Goal: Find contact information: Find contact information

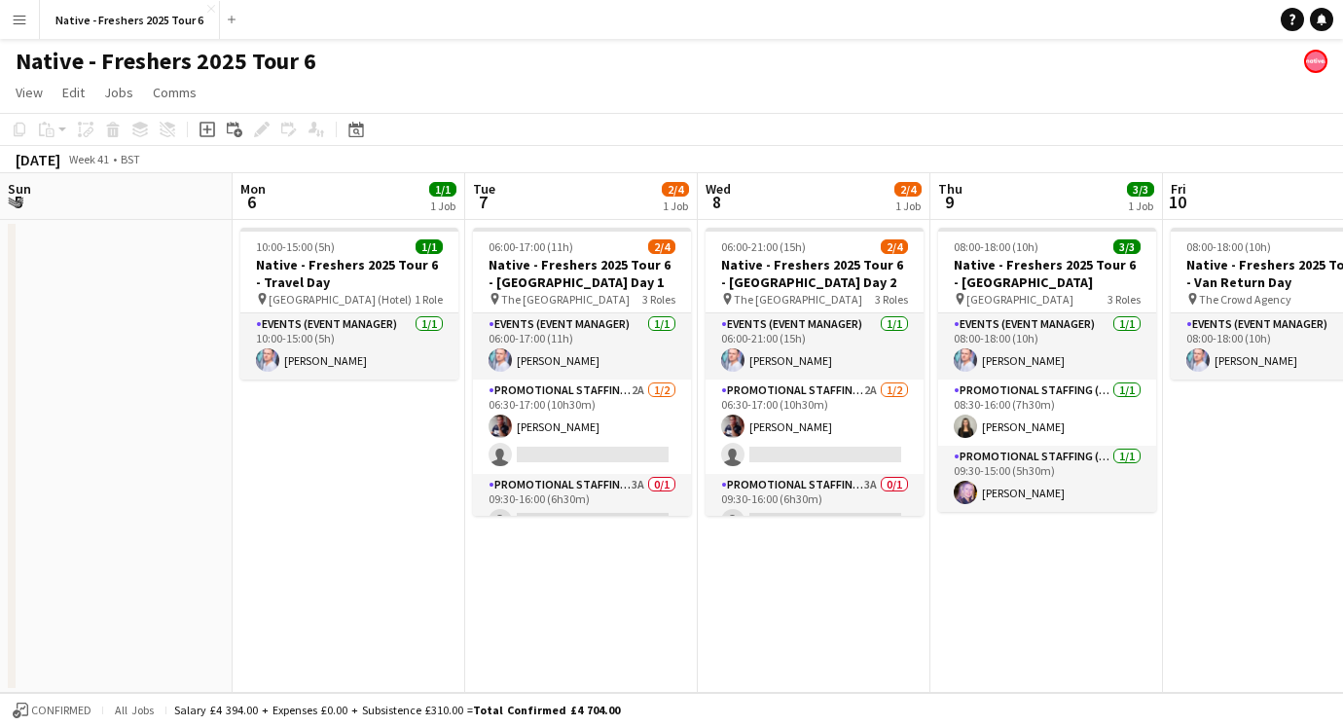
scroll to position [0, 478]
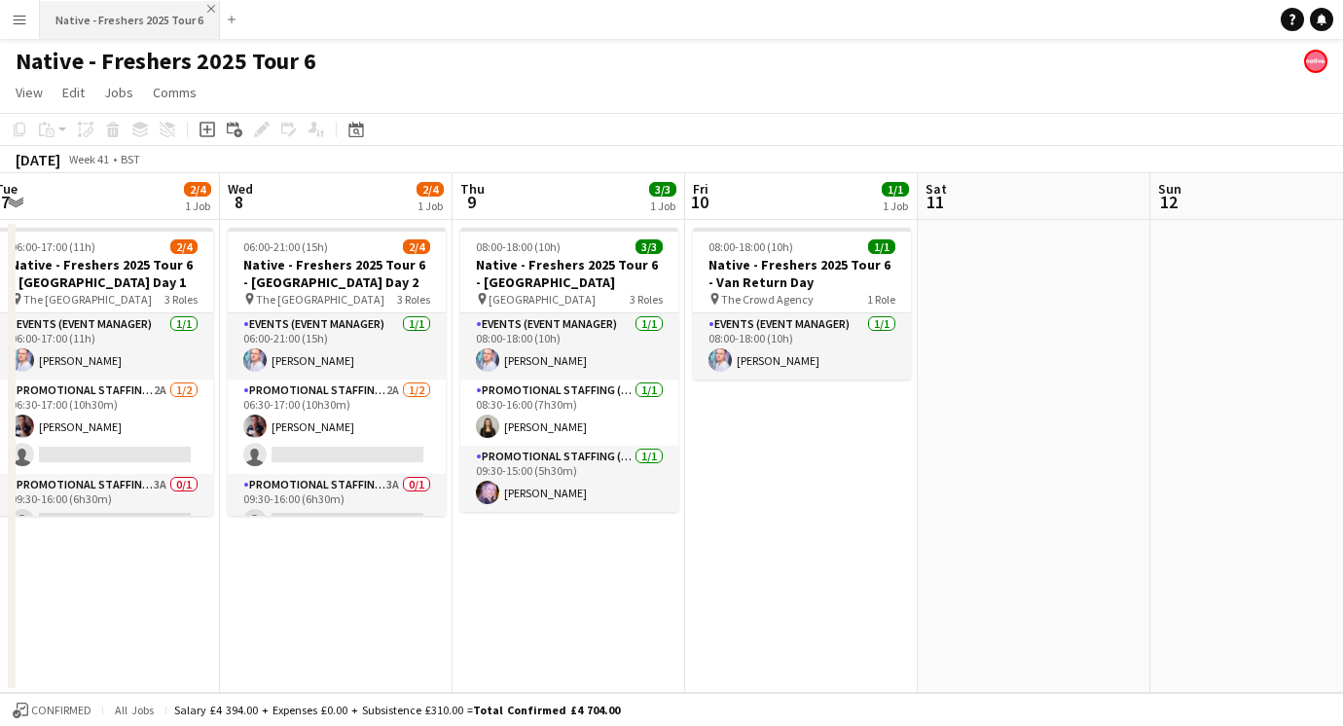
click at [207, 9] on app-icon "Close" at bounding box center [211, 9] width 8 height 8
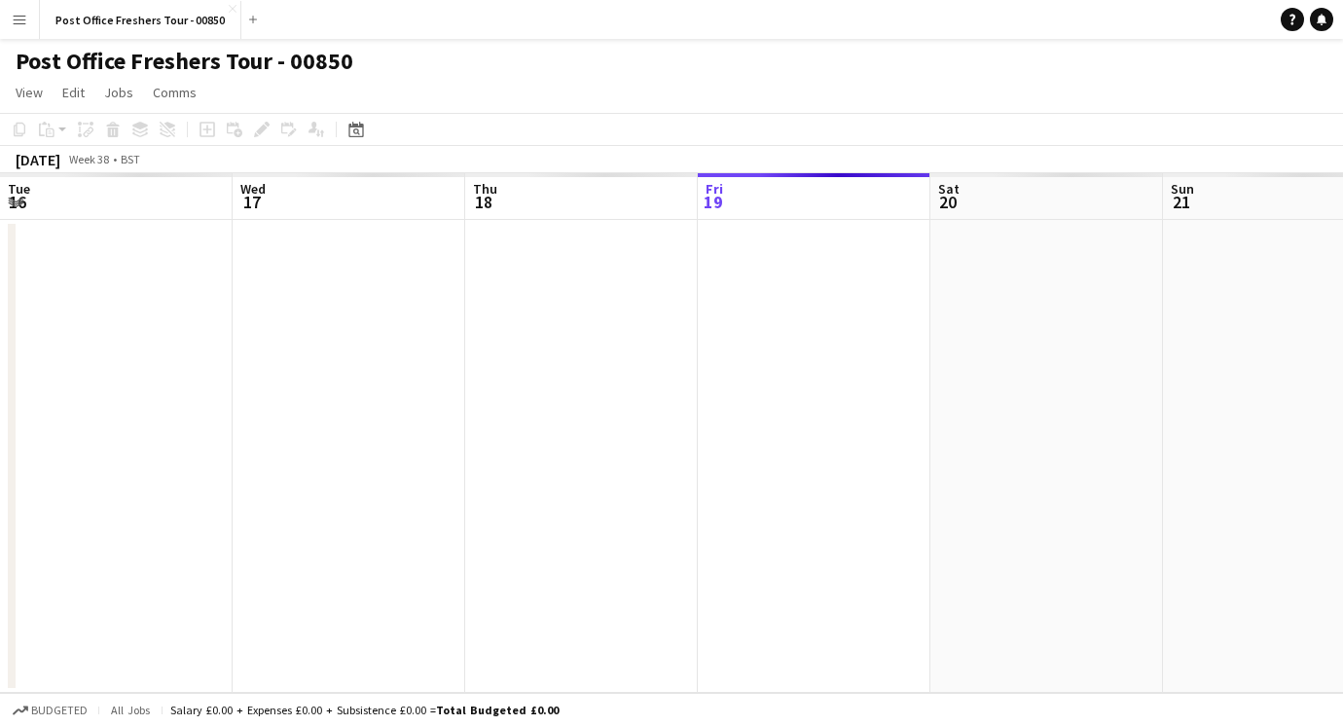
scroll to position [0, 670]
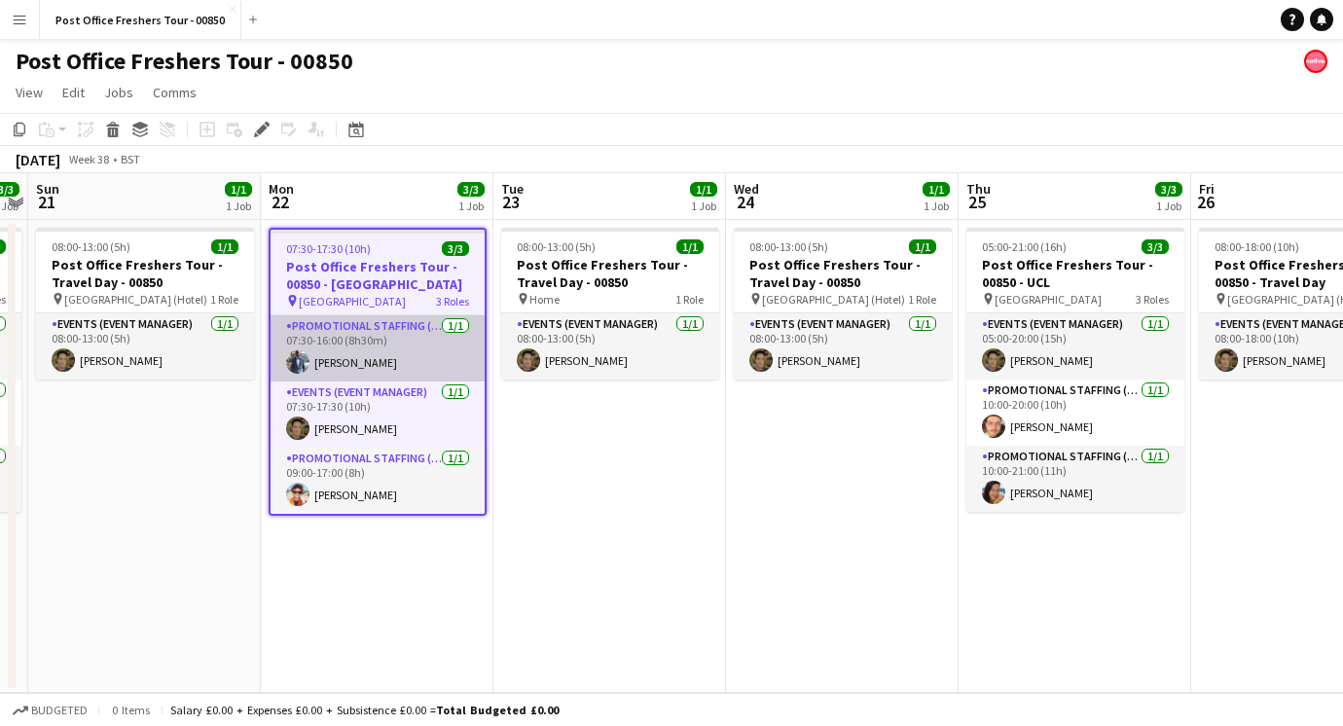
click at [301, 347] on app-card-role "Promotional Staffing (Brand Ambassadors) 1/1 07:30-16:00 (8h30m) Hector Izekor" at bounding box center [378, 348] width 214 height 66
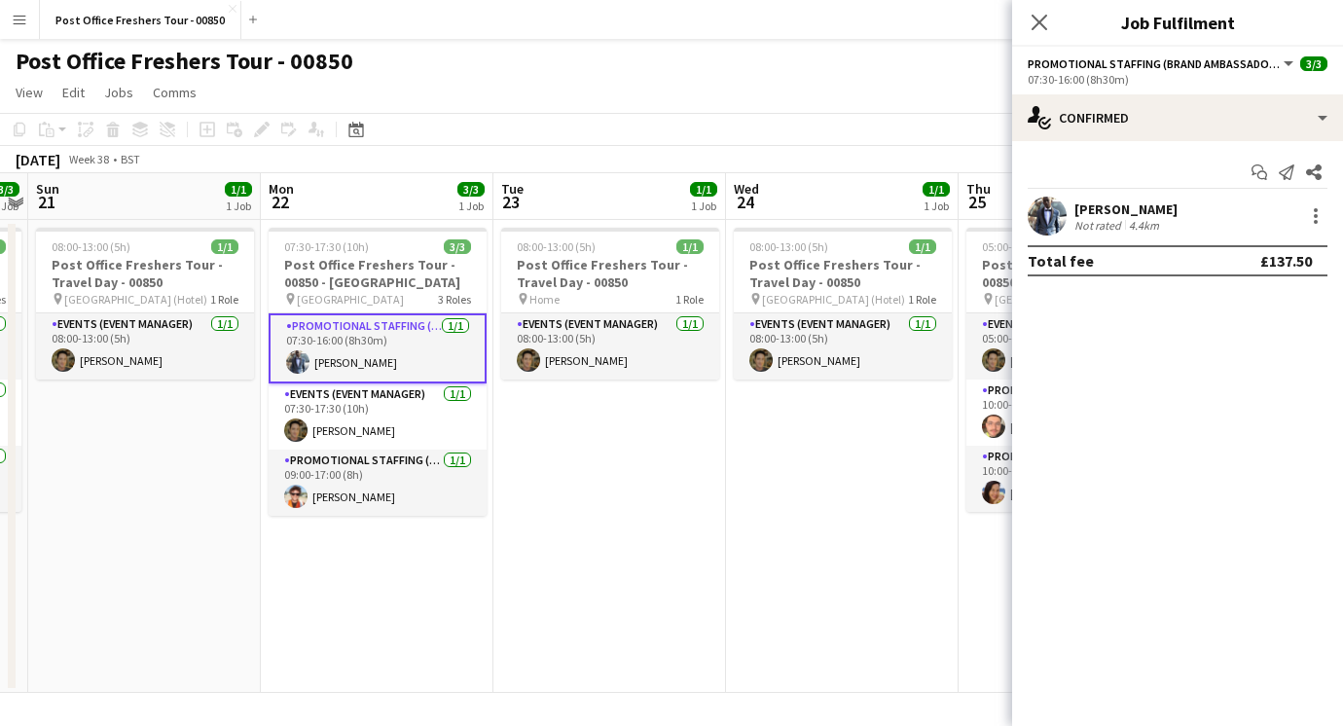
click at [510, 440] on app-date-cell "08:00-13:00 (5h) 1/1 Post Office Freshers Tour - Travel Day - 00850 pin Home 1 …" at bounding box center [609, 456] width 233 height 473
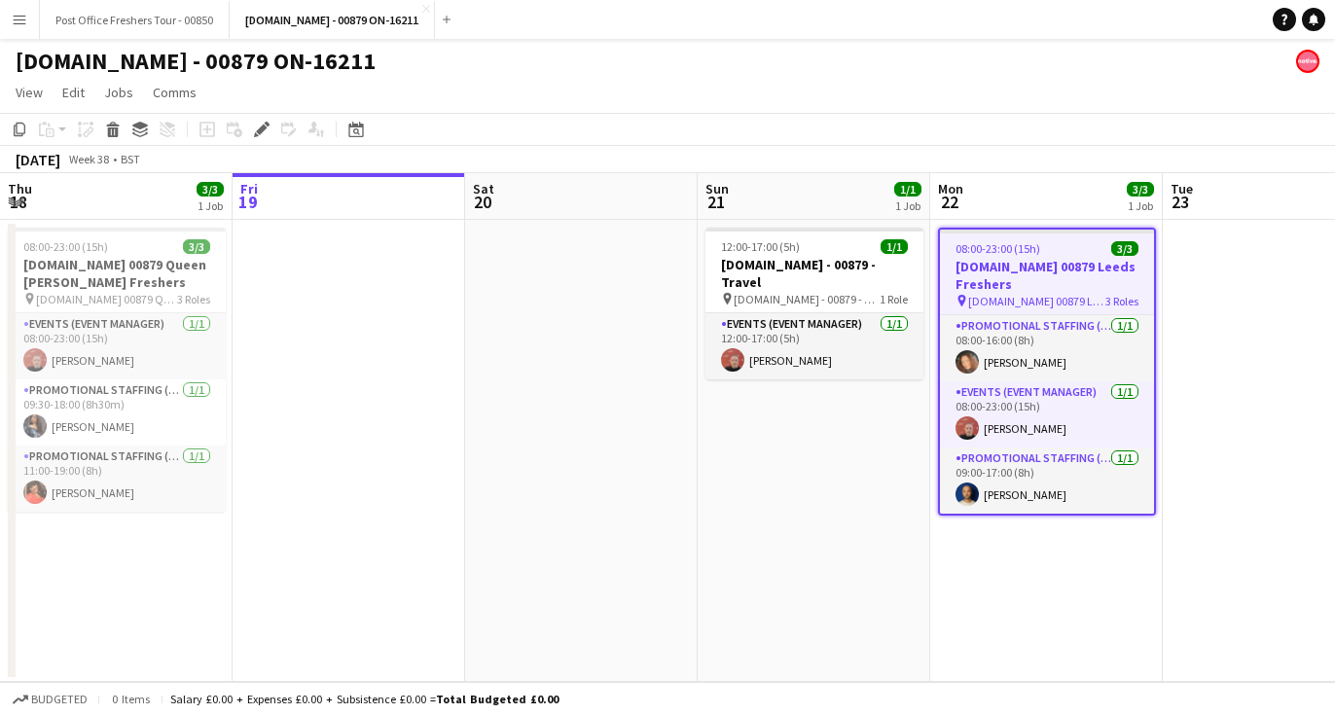
scroll to position [0, 670]
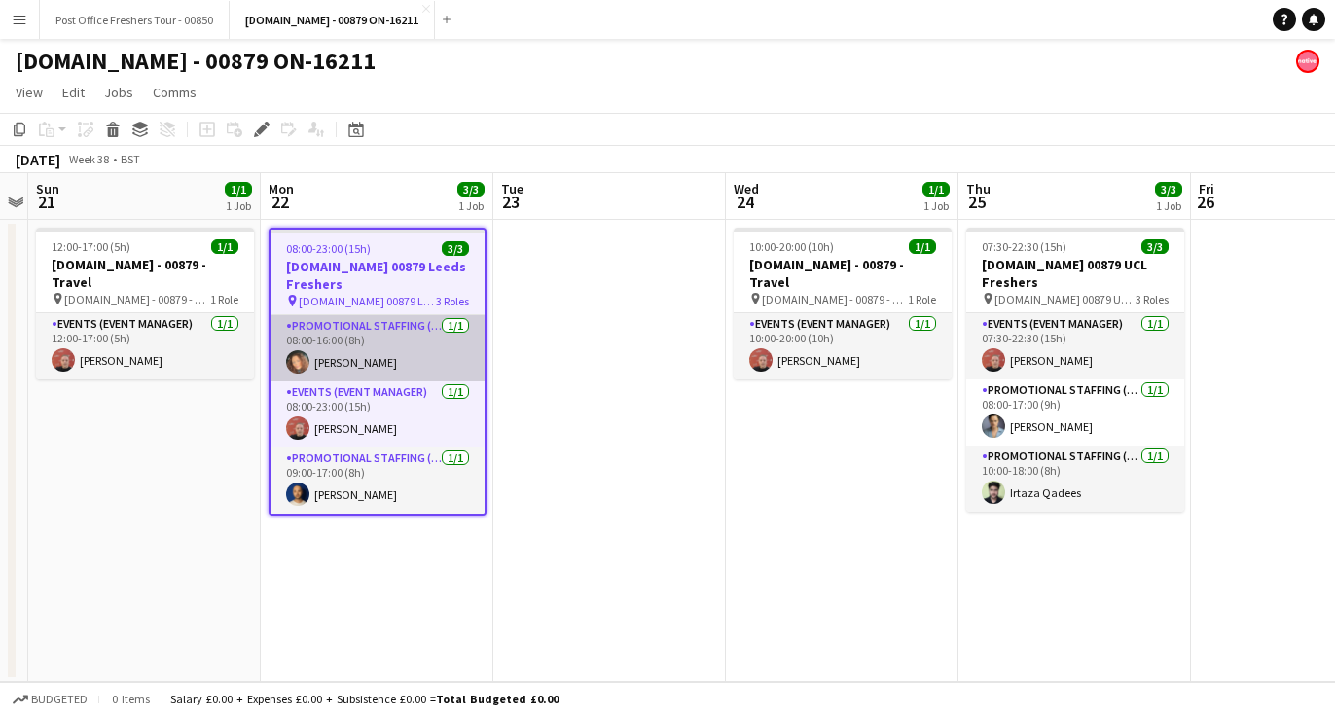
click at [296, 358] on app-user-avatar at bounding box center [297, 361] width 23 height 23
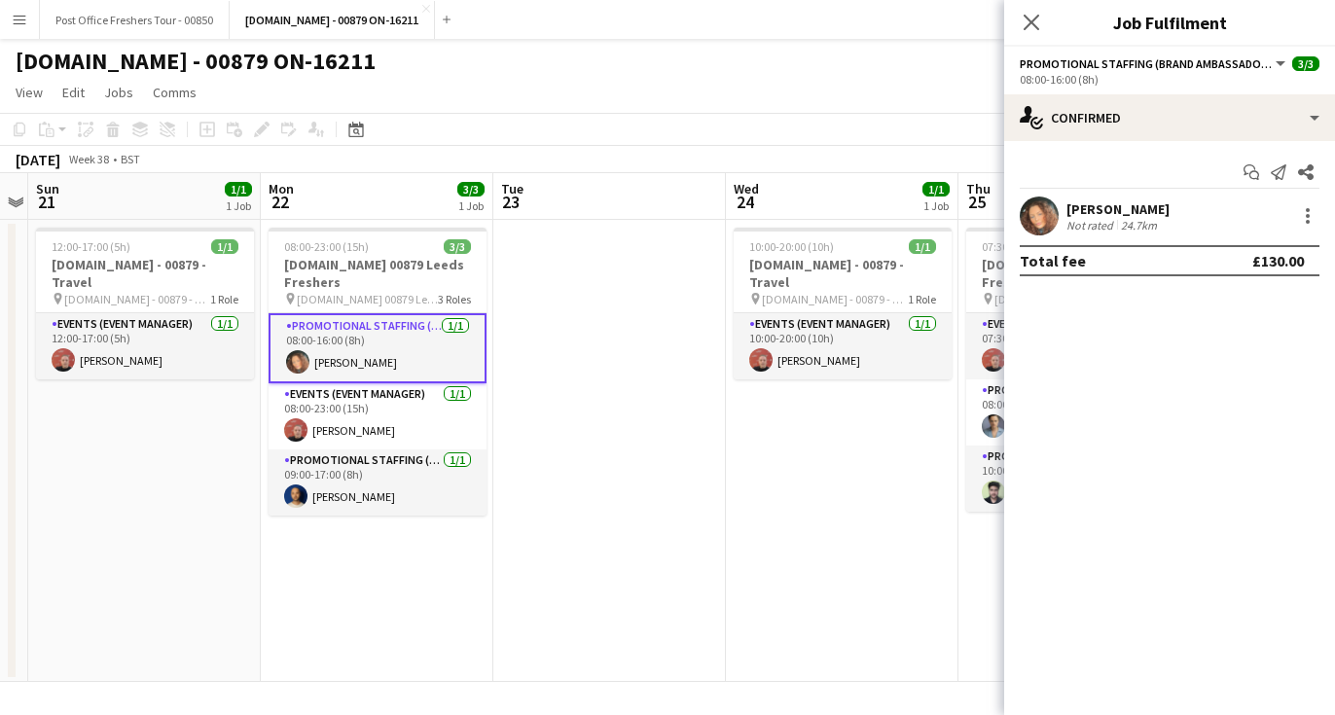
click at [1049, 205] on app-user-avatar at bounding box center [1039, 216] width 39 height 39
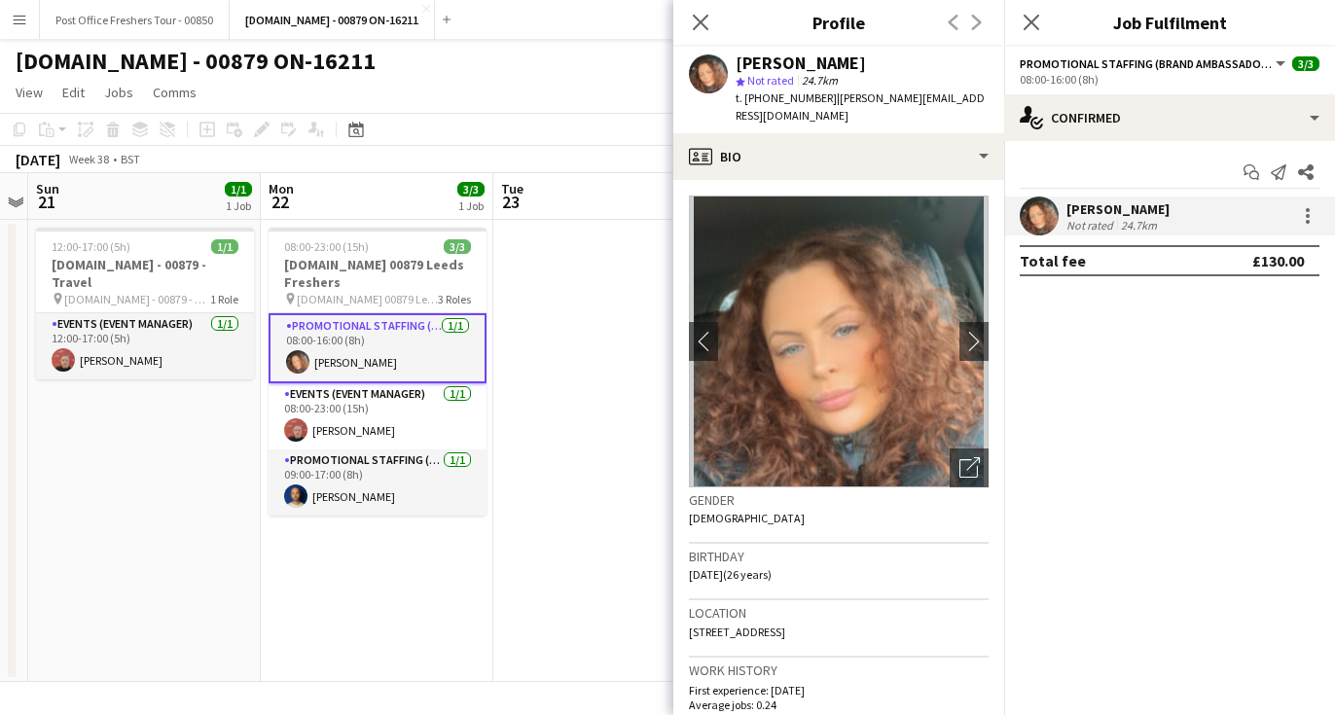
drag, startPoint x: 878, startPoint y: 64, endPoint x: 730, endPoint y: 67, distance: 148.0
click at [730, 67] on div "Kimberley Osman star Not rated 24.7km t. +447933686236 | kimberley.ao.98@gmail.…" at bounding box center [839, 90] width 331 height 87
copy div "Kimberley Osman"
drag, startPoint x: 822, startPoint y: 100, endPoint x: 748, endPoint y: 104, distance: 74.1
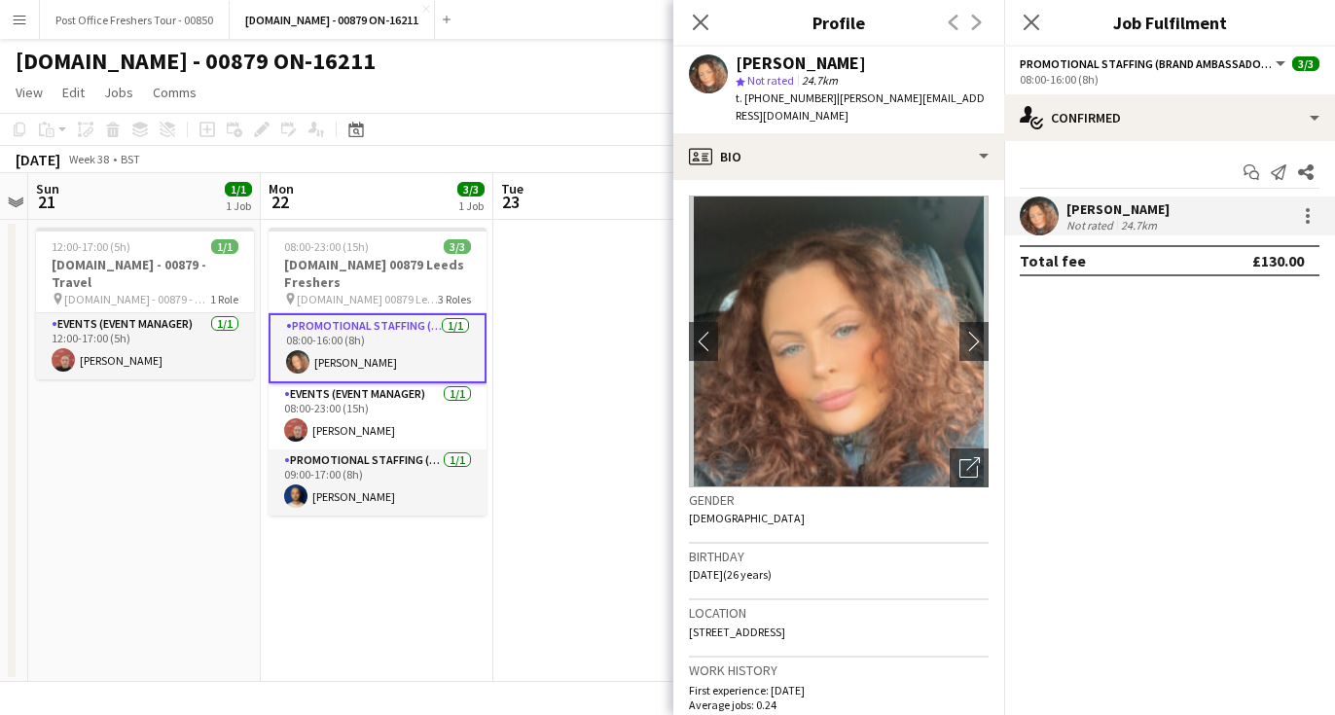
click at [748, 104] on span "t. +447933686236" at bounding box center [786, 98] width 101 height 15
copy span "+447933686236"
click at [966, 99] on span "| kimberley.ao.98@gmail.com" at bounding box center [860, 107] width 249 height 32
drag, startPoint x: 969, startPoint y: 99, endPoint x: 825, endPoint y: 95, distance: 144.1
click at [825, 95] on div "Kimberley Osman star Not rated 24.7km t. +447933686236 | kimberley.ao.98@gmail.…" at bounding box center [839, 90] width 331 height 87
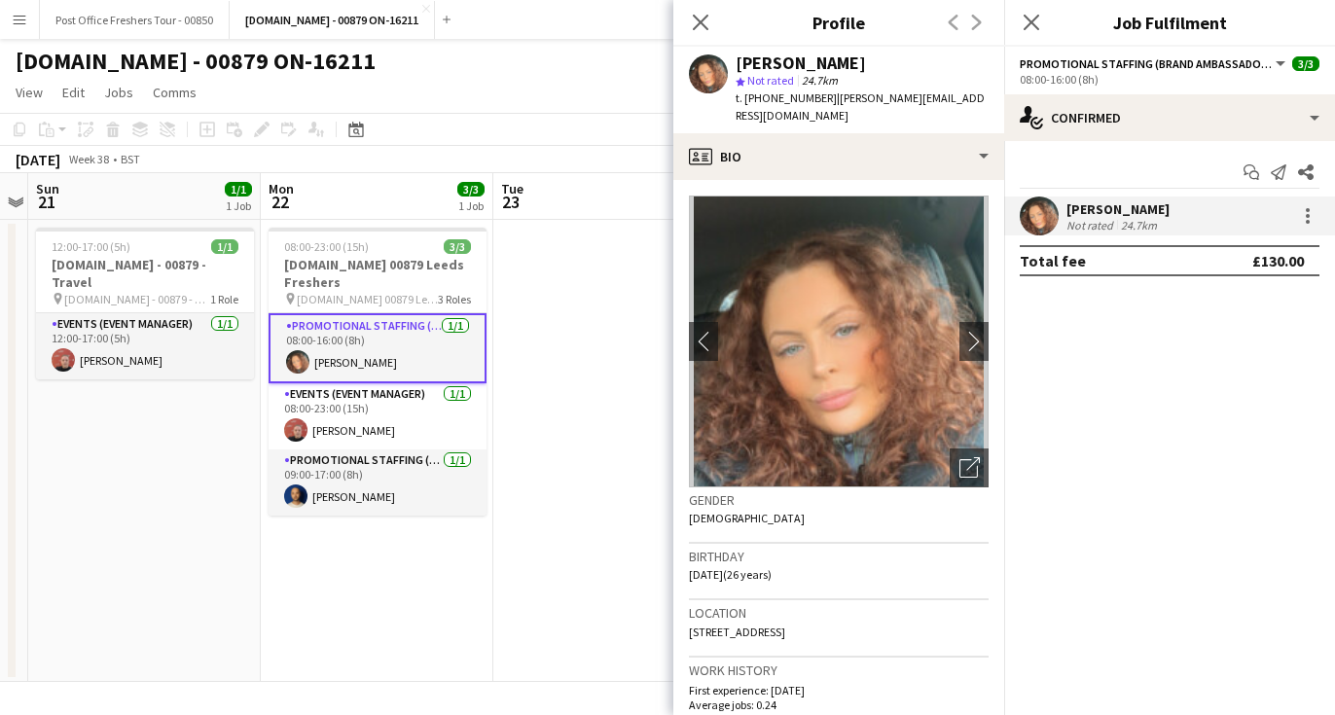
copy span "kimberley.ao.98@gmail.com"
click at [564, 380] on app-date-cell at bounding box center [609, 451] width 233 height 462
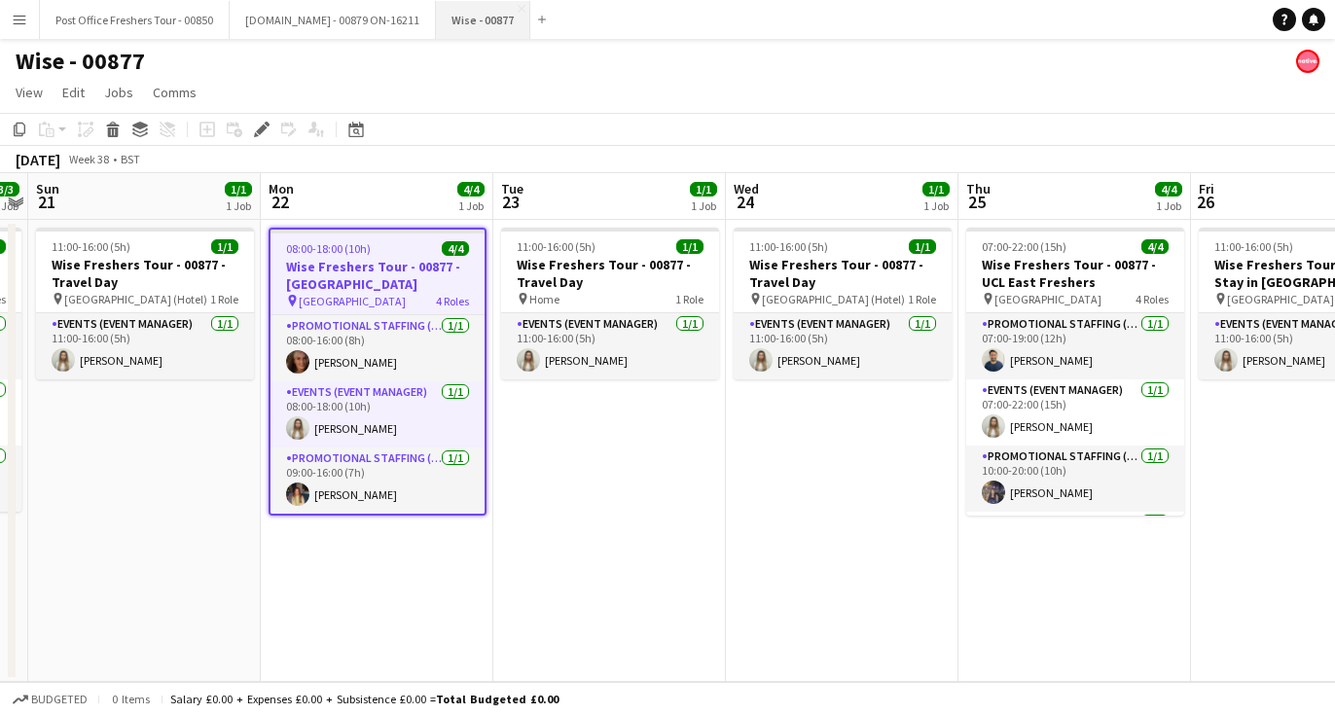
click at [482, 11] on button "Wise - 00877 Close" at bounding box center [483, 20] width 94 height 38
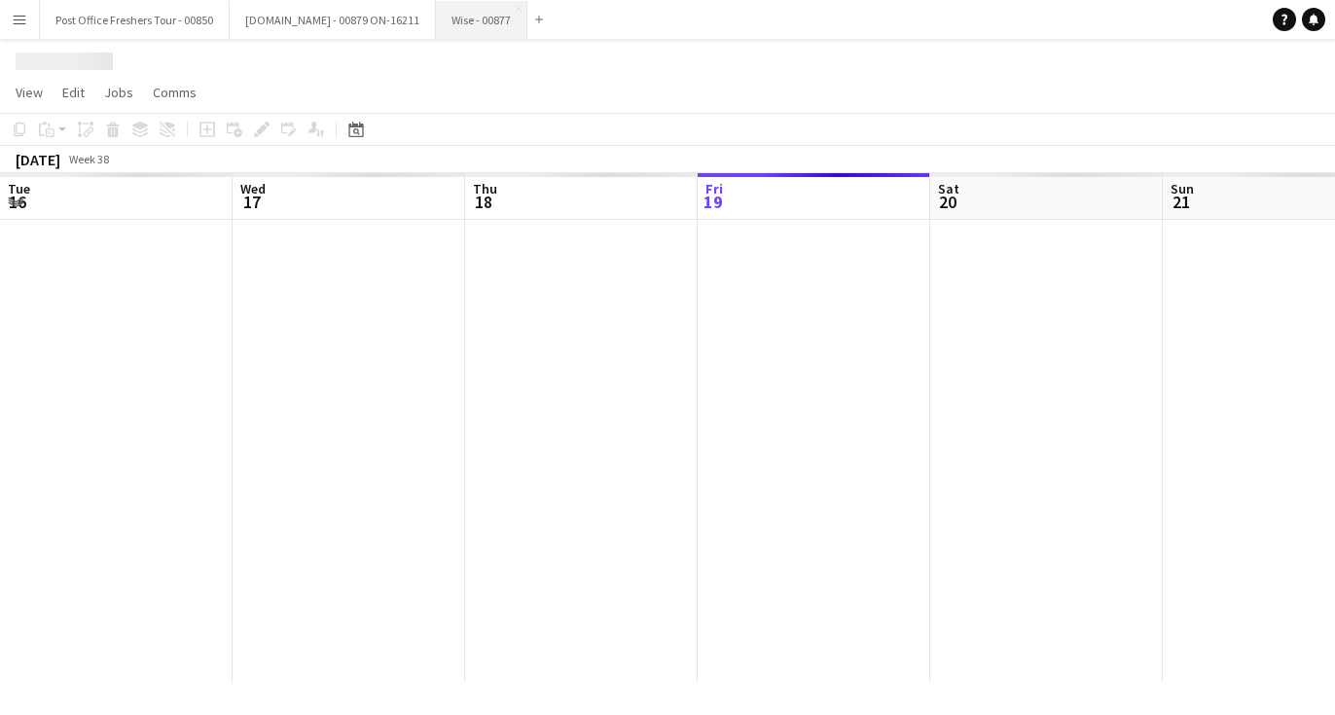
scroll to position [0, 465]
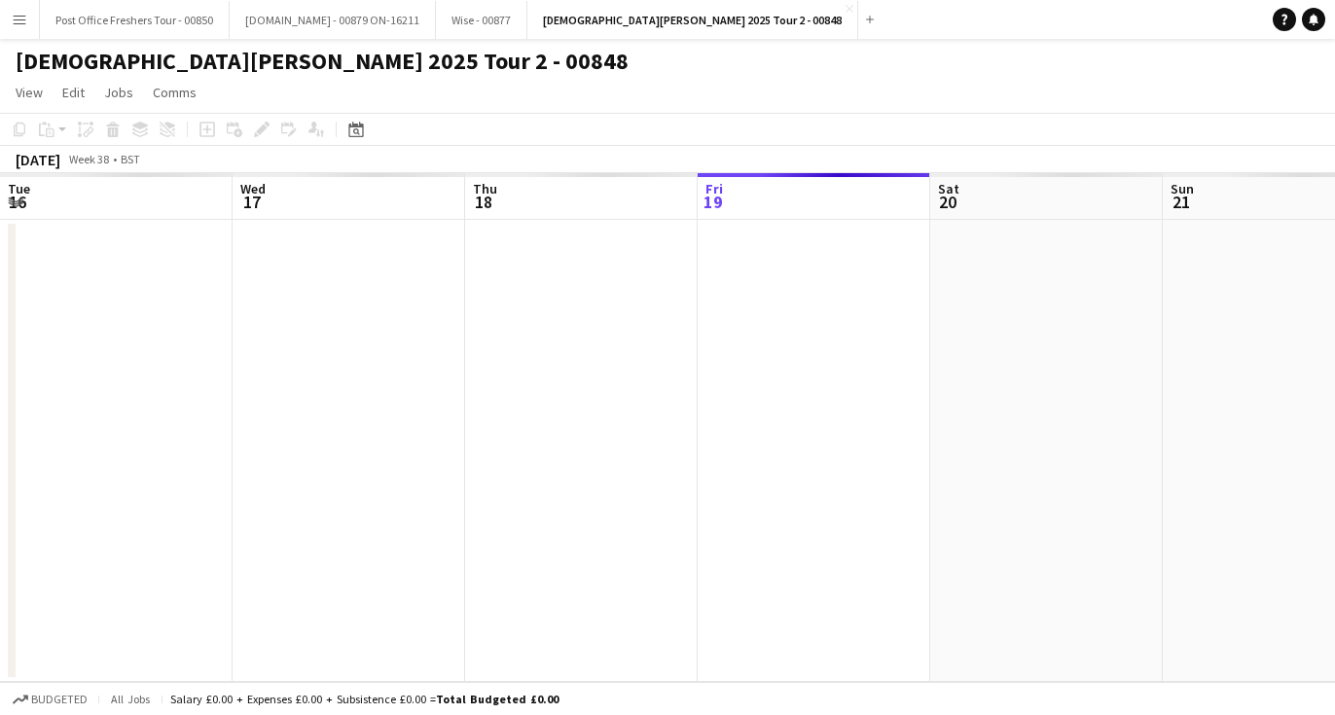
scroll to position [0, 670]
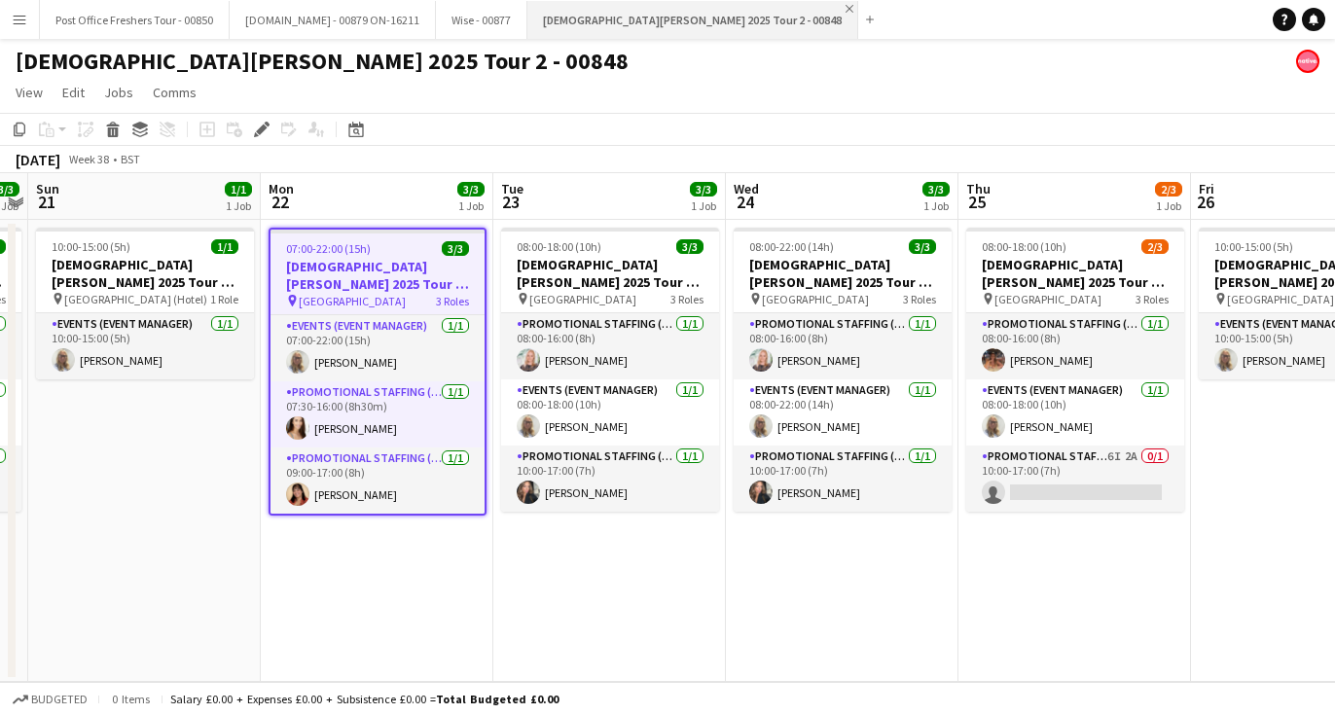
click at [846, 8] on app-icon "Close" at bounding box center [850, 9] width 8 height 8
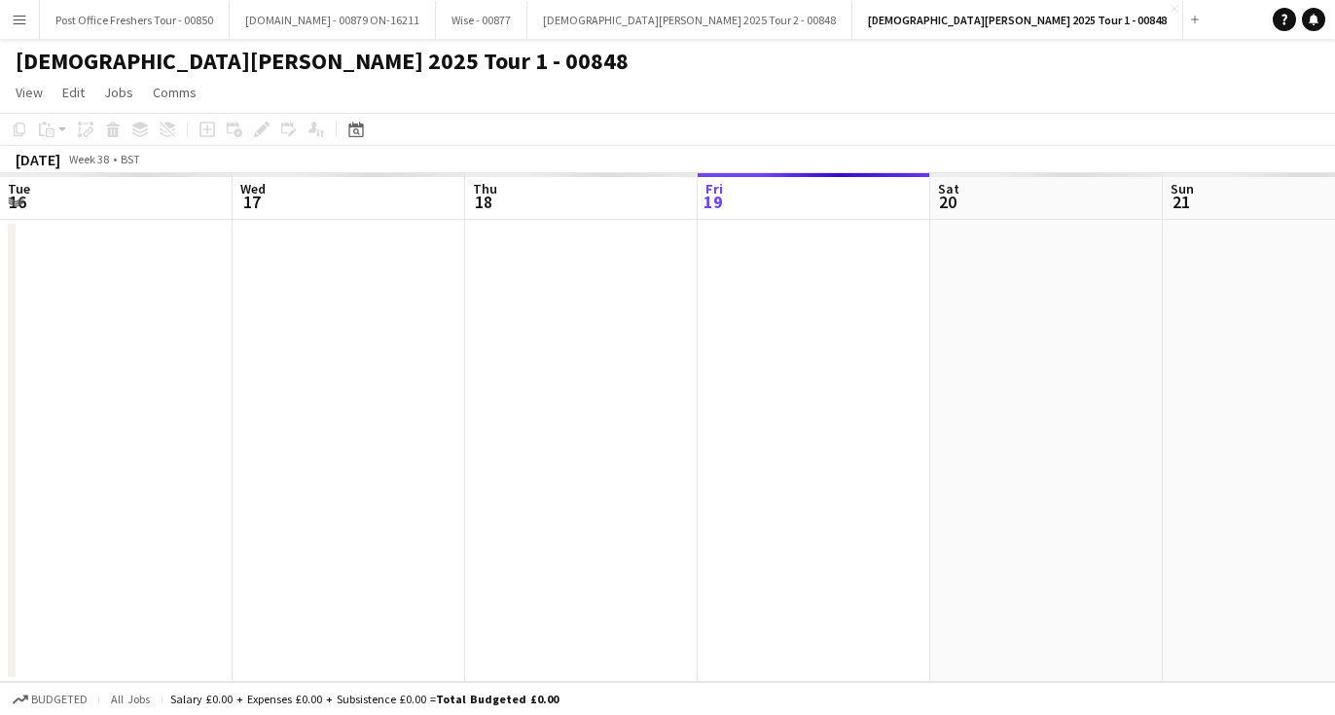
scroll to position [0, 670]
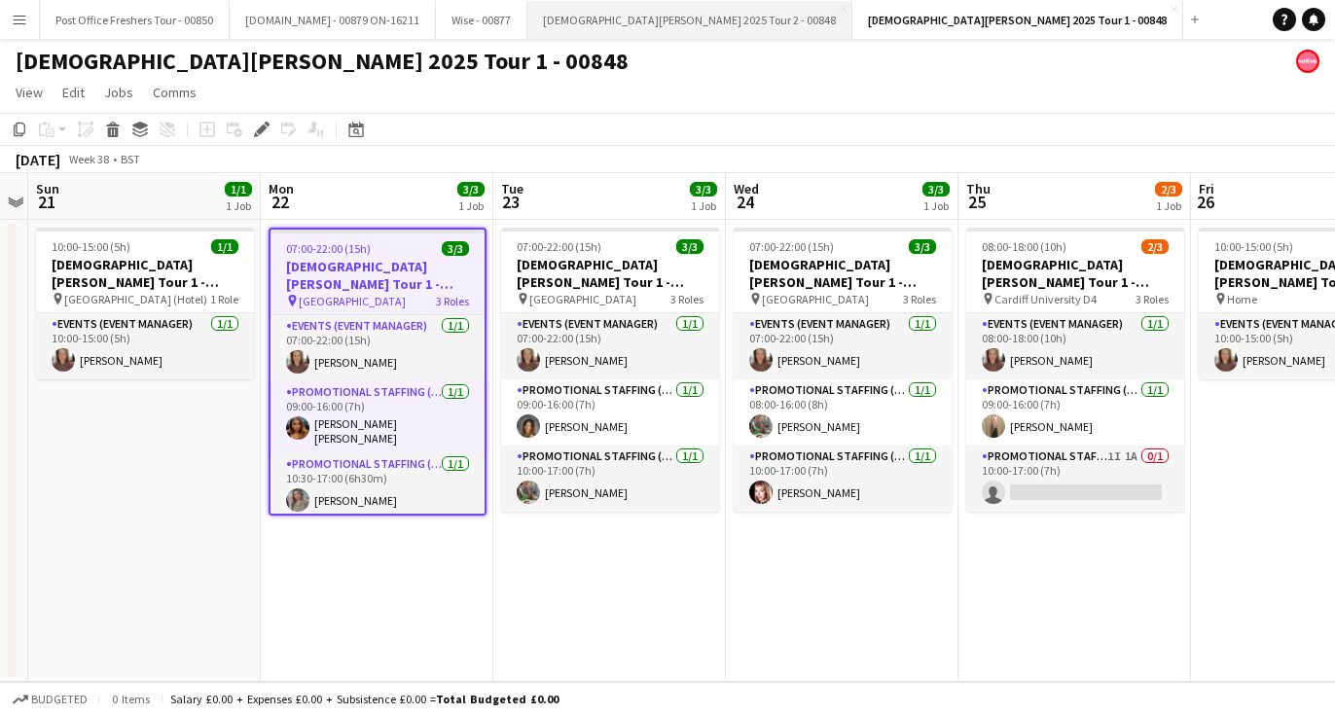
click at [661, 14] on button "Lady Garden 2025 Tour 2 - 00848 Close" at bounding box center [690, 20] width 325 height 38
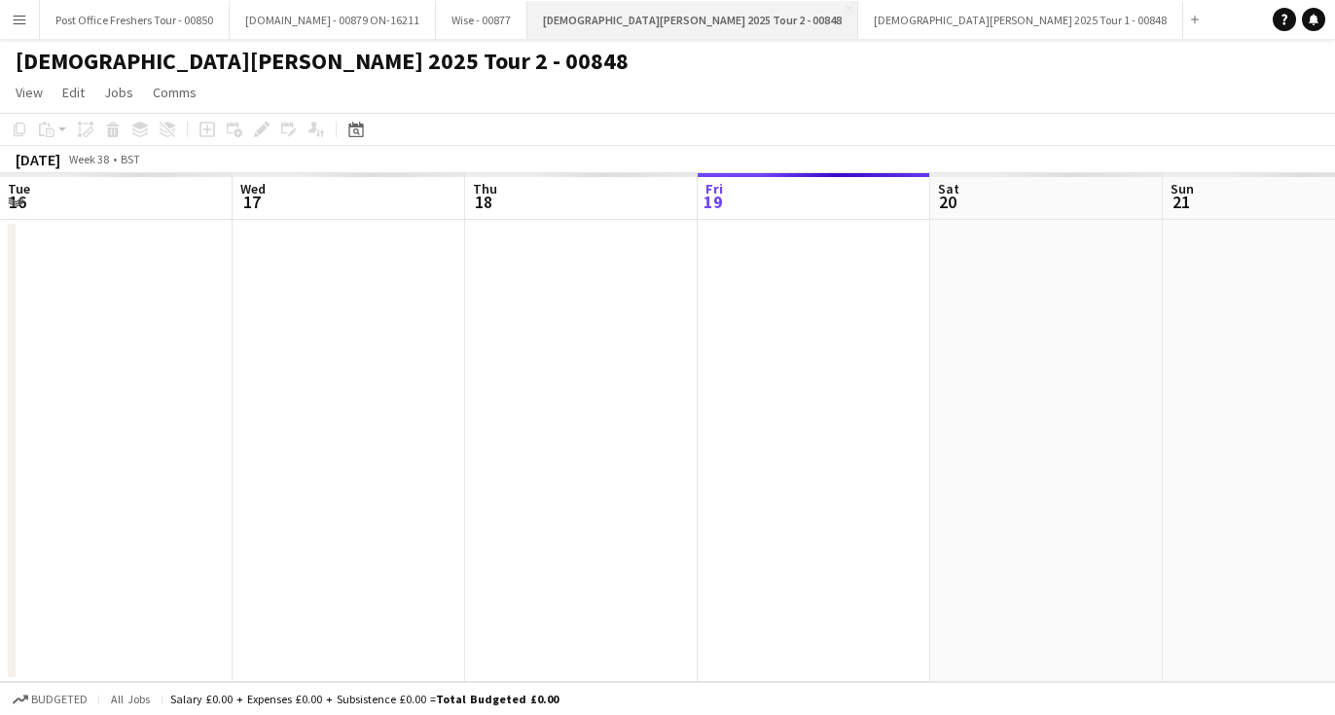
scroll to position [0, 465]
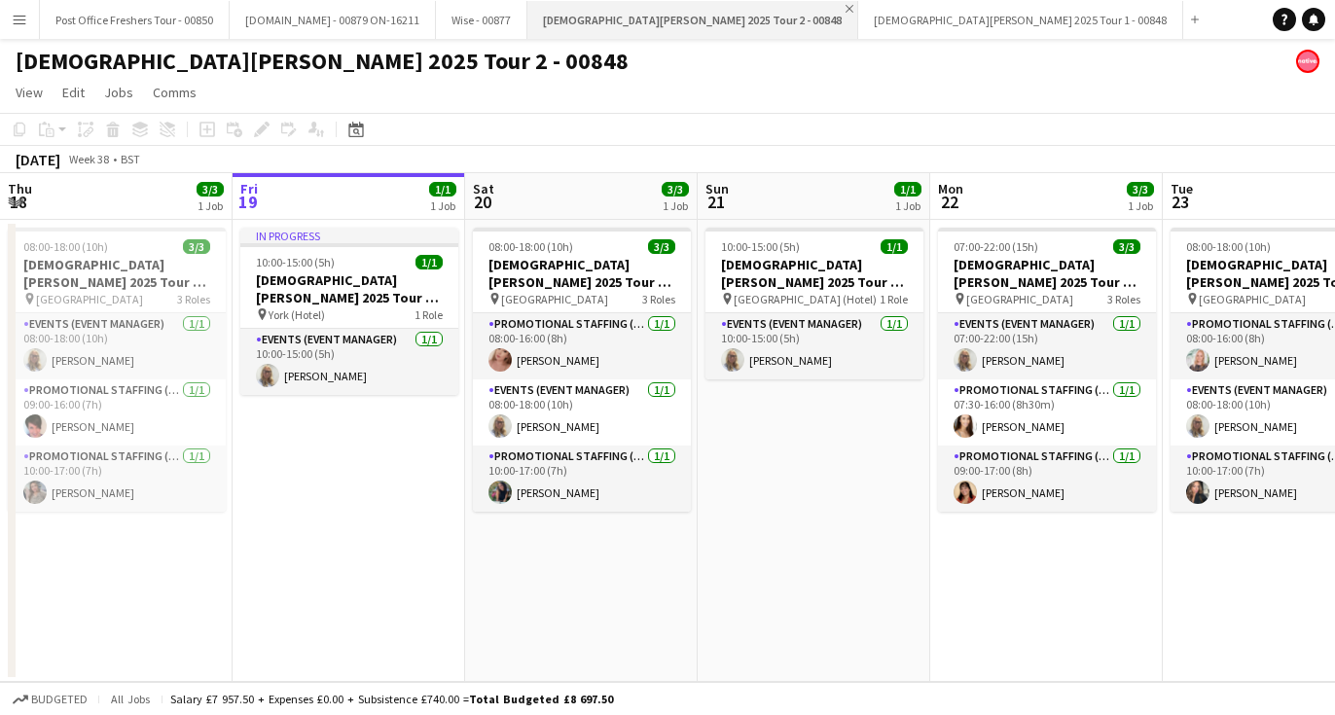
click at [846, 5] on app-icon "Close" at bounding box center [850, 9] width 8 height 8
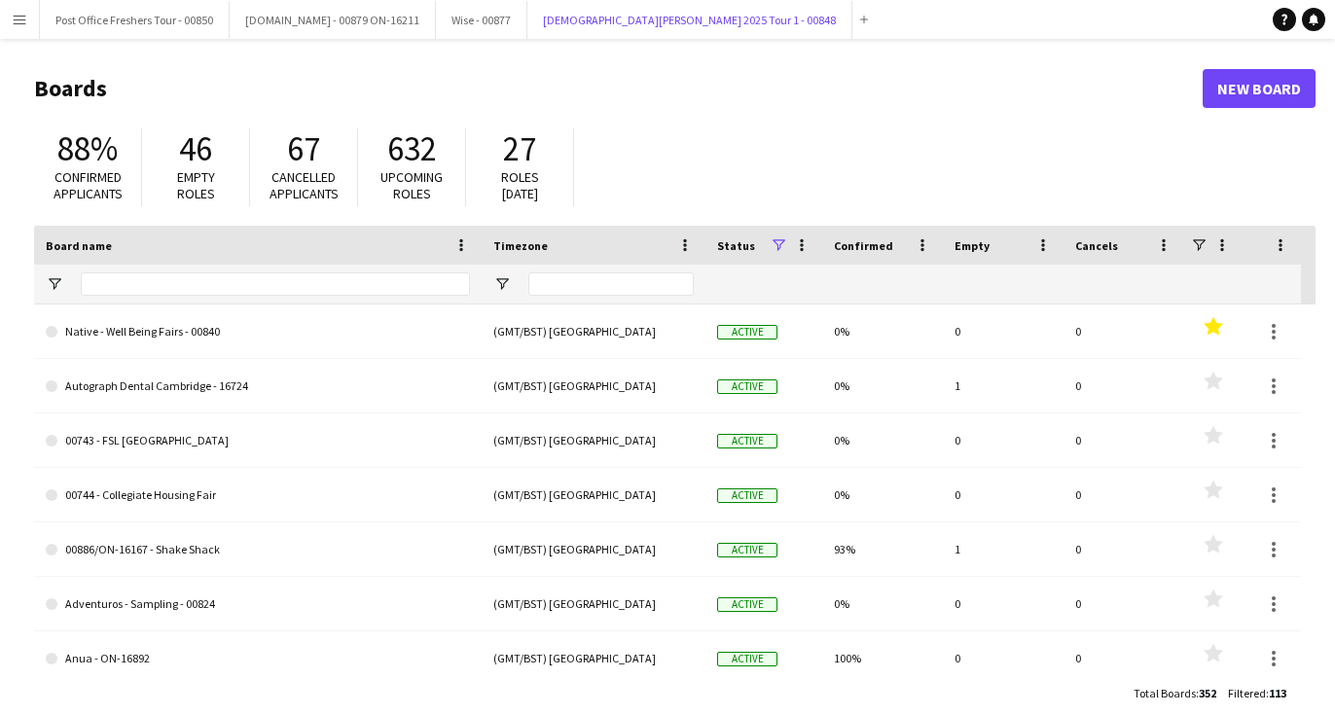
click at [670, 5] on button "Lady Garden 2025 Tour 1 - 00848 Close" at bounding box center [690, 20] width 325 height 38
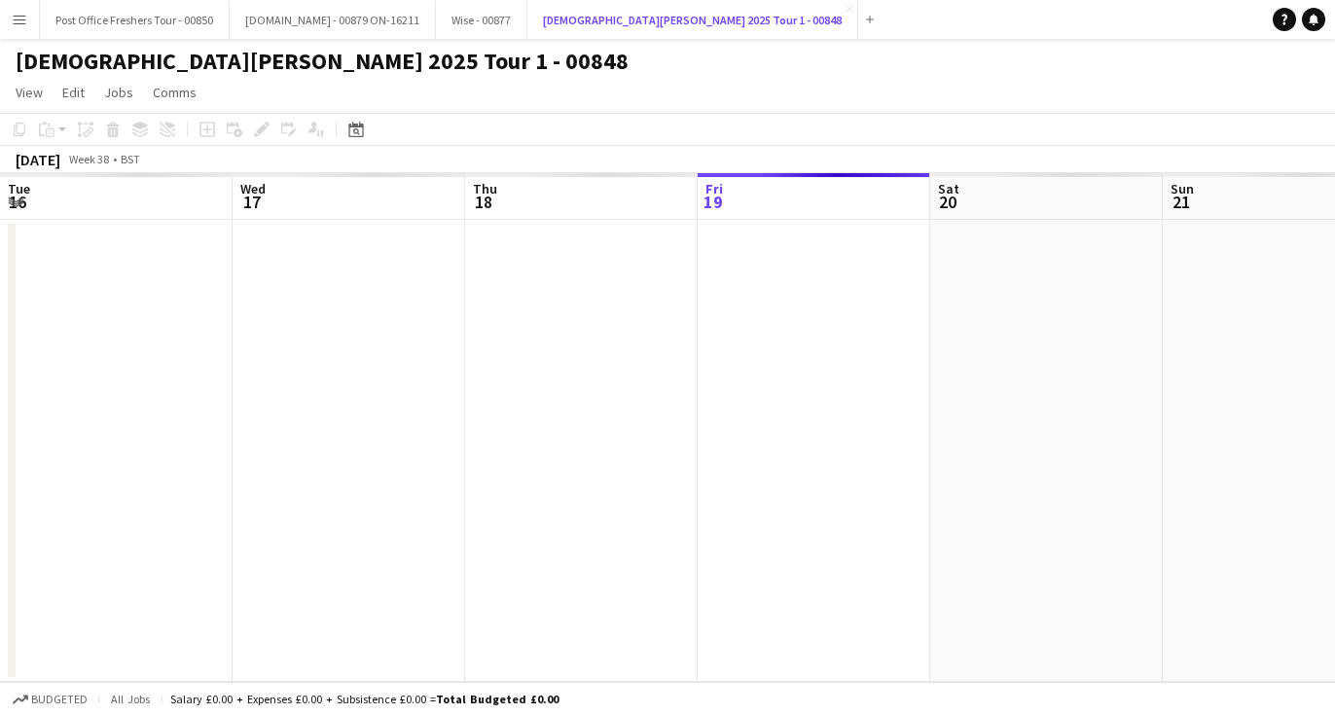
scroll to position [0, 465]
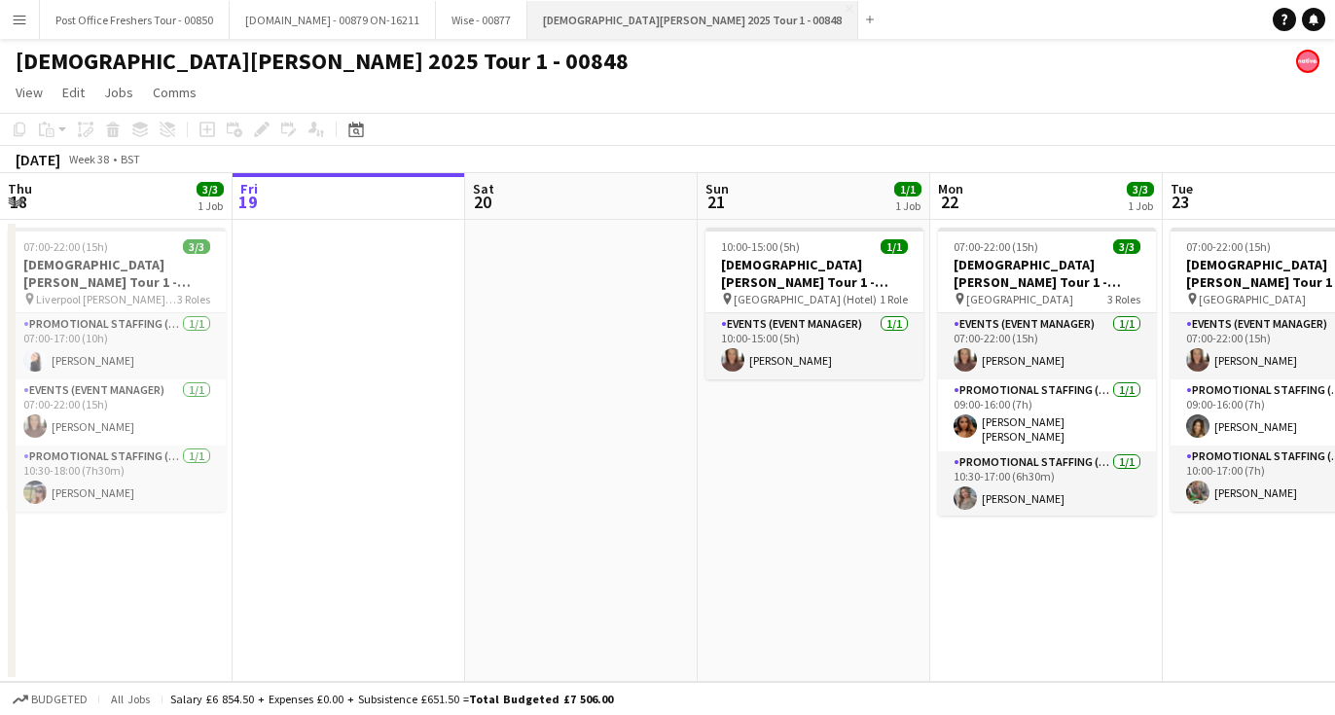
click at [675, 13] on button "Lady Garden 2025 Tour 1 - 00848 Close" at bounding box center [693, 20] width 331 height 38
click at [846, 8] on app-icon "Close" at bounding box center [850, 9] width 8 height 8
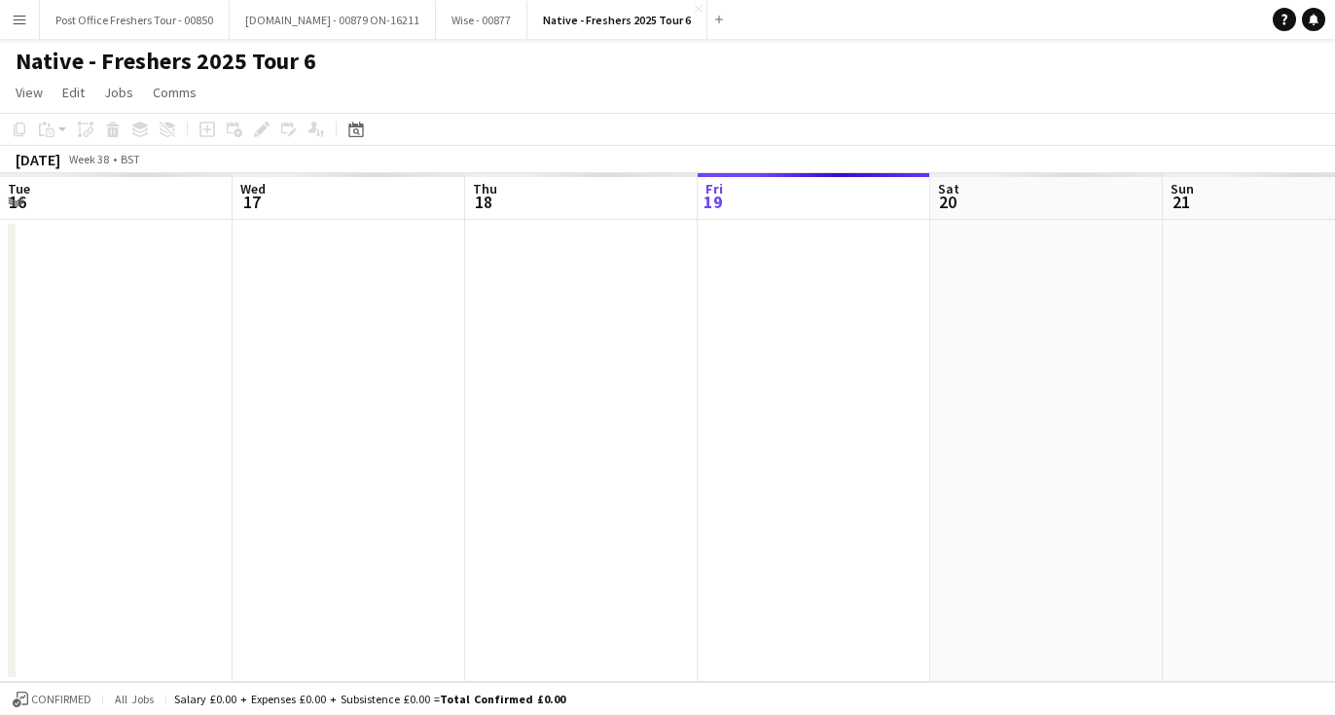
scroll to position [0, 670]
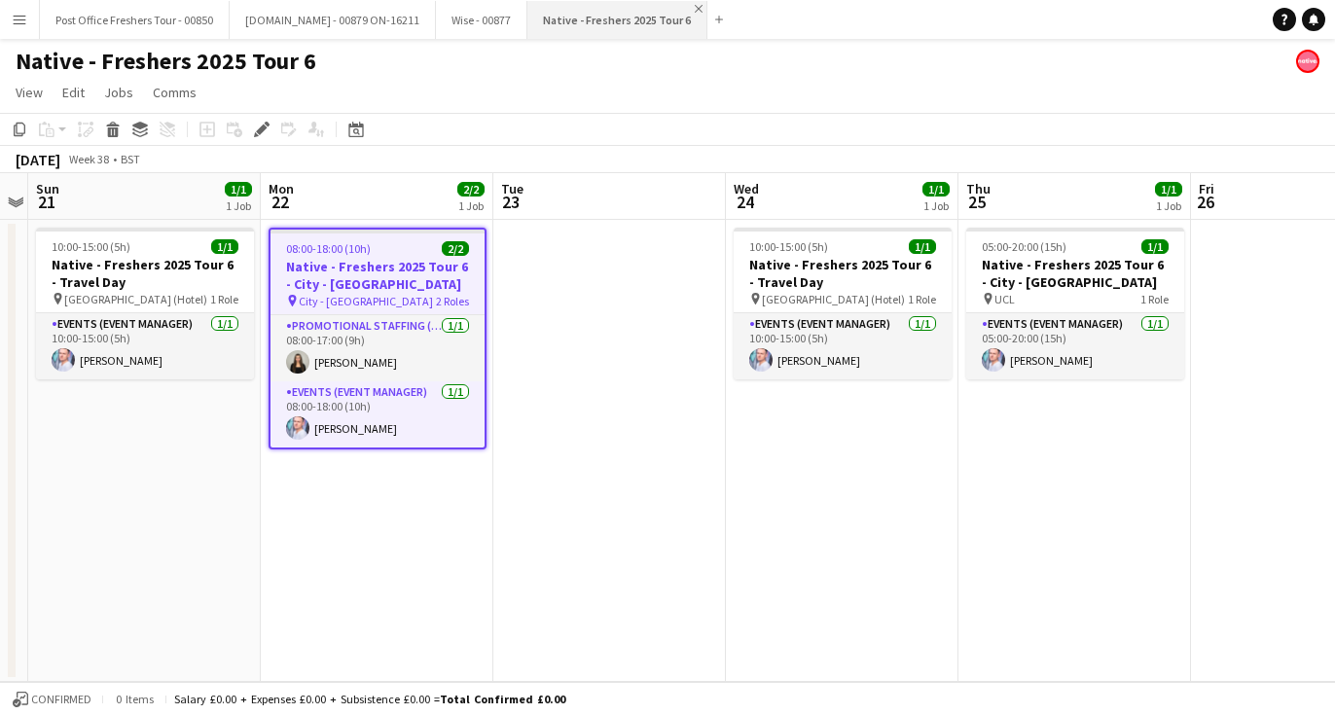
click at [695, 7] on app-icon "Close" at bounding box center [699, 9] width 8 height 8
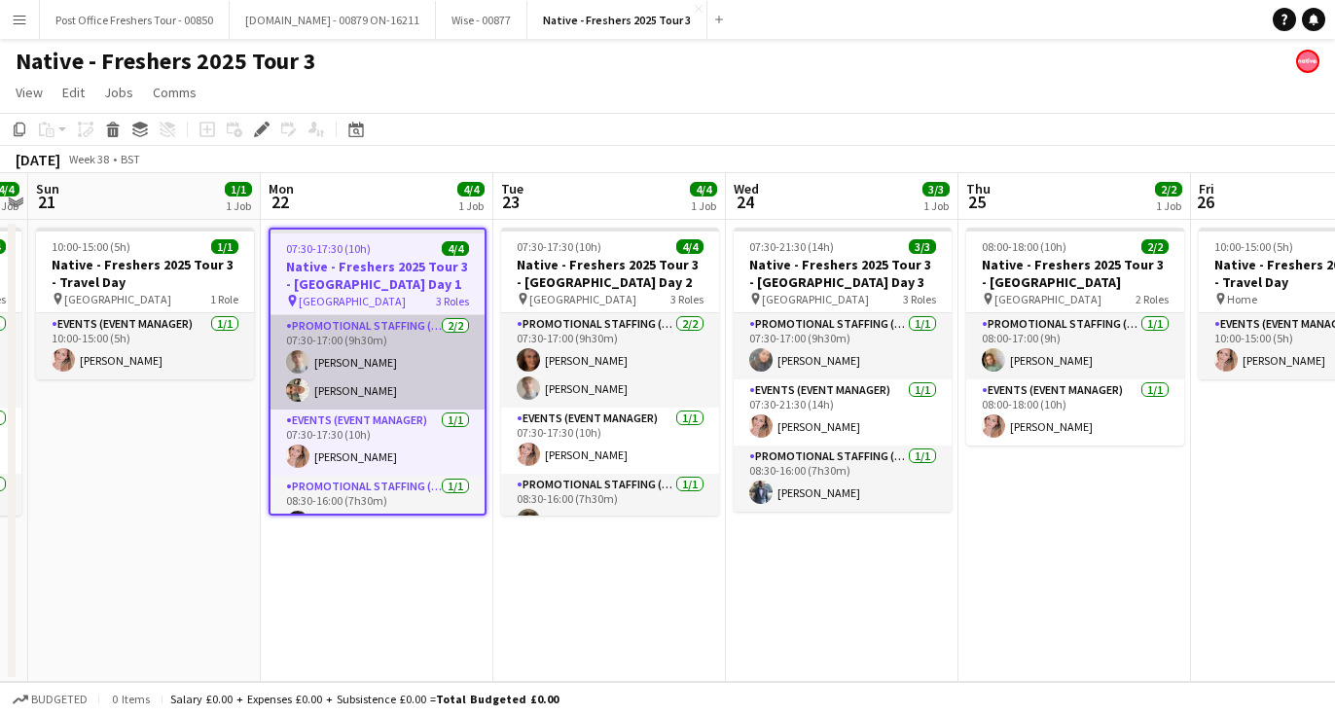
click at [297, 358] on app-user-avatar at bounding box center [297, 361] width 23 height 23
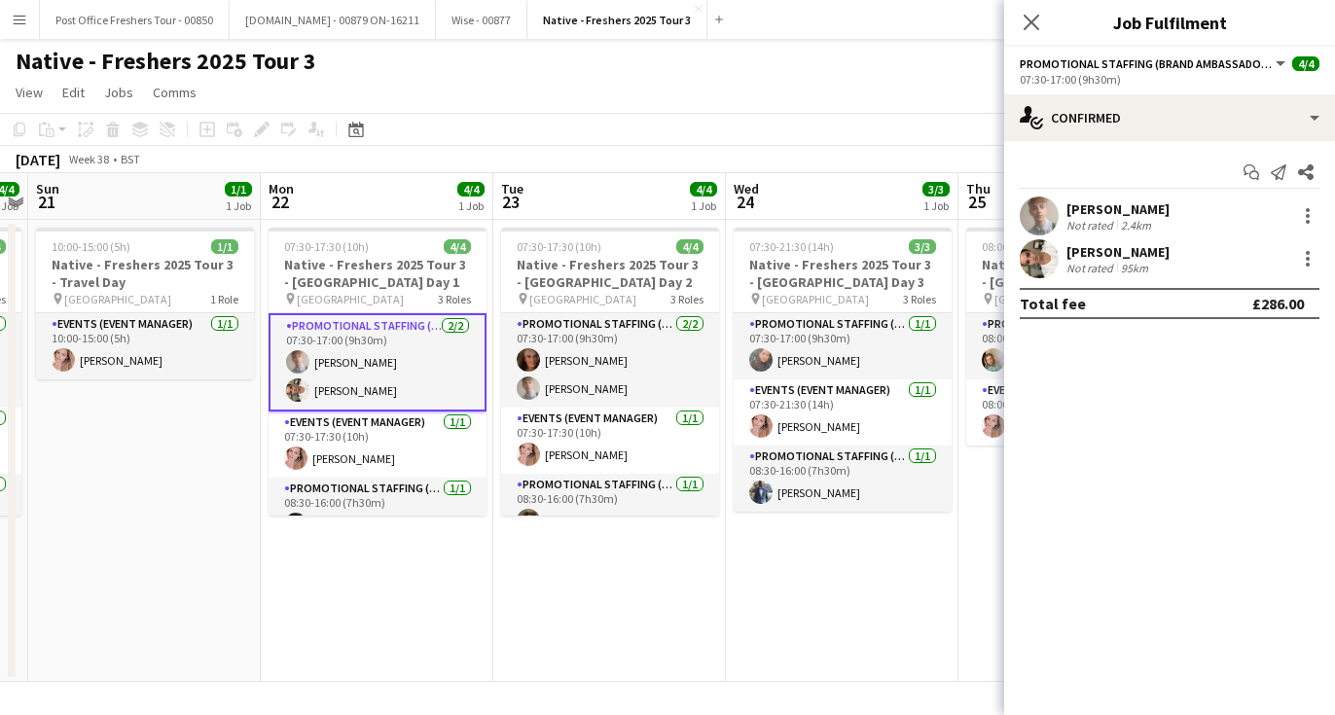
click at [1053, 214] on app-user-avatar at bounding box center [1039, 216] width 39 height 39
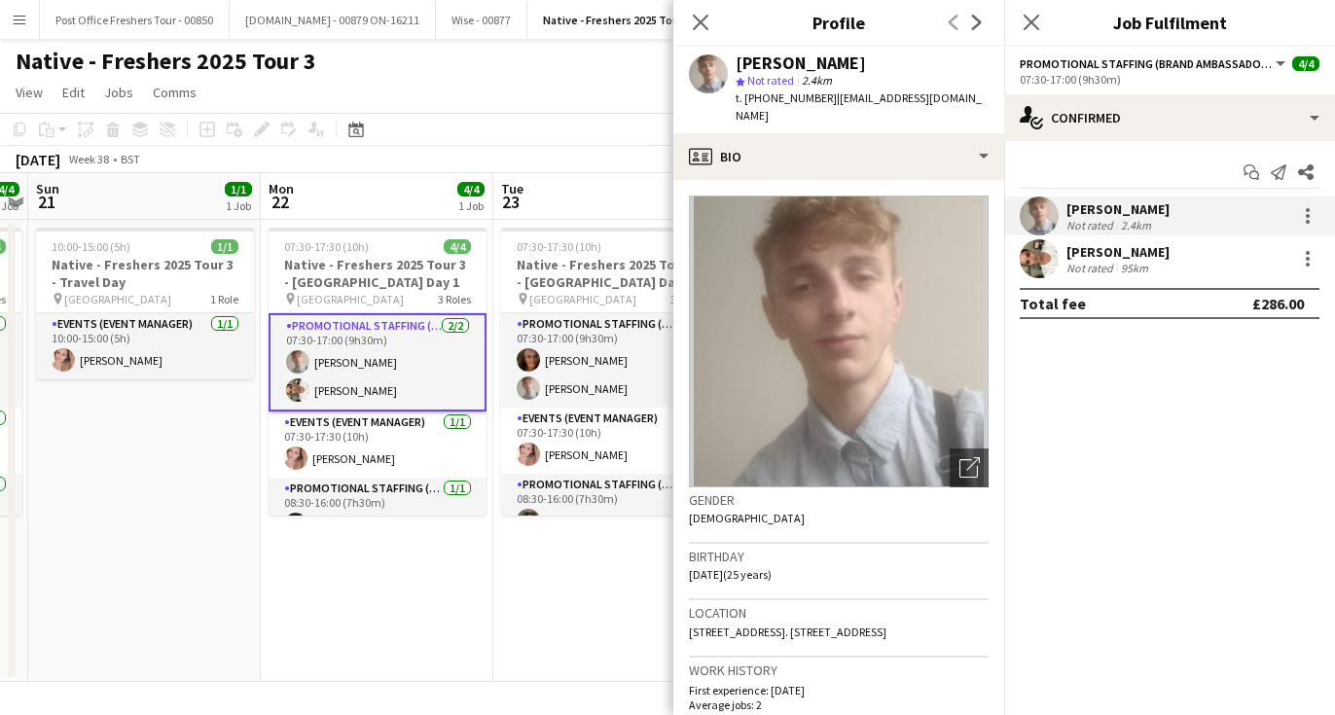
drag, startPoint x: 857, startPoint y: 61, endPoint x: 569, endPoint y: 55, distance: 287.2
click at [574, 55] on body "Menu Boards Boards Boards All jobs Status Workforce Workforce My Workforce Recr…" at bounding box center [667, 357] width 1335 height 715
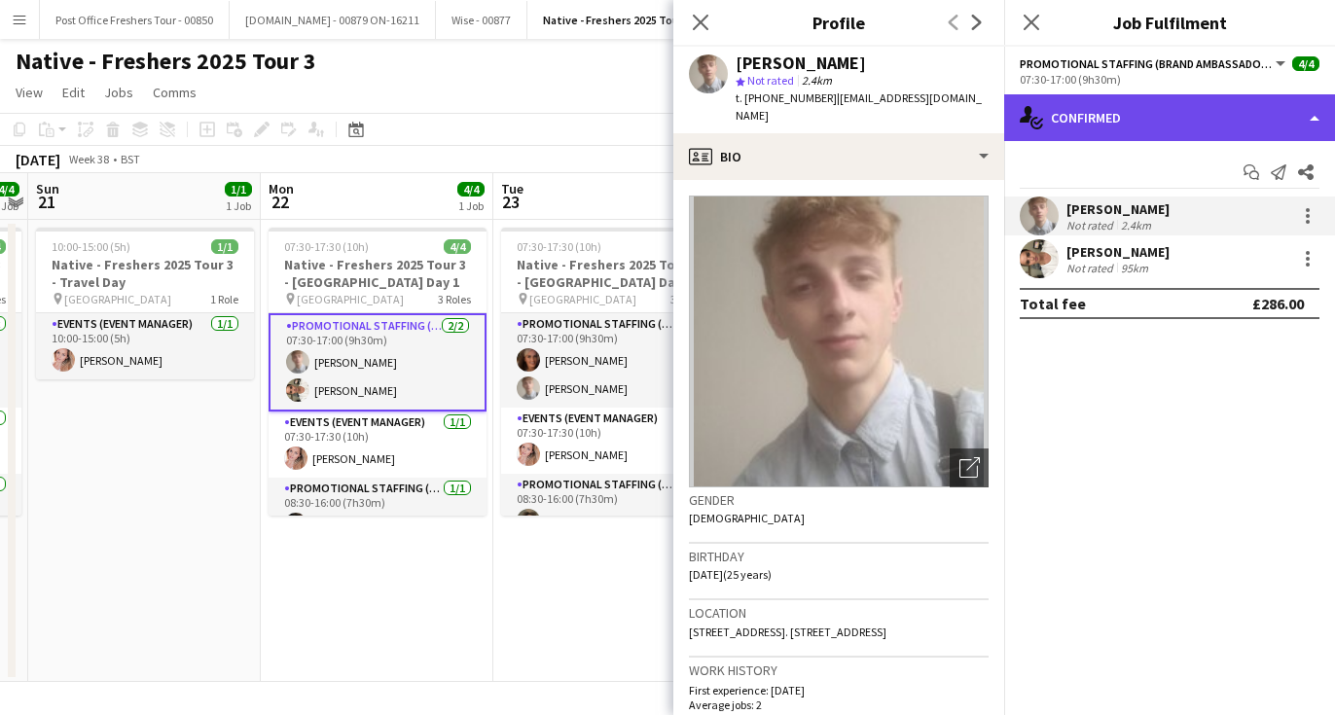
click at [1029, 129] on div "single-neutral-actions-check-2 Confirmed" at bounding box center [1170, 117] width 331 height 47
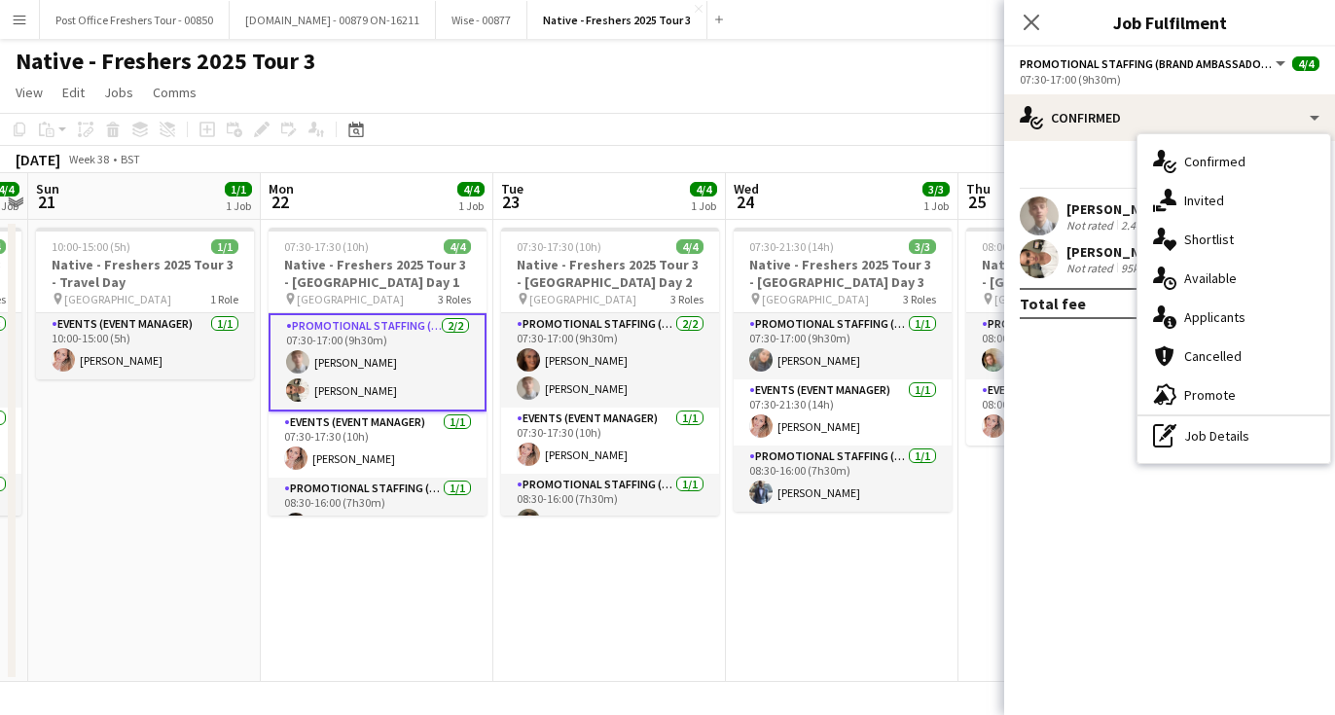
click at [1046, 209] on app-user-avatar at bounding box center [1039, 216] width 39 height 39
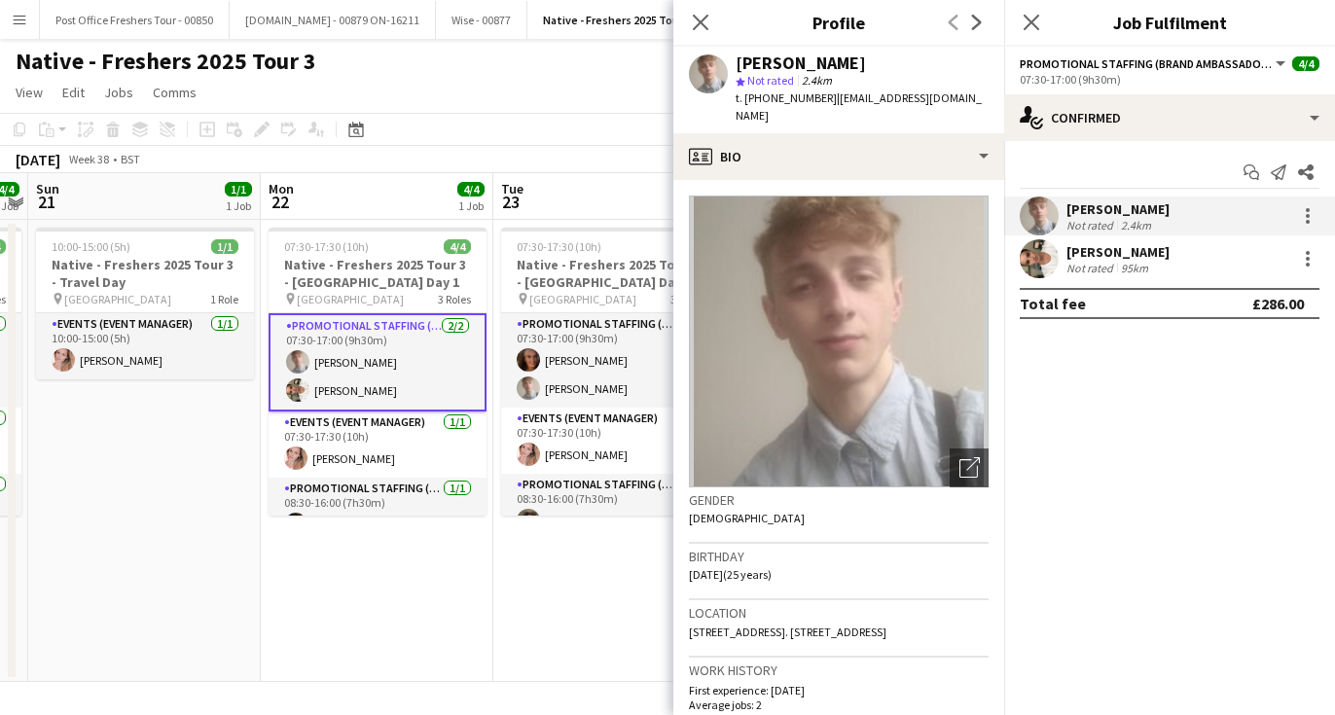
drag, startPoint x: 845, startPoint y: 63, endPoint x: 707, endPoint y: 63, distance: 138.2
click at [707, 63] on div "Harry Speight star Not rated 2.4km t. +447706593557 | itsharryspeight@gmail.com" at bounding box center [839, 90] width 331 height 87
copy div "Harry Speight"
drag, startPoint x: 820, startPoint y: 96, endPoint x: 749, endPoint y: 96, distance: 71.1
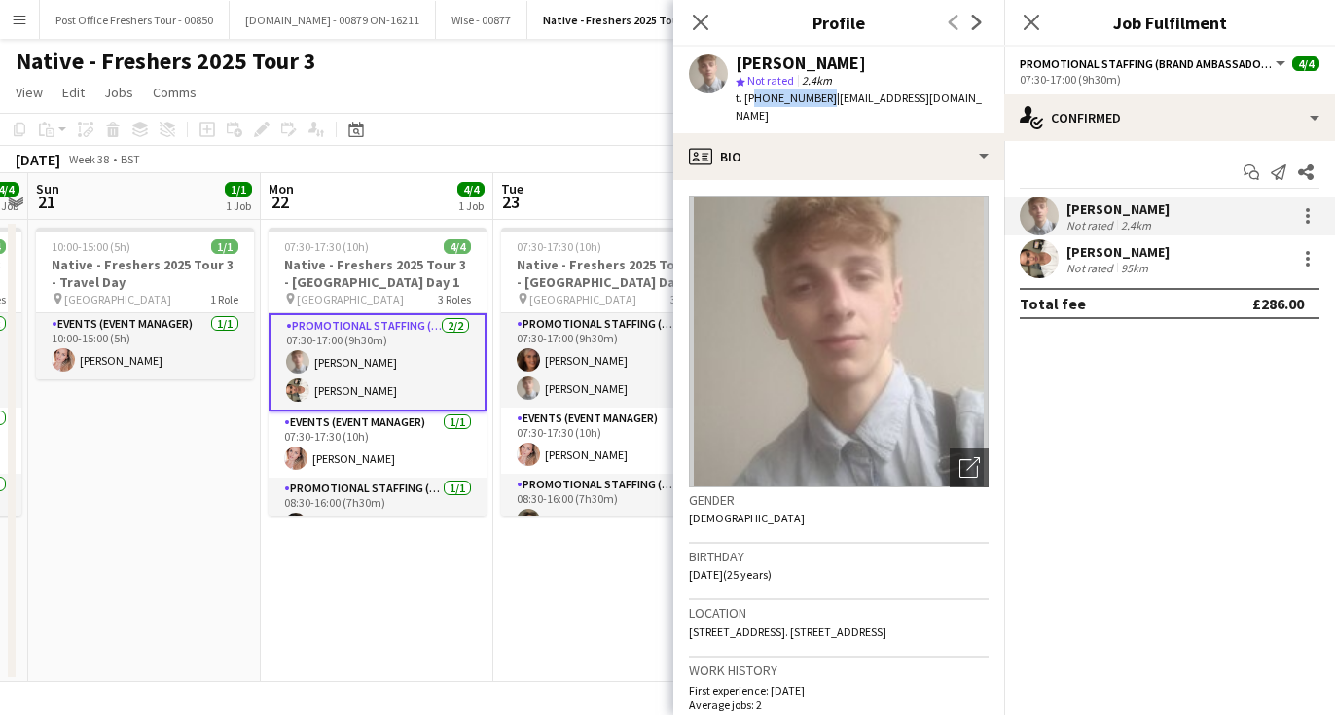
click at [749, 96] on span "t. +447706593557" at bounding box center [786, 98] width 101 height 15
copy span "447706593557"
drag, startPoint x: 966, startPoint y: 100, endPoint x: 828, endPoint y: 102, distance: 137.3
click at [828, 102] on div "Harry Speight star Not rated 2.4km t. +447706593557 | itsharryspeight@gmail.com" at bounding box center [839, 90] width 331 height 87
copy span "itsharryspeight@gmail.com"
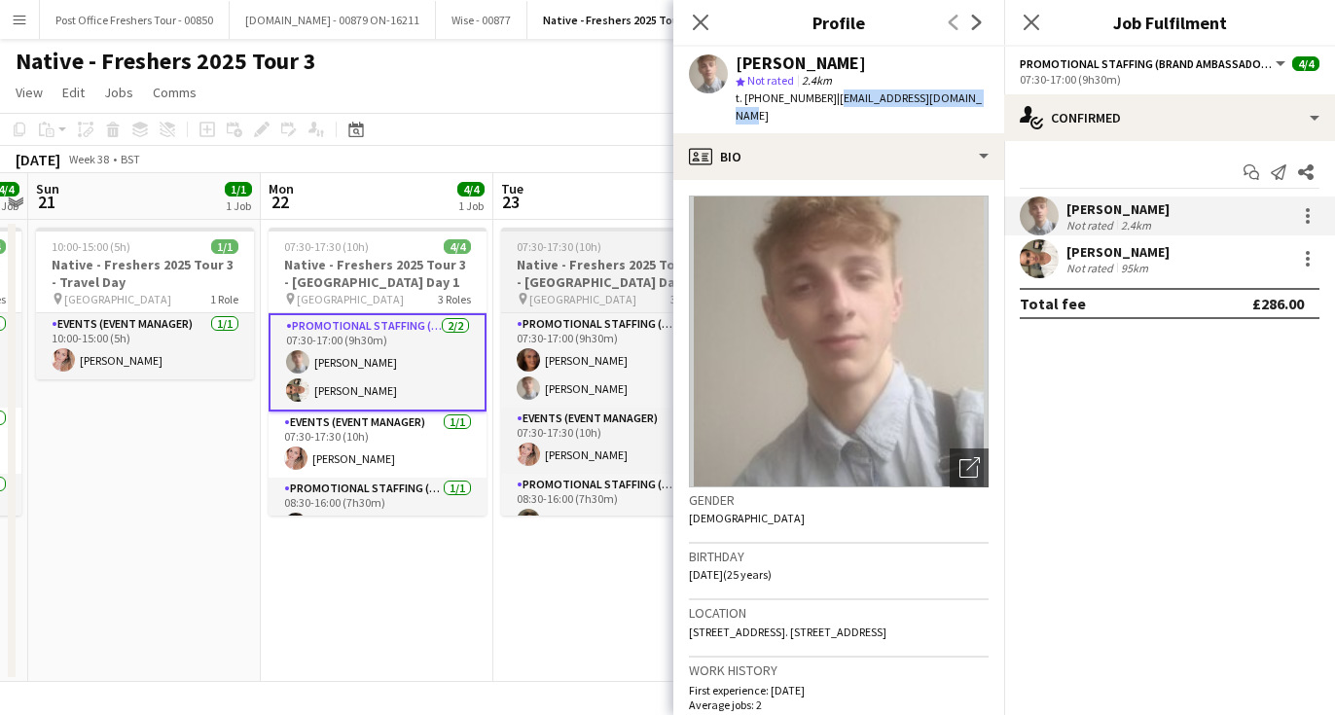
click at [561, 288] on h3 "Native - Freshers 2025 Tour 3 - University of Leeds Day 2" at bounding box center [610, 273] width 218 height 35
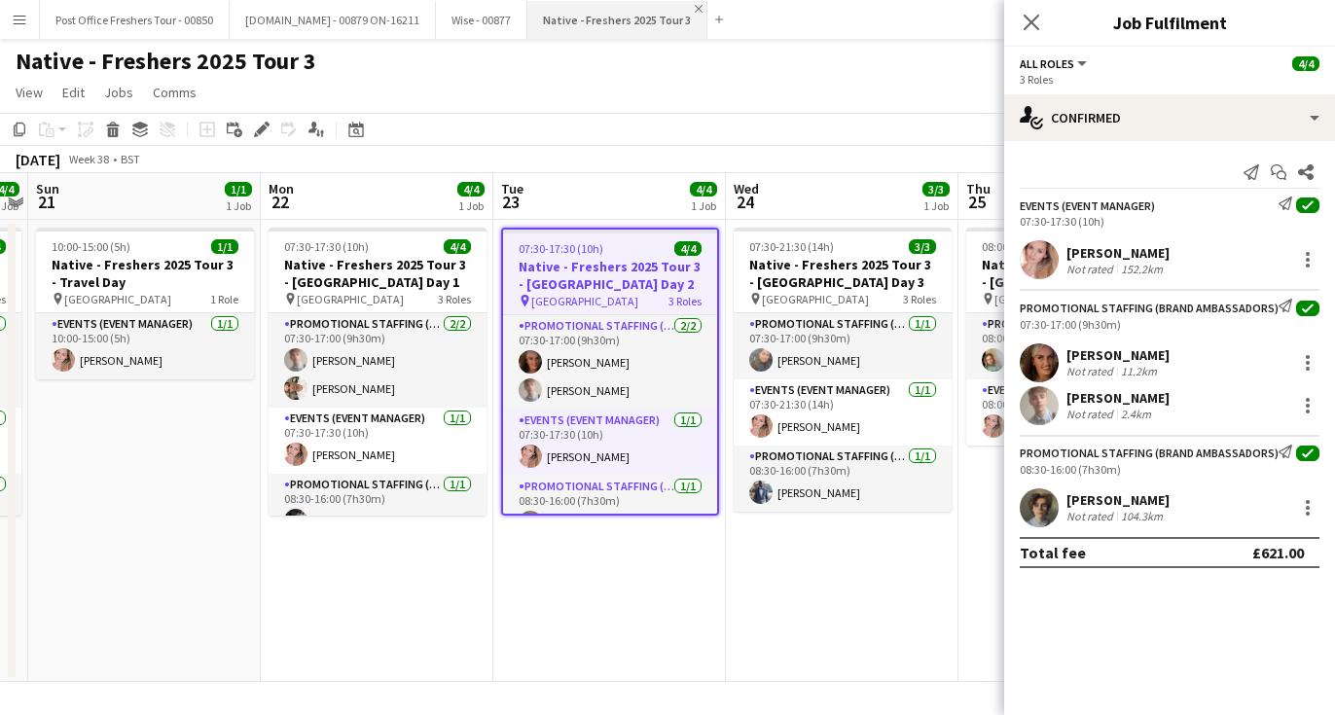
click at [695, 8] on app-icon "Close" at bounding box center [699, 9] width 8 height 8
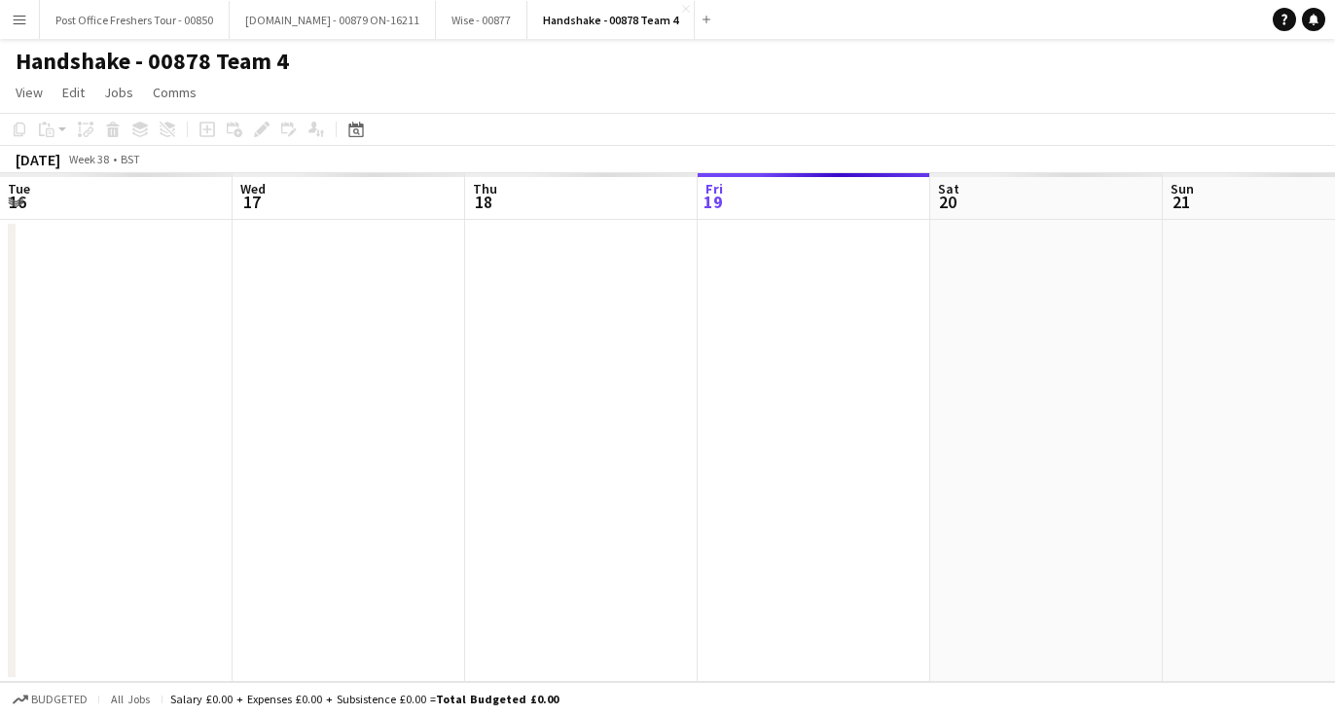
scroll to position [0, 670]
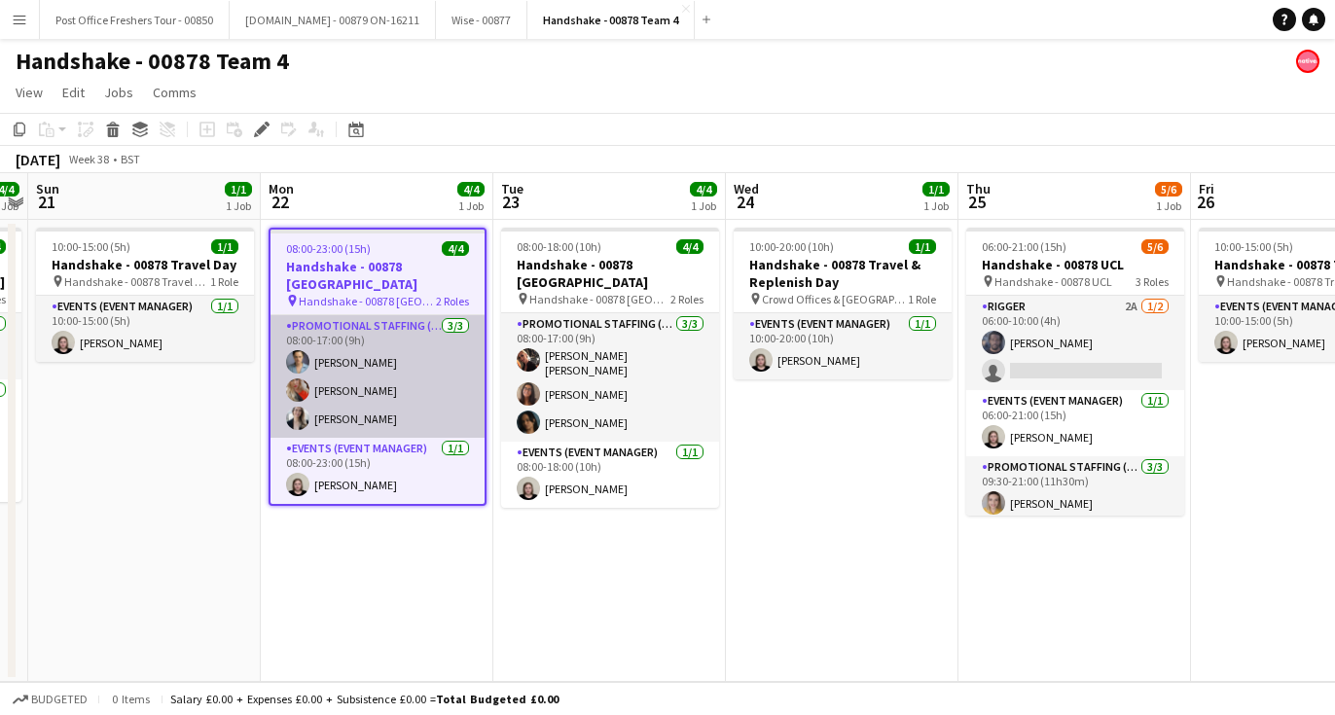
click at [380, 375] on app-card-role "Promotional Staffing (Brand Ambassadors) 3/3 08:00-17:00 (9h) Rachael Cummins S…" at bounding box center [378, 376] width 214 height 123
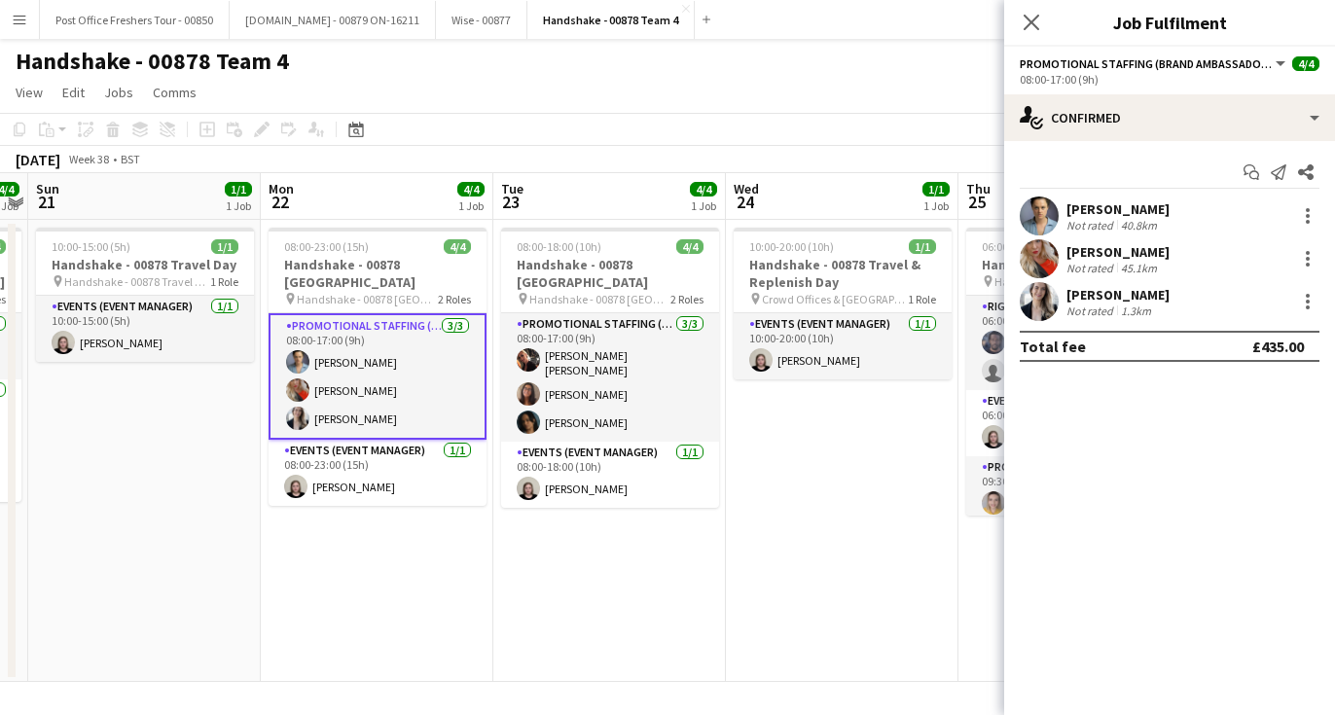
click at [1025, 255] on app-user-avatar at bounding box center [1039, 258] width 39 height 39
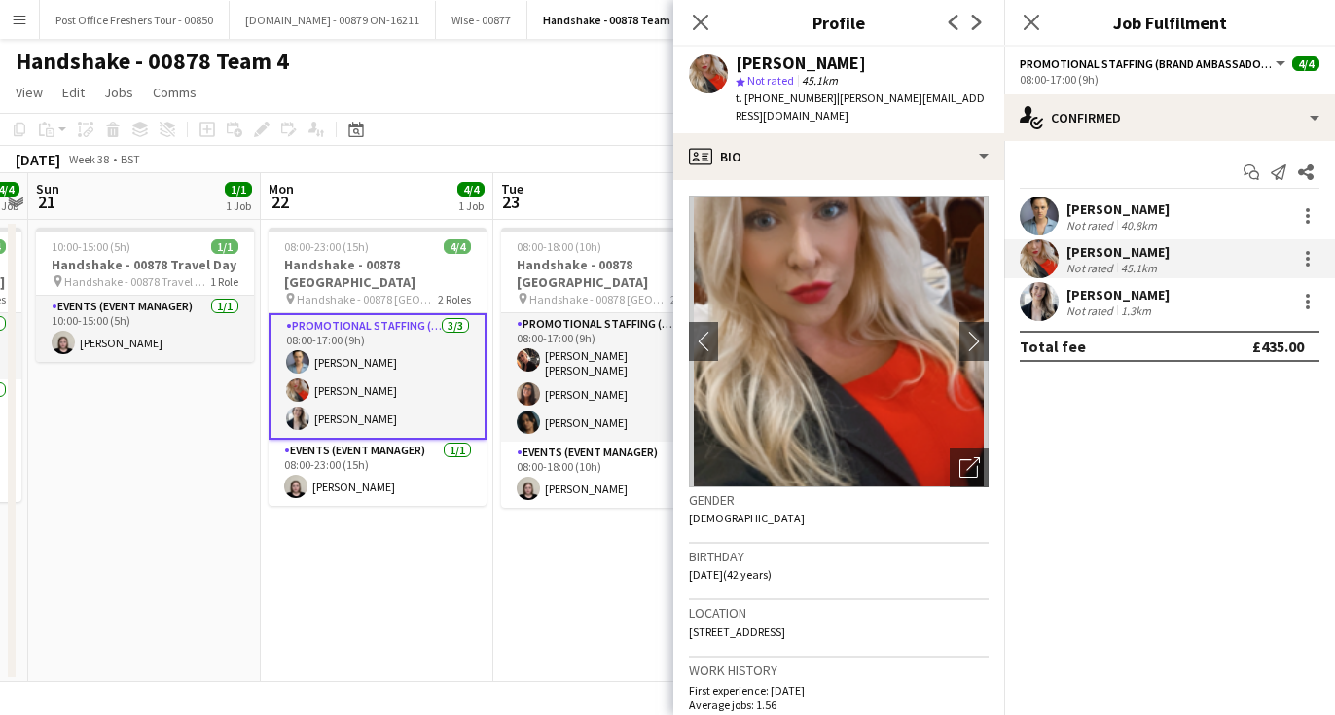
drag, startPoint x: 860, startPoint y: 68, endPoint x: 736, endPoint y: 70, distance: 124.6
click at [736, 70] on div "Shelley Thomas" at bounding box center [862, 64] width 253 height 18
copy div "Shelley Thomas"
drag, startPoint x: 815, startPoint y: 102, endPoint x: 748, endPoint y: 102, distance: 67.2
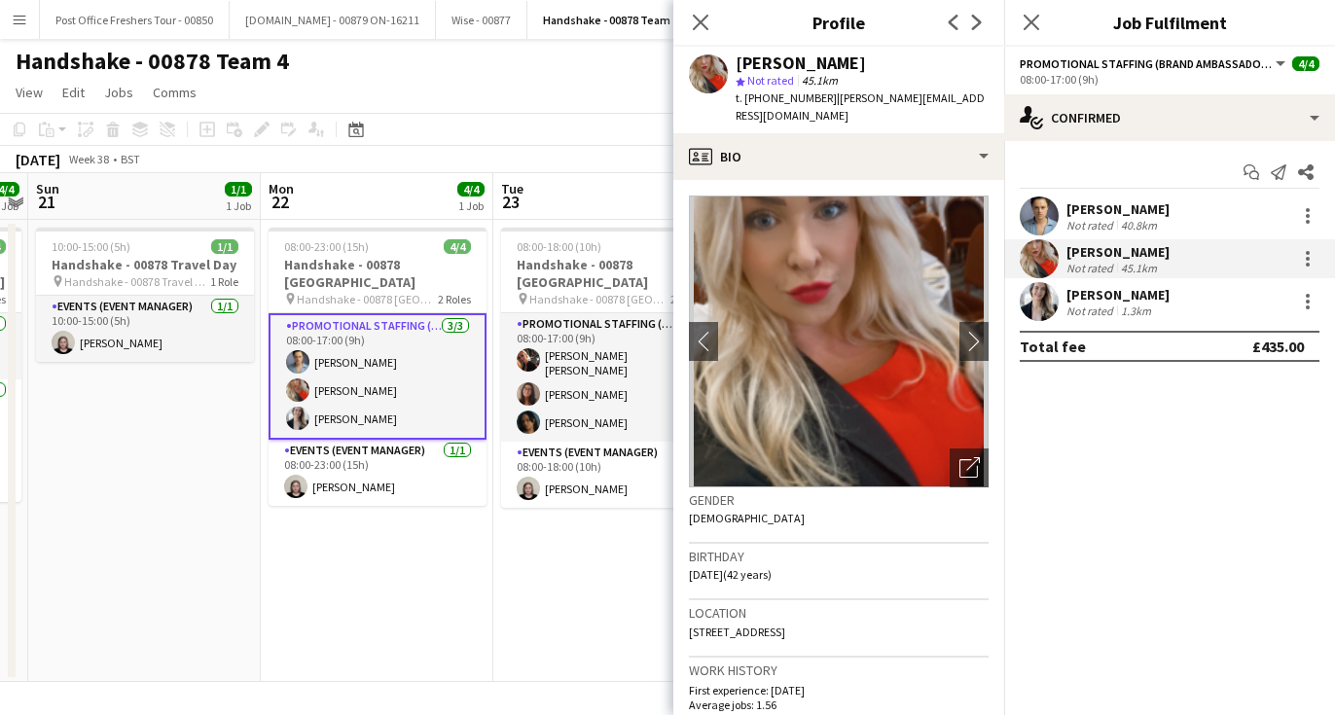
click at [748, 102] on div "t. +4407860393455 | shelley_thomas@outlook.com" at bounding box center [862, 107] width 253 height 35
copy span "+4407860393455"
drag, startPoint x: 861, startPoint y: 54, endPoint x: 763, endPoint y: 55, distance: 98.3
click at [763, 55] on div "Shelley Thomas star Not rated 45.1km t. +4407860393455 | shelley_thomas@outlook…" at bounding box center [839, 90] width 331 height 87
drag, startPoint x: 910, startPoint y: 66, endPoint x: 740, endPoint y: 55, distance: 170.7
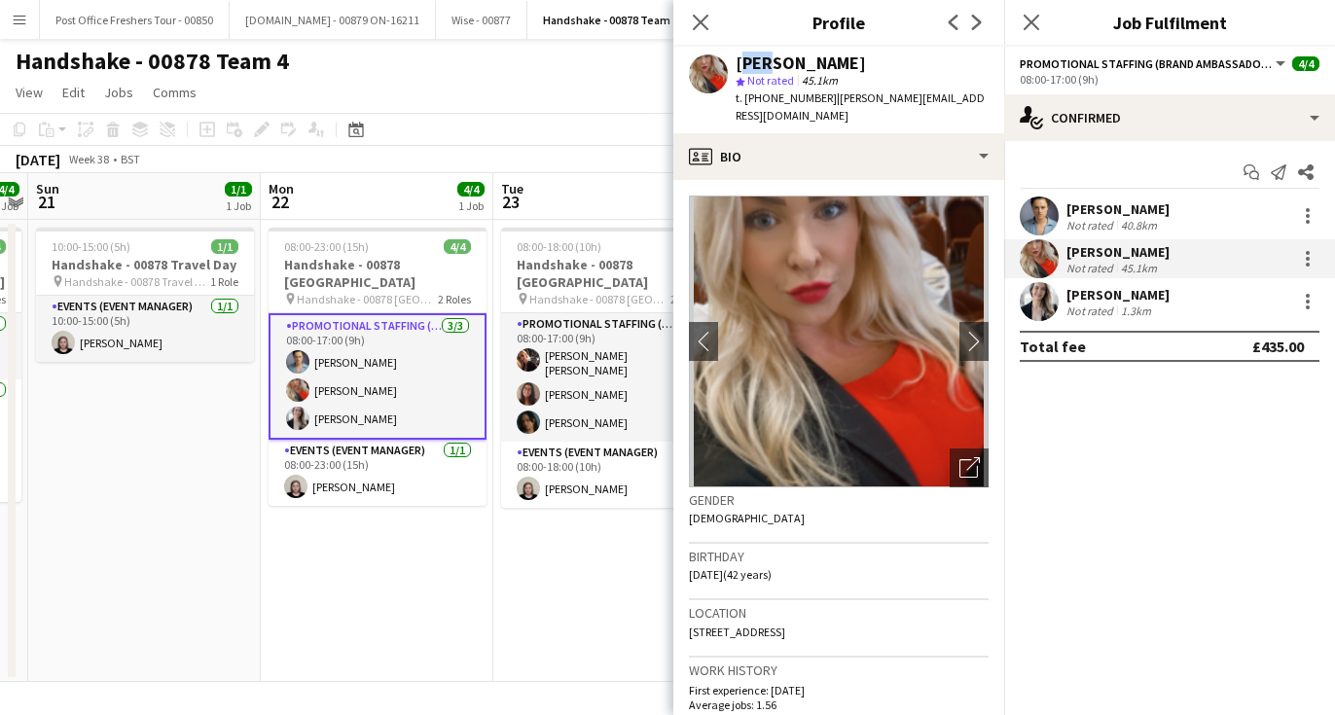
click at [740, 55] on div "Shelley Thomas" at bounding box center [862, 64] width 253 height 18
copy div "Shelley Thomas"
drag, startPoint x: 980, startPoint y: 97, endPoint x: 833, endPoint y: 99, distance: 147.0
click at [833, 99] on span "| shelley_thomas@outlook.com" at bounding box center [860, 107] width 249 height 32
copy span "shelley_thomas@outlook.com"
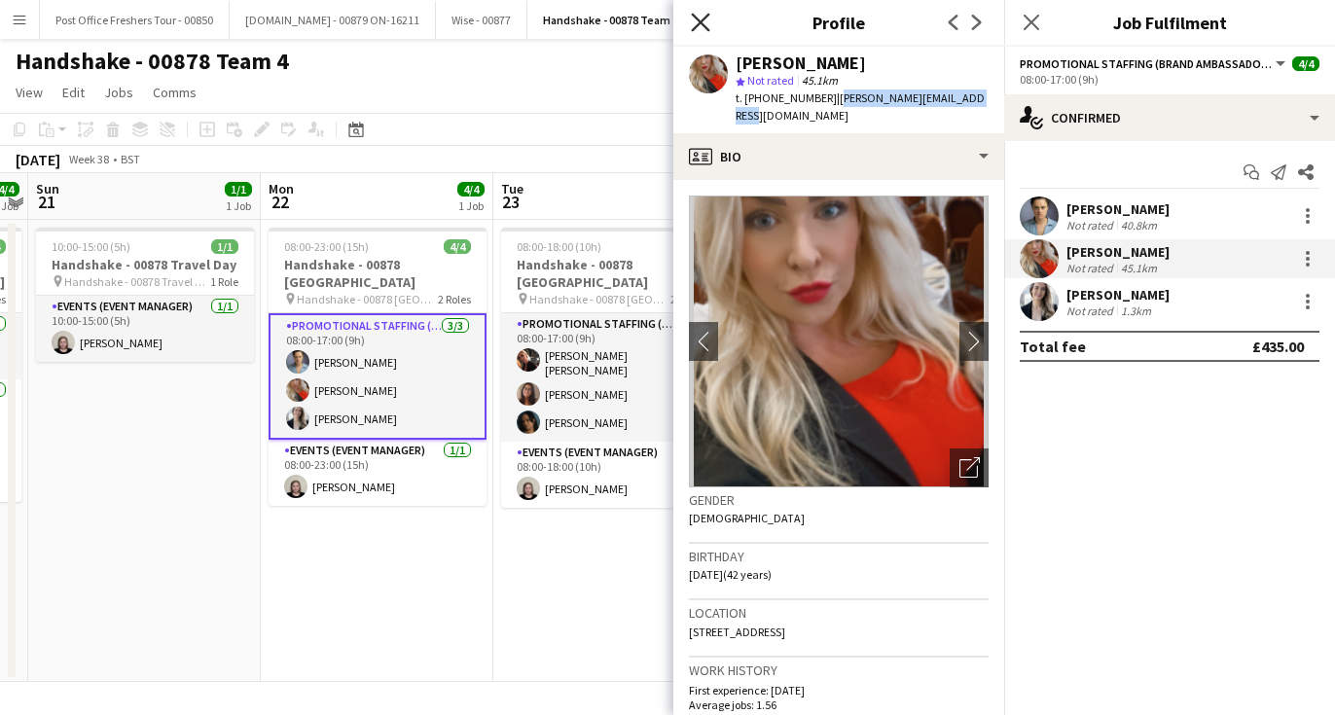
click at [693, 13] on icon at bounding box center [700, 22] width 18 height 18
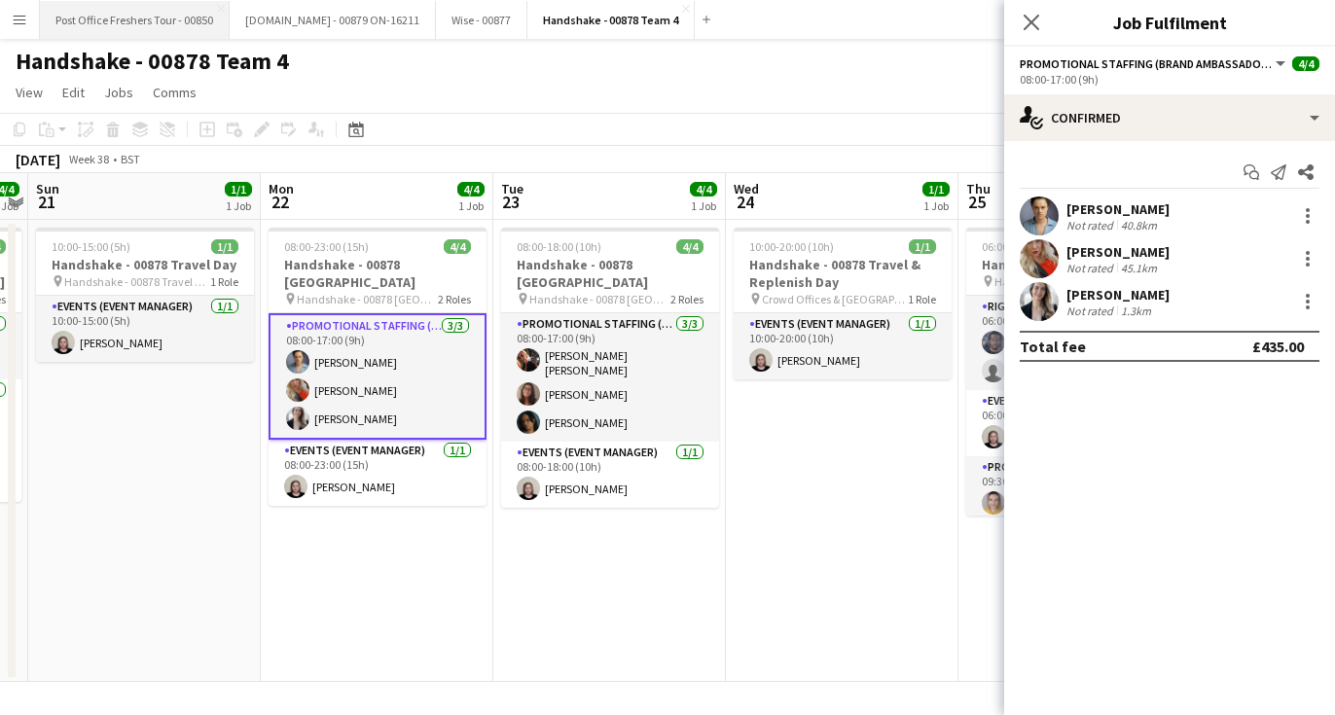
click at [165, 24] on button "Post Office Freshers Tour - 00850 Close" at bounding box center [135, 20] width 190 height 38
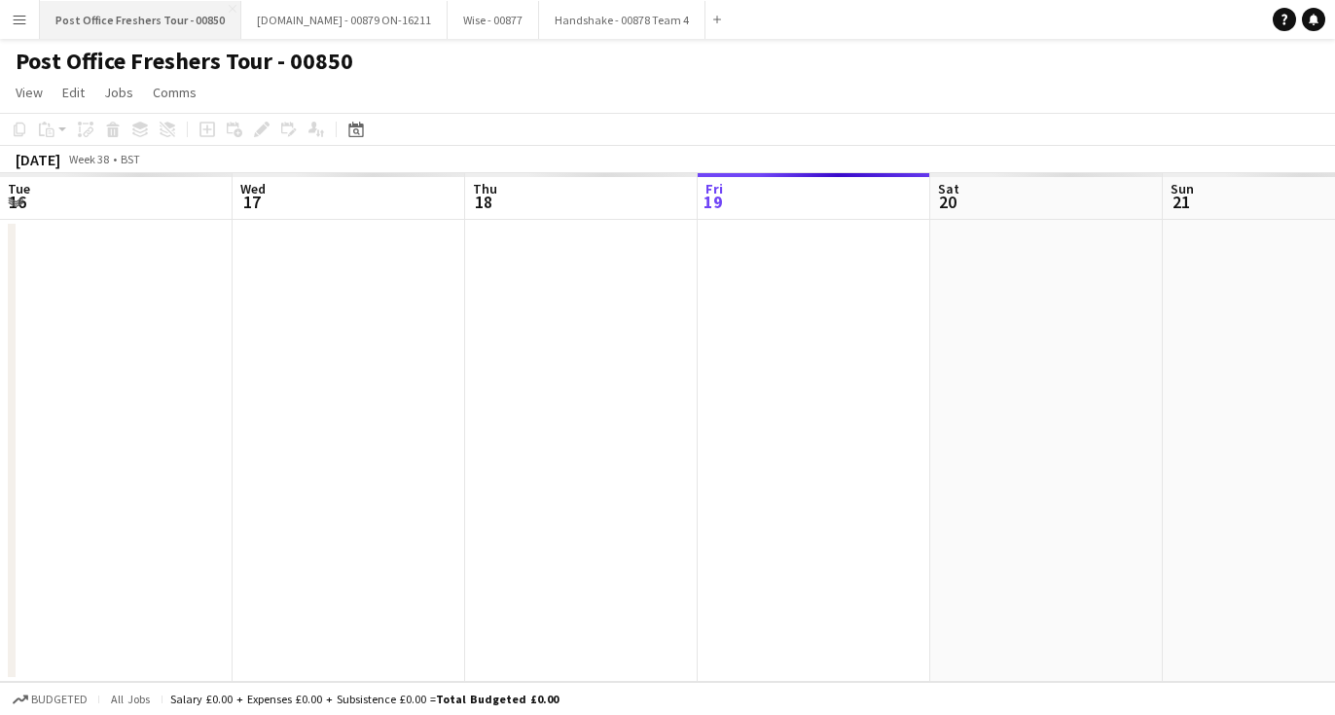
scroll to position [0, 465]
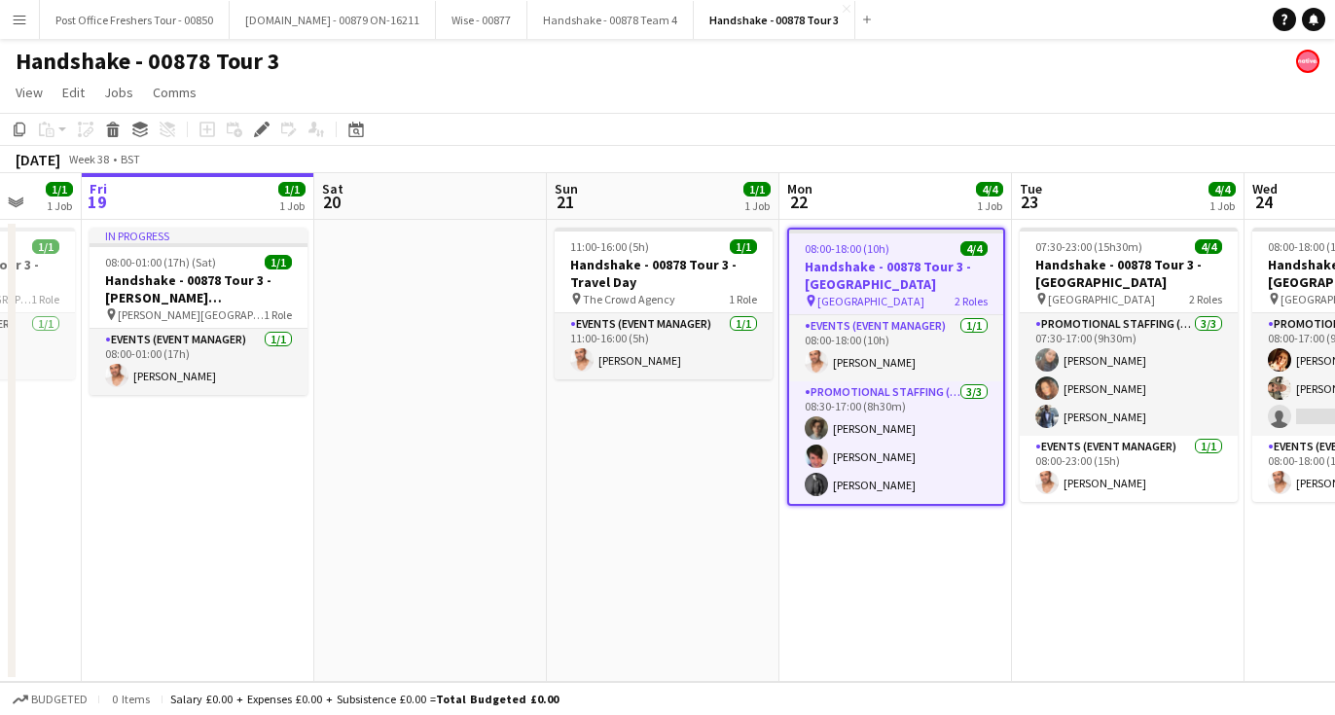
scroll to position [0, 651]
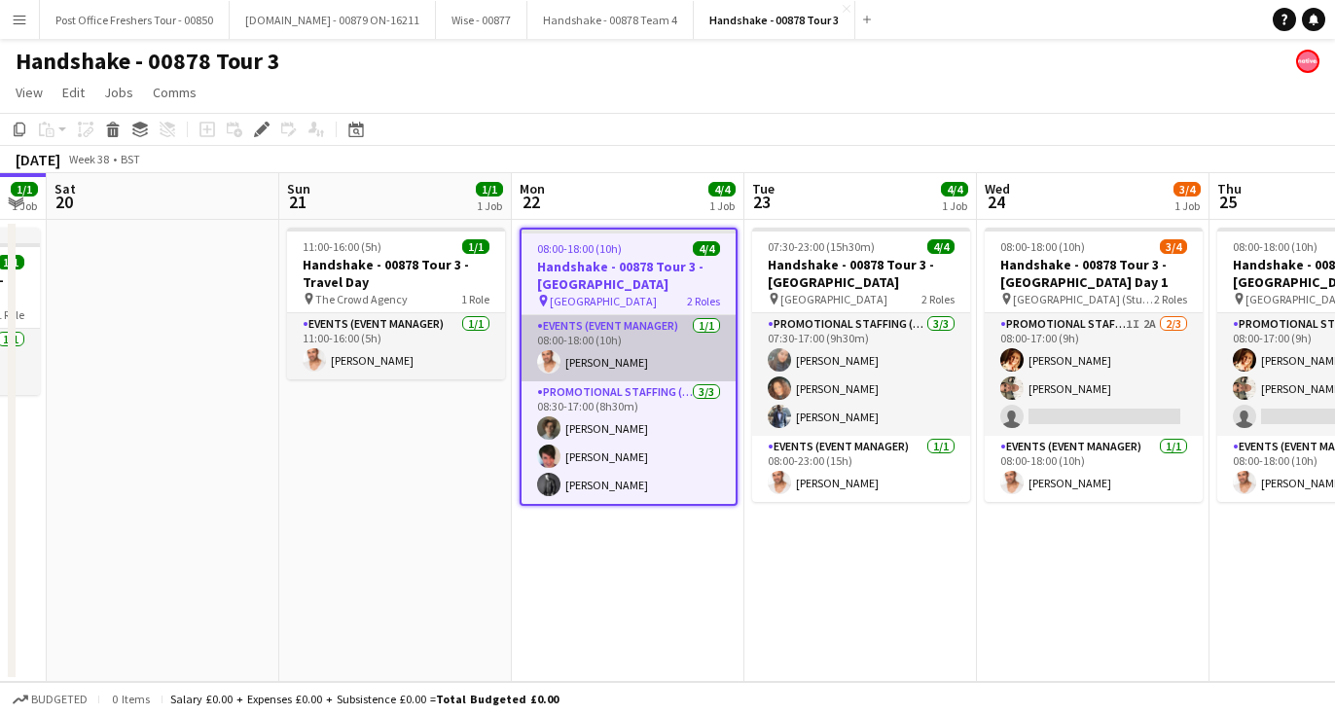
click at [624, 361] on app-card-role "Events (Event Manager) [DATE] 08:00-18:00 (10h) [PERSON_NAME]" at bounding box center [629, 348] width 214 height 66
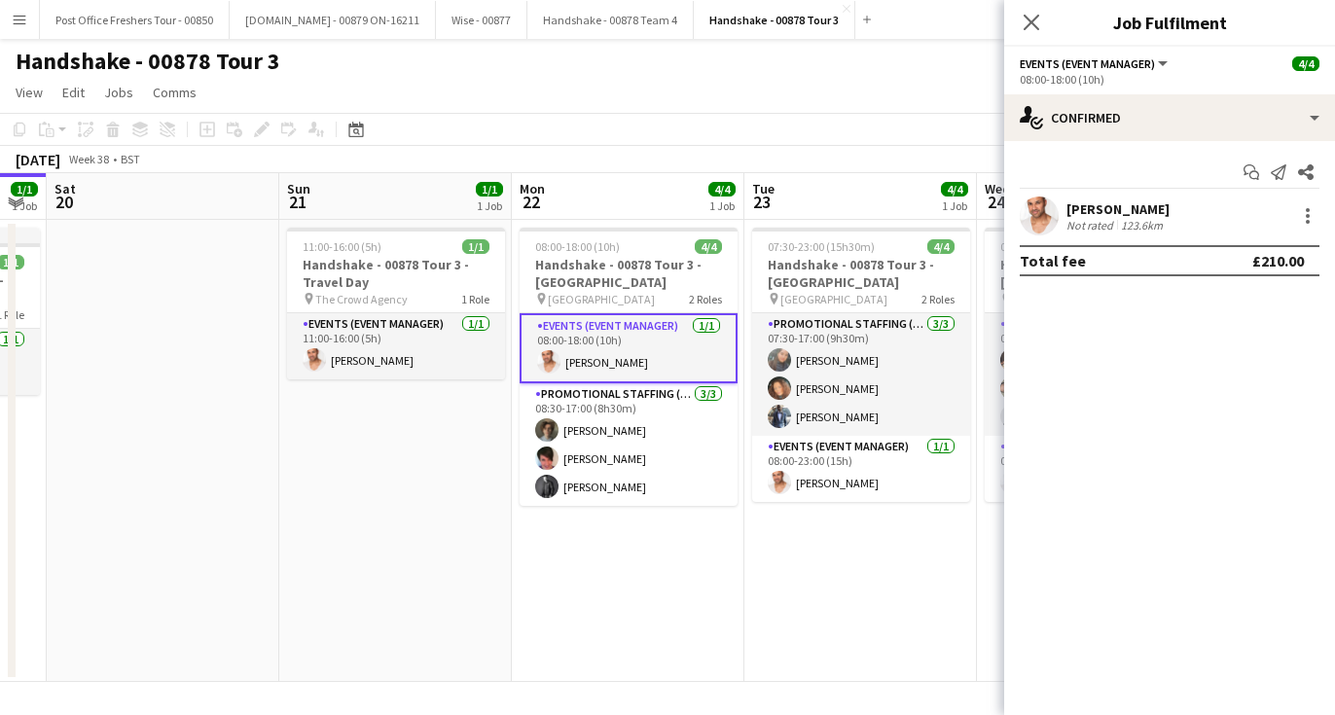
click at [1038, 218] on app-user-avatar at bounding box center [1039, 216] width 39 height 39
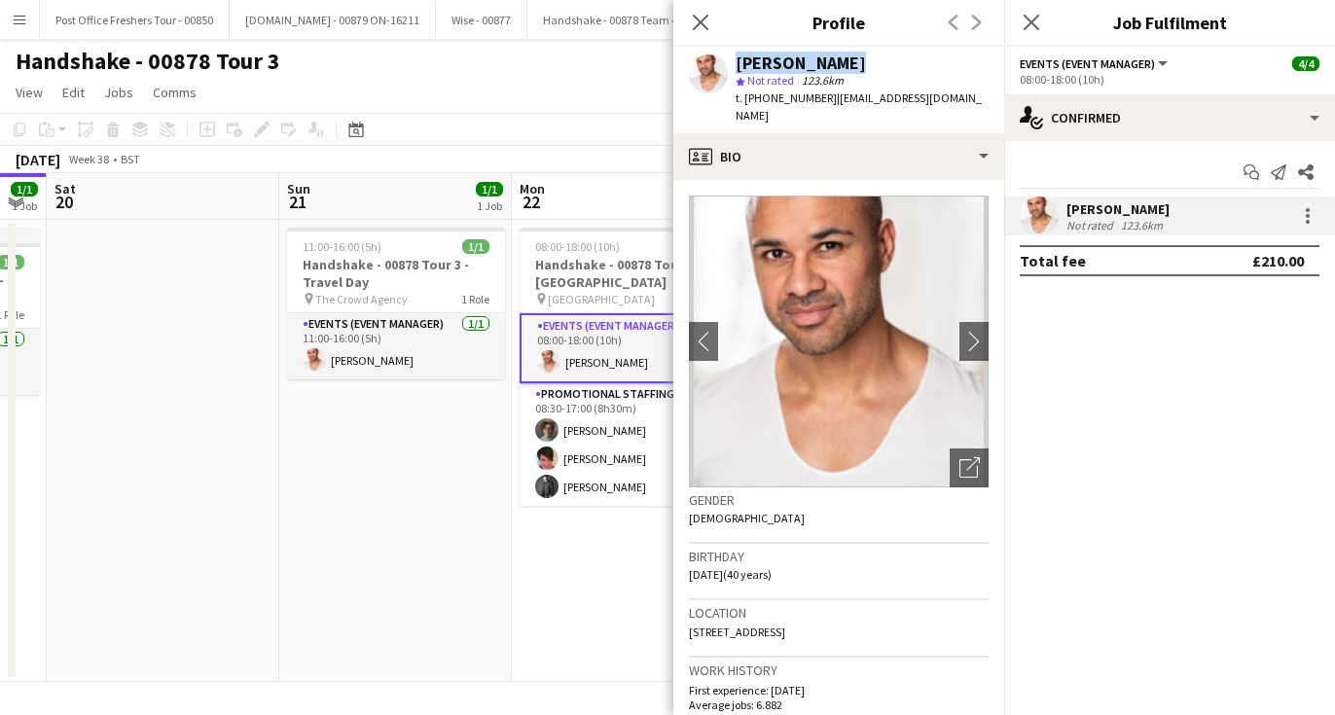
drag, startPoint x: 872, startPoint y: 62, endPoint x: 684, endPoint y: 56, distance: 187.9
click at [684, 56] on div "[PERSON_NAME] star Not rated 123.6km t. [PHONE_NUMBER] | [EMAIL_ADDRESS][DOMAIN…" at bounding box center [839, 90] width 331 height 87
copy div "Cameron Dean"
drag, startPoint x: 821, startPoint y: 97, endPoint x: 746, endPoint y: 97, distance: 74.9
click at [746, 97] on span "t. +447790674310" at bounding box center [786, 98] width 101 height 15
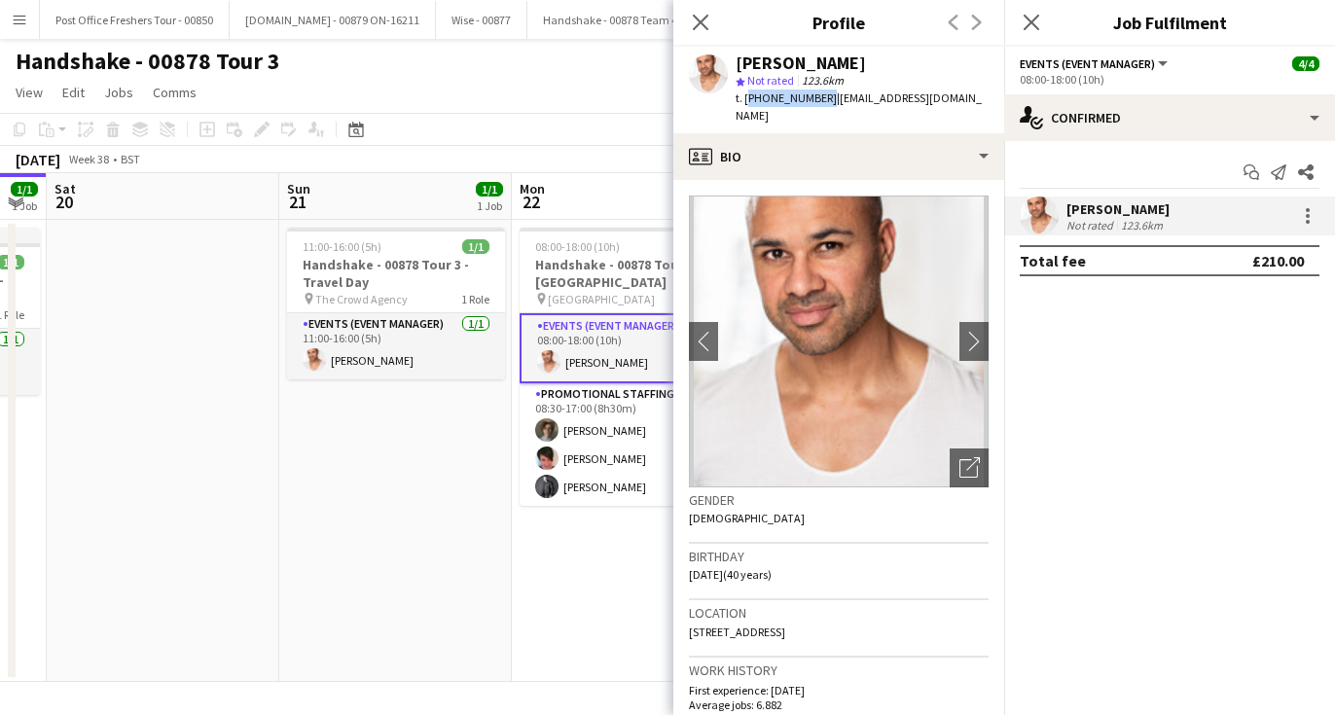
copy span "+447790674310"
drag, startPoint x: 987, startPoint y: 99, endPoint x: 829, endPoint y: 104, distance: 157.8
click at [829, 104] on div "Cameron Dean star Not rated 123.6km t. +447790674310 | camerondean007@hotmail.c…" at bounding box center [839, 90] width 331 height 87
copy span "camerondean007@hotmail.com"
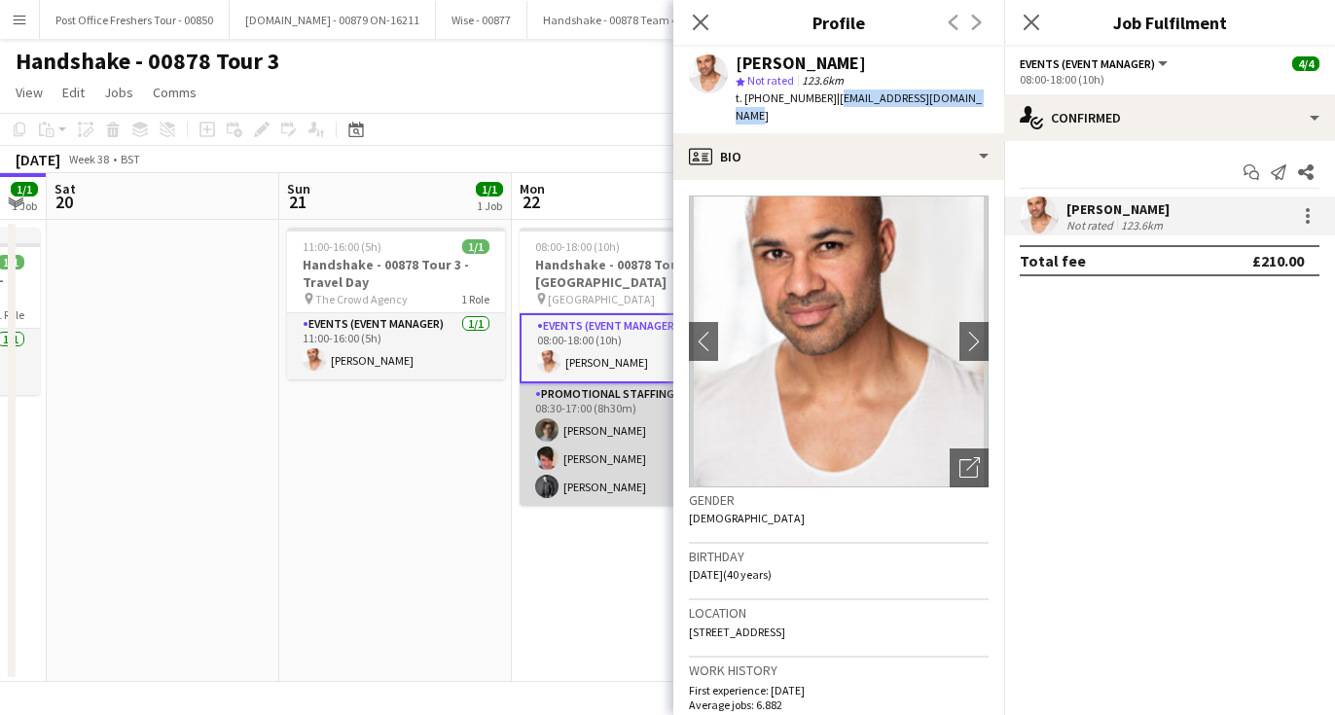
click at [548, 424] on app-user-avatar at bounding box center [546, 430] width 23 height 23
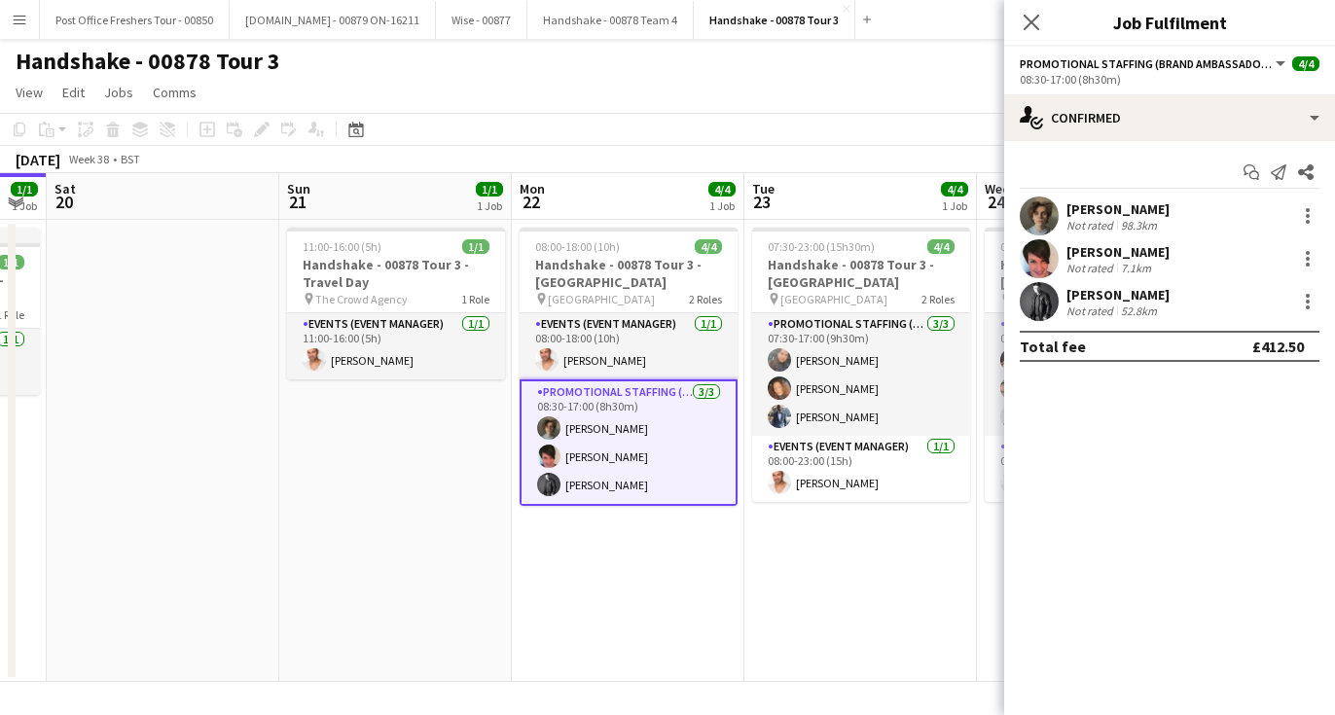
click at [1050, 211] on app-user-avatar at bounding box center [1039, 216] width 39 height 39
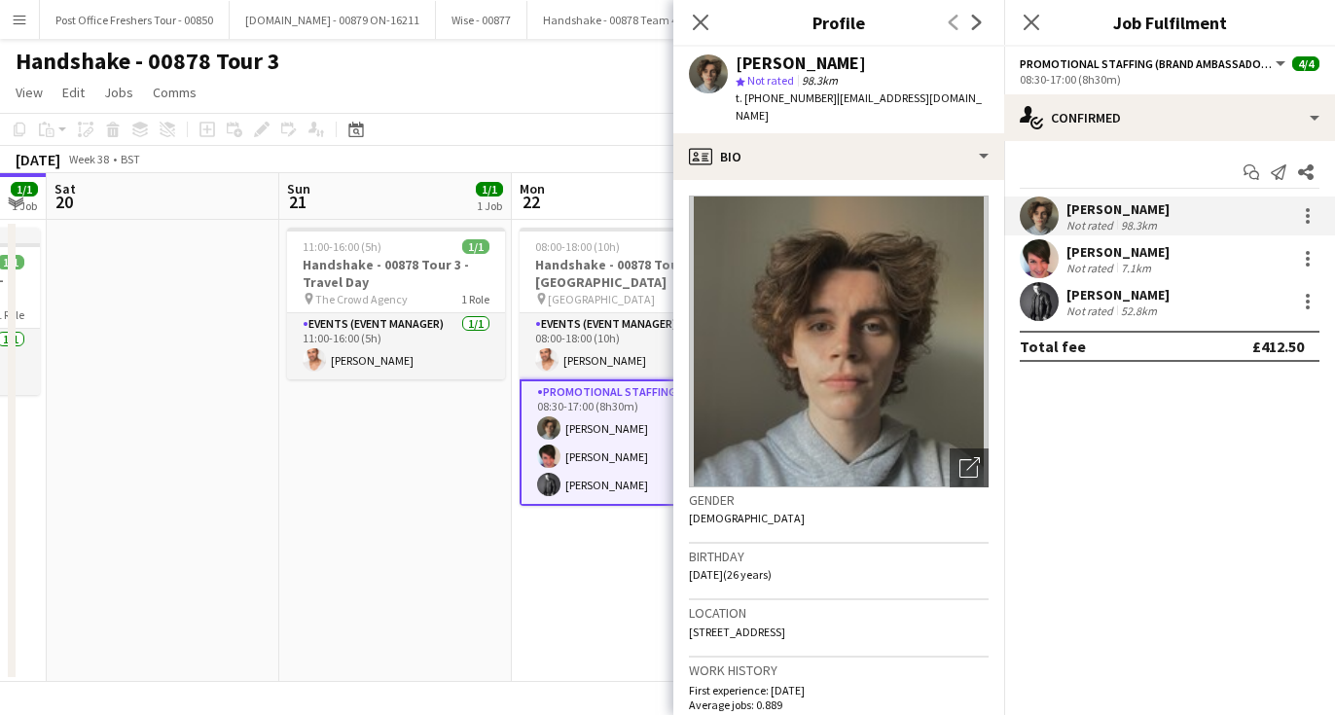
click at [558, 451] on app-user-avatar at bounding box center [548, 456] width 23 height 23
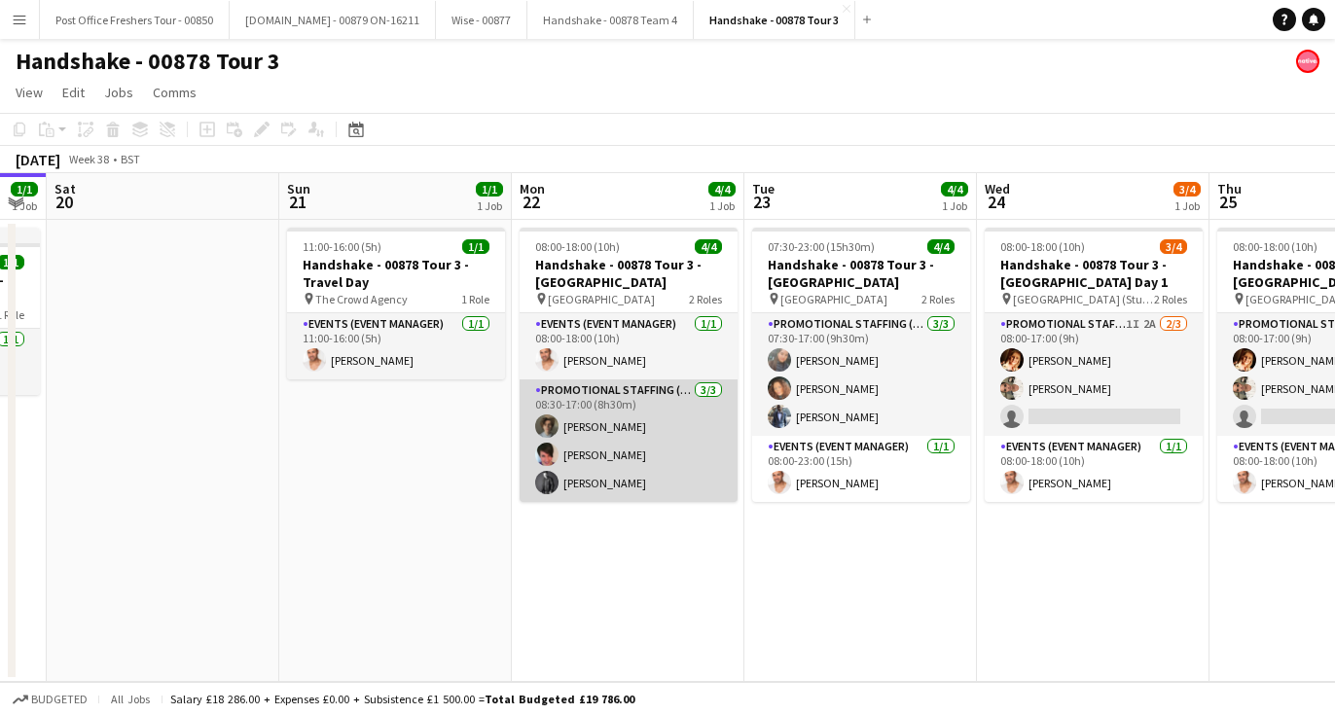
click at [548, 449] on app-user-avatar at bounding box center [546, 454] width 23 height 23
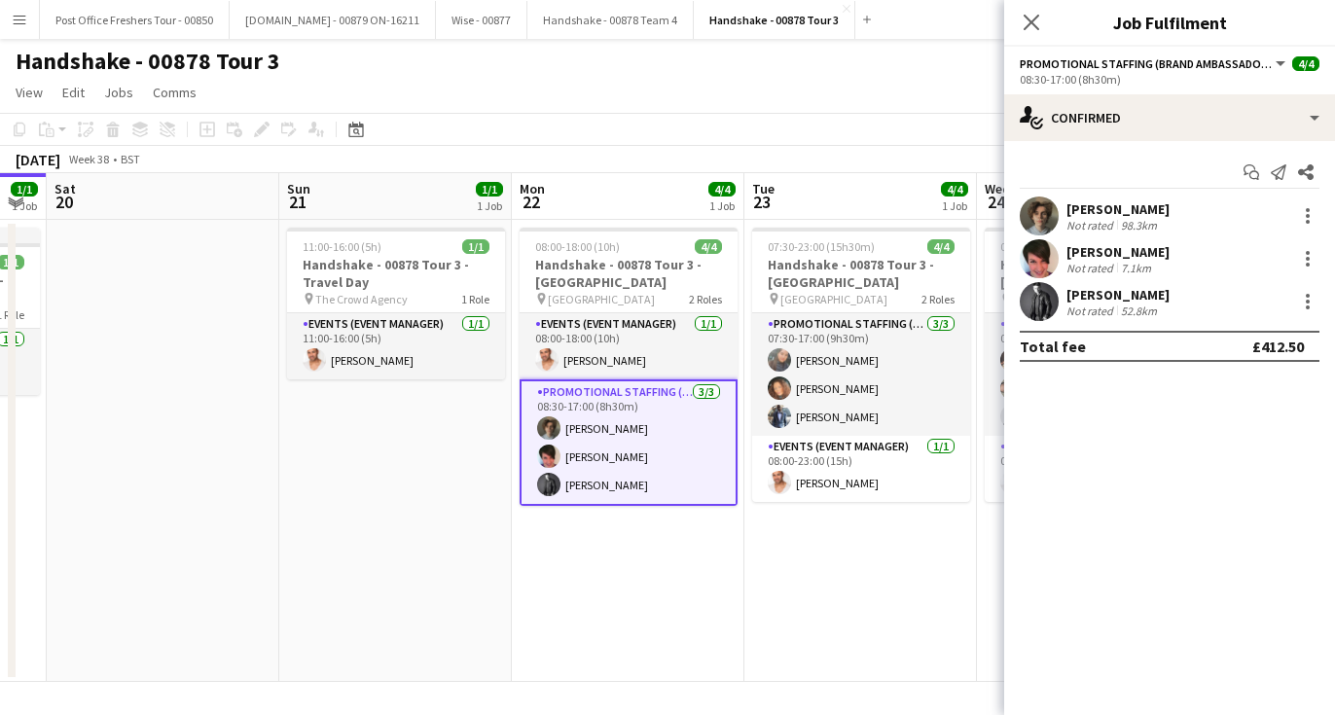
click at [1041, 263] on app-user-avatar at bounding box center [1039, 258] width 39 height 39
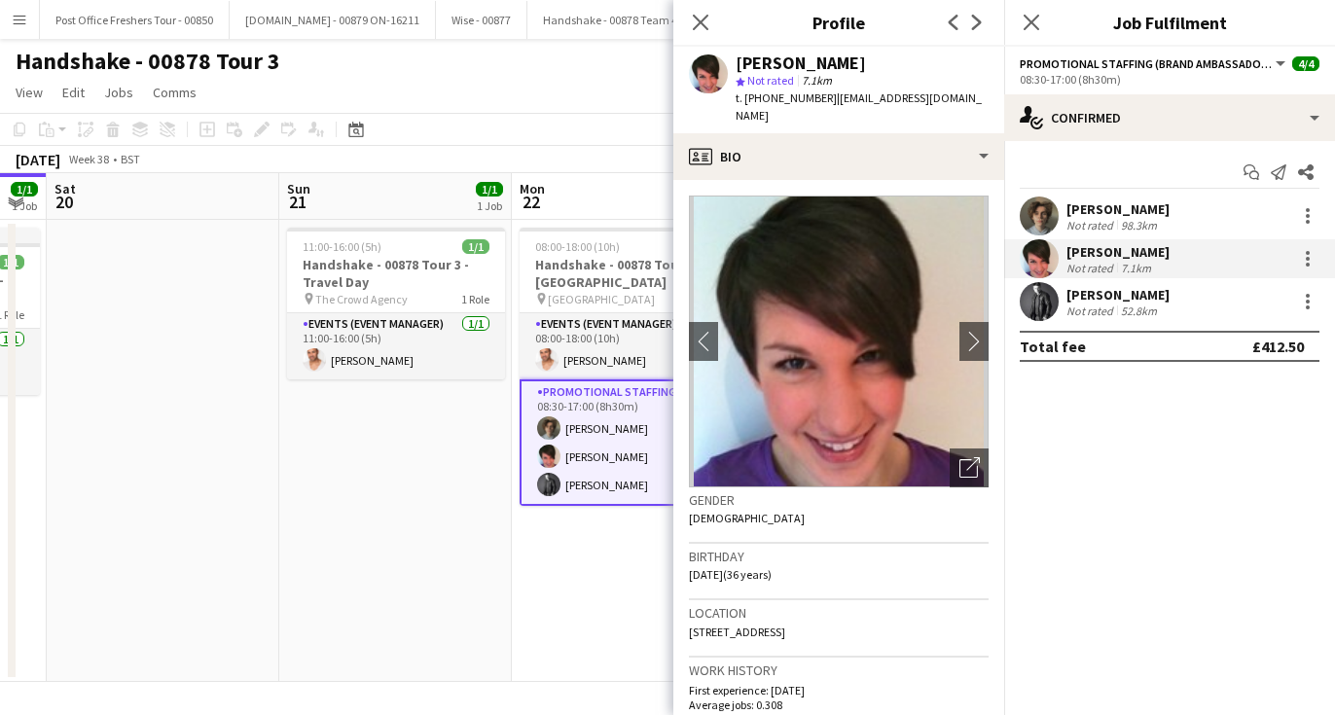
drag, startPoint x: 881, startPoint y: 70, endPoint x: 709, endPoint y: 64, distance: 172.4
click at [709, 64] on div "Luana Contarino star Not rated 7.1km t. +447703581699 | lushlu_1@hotmail.com" at bounding box center [839, 90] width 331 height 87
copy div "Luana Contarino"
drag, startPoint x: 823, startPoint y: 98, endPoint x: 749, endPoint y: 103, distance: 74.1
click at [749, 103] on div "t. +447703581699 | lushlu_1@hotmail.com" at bounding box center [862, 107] width 253 height 35
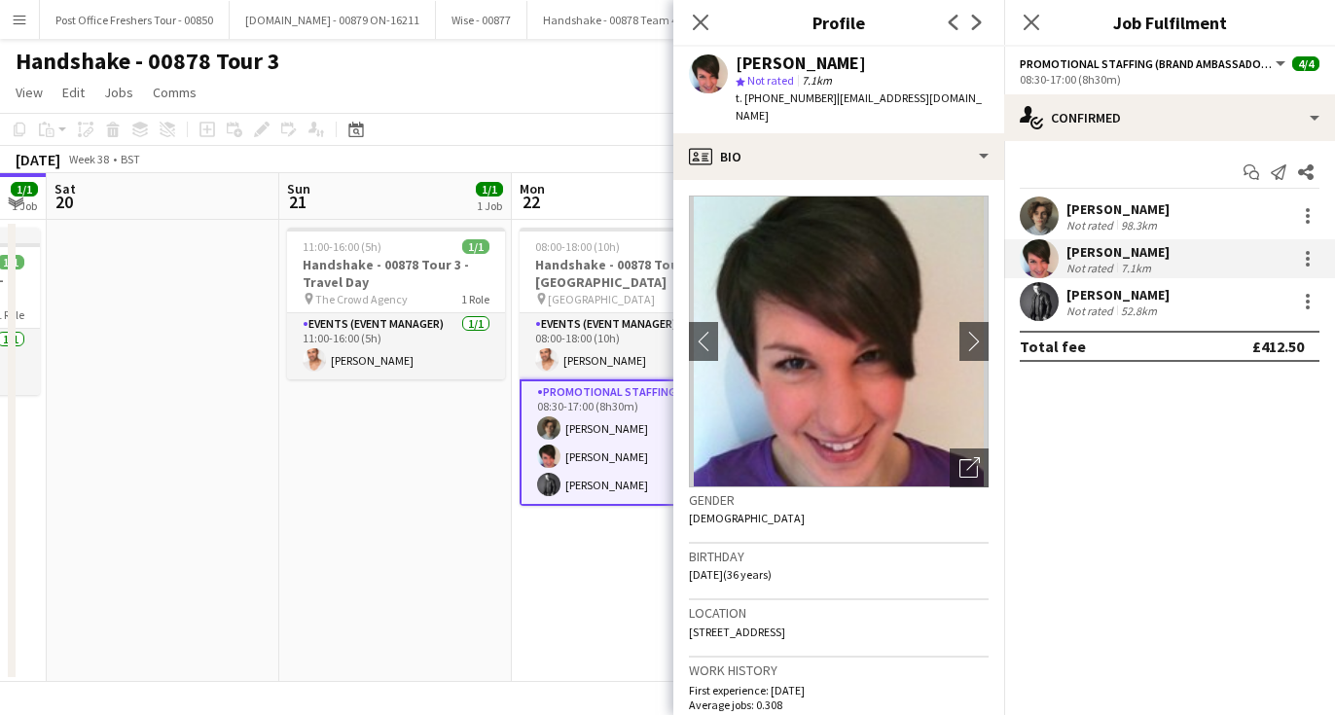
copy span "447703581699"
drag, startPoint x: 952, startPoint y: 98, endPoint x: 828, endPoint y: 103, distance: 123.7
click at [828, 103] on div "Luana Contarino star Not rated 7.1km t. +447703581699 | lushlu_1@hotmail.com" at bounding box center [839, 90] width 331 height 87
copy span "lushlu_1@hotmail.com"
click at [554, 477] on app-user-avatar at bounding box center [548, 484] width 23 height 23
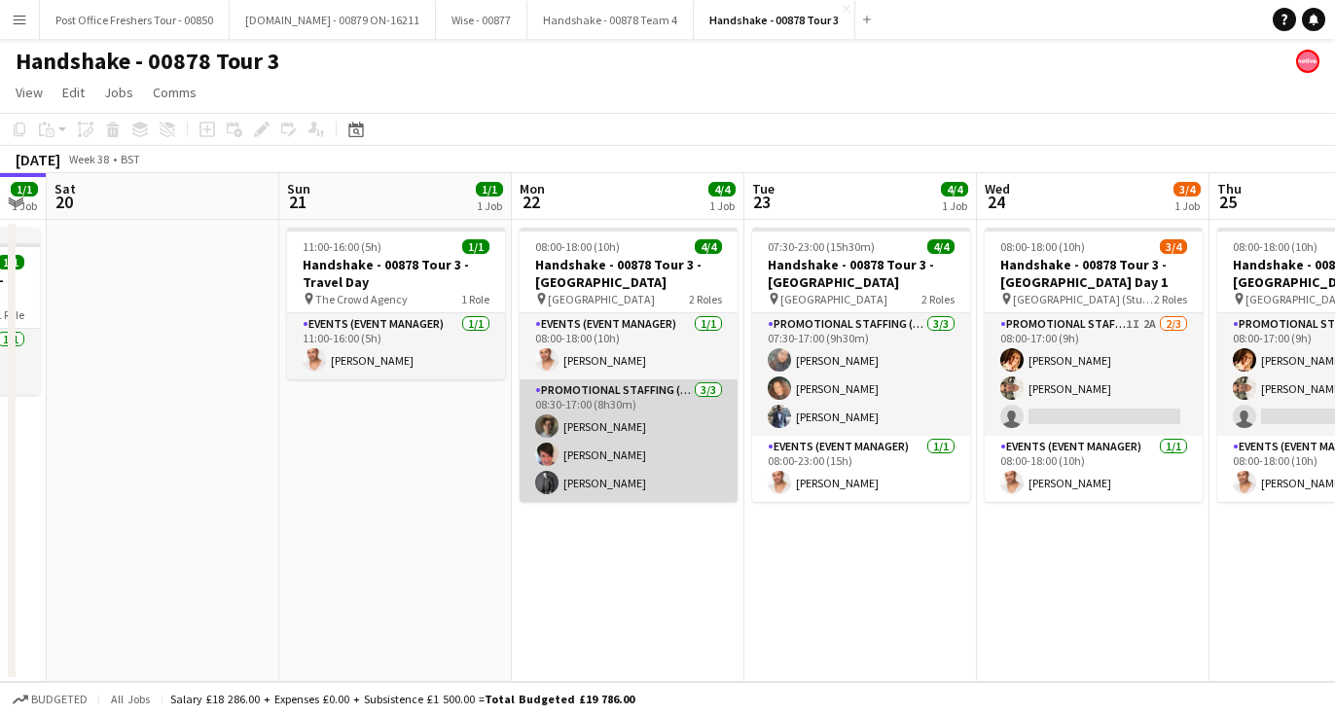
click at [576, 486] on app-card-role "Promotional Staffing (Brand Ambassadors) 3/3 08:30-17:00 (8h30m) Ezrá Garfield …" at bounding box center [629, 441] width 218 height 123
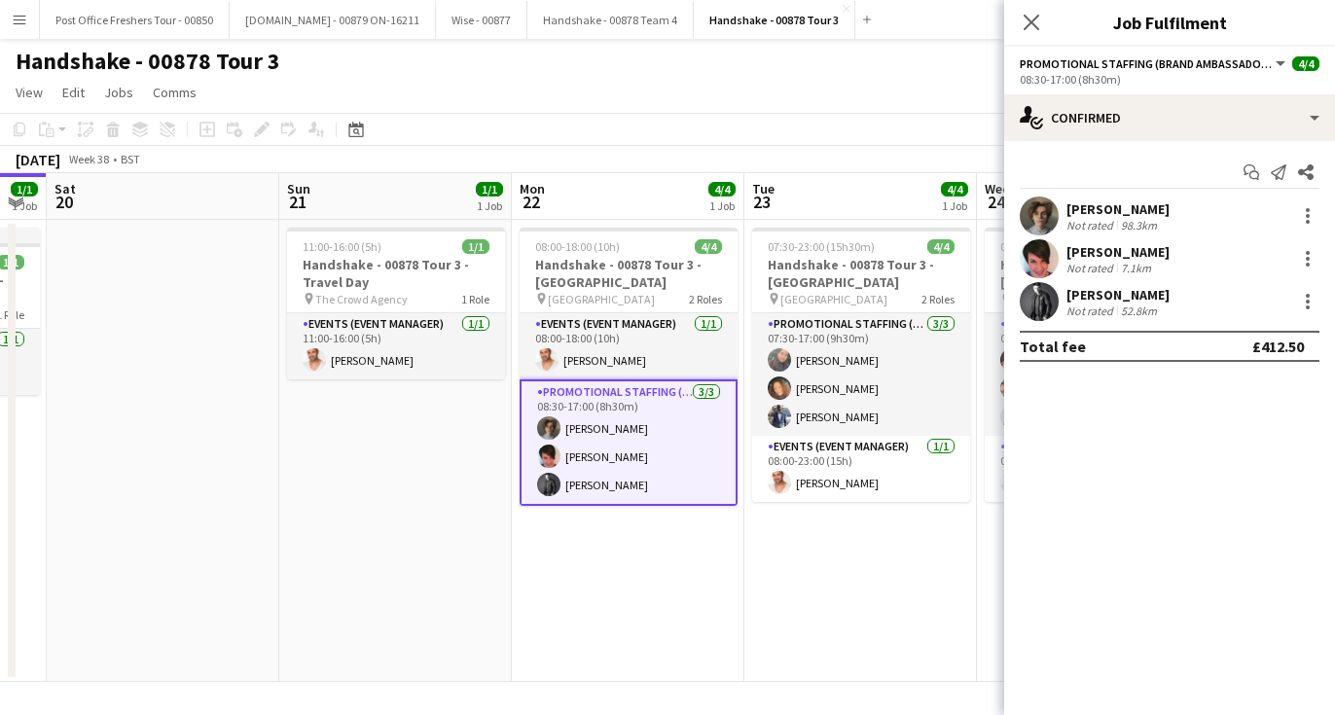
click at [1032, 318] on app-user-avatar at bounding box center [1039, 301] width 39 height 39
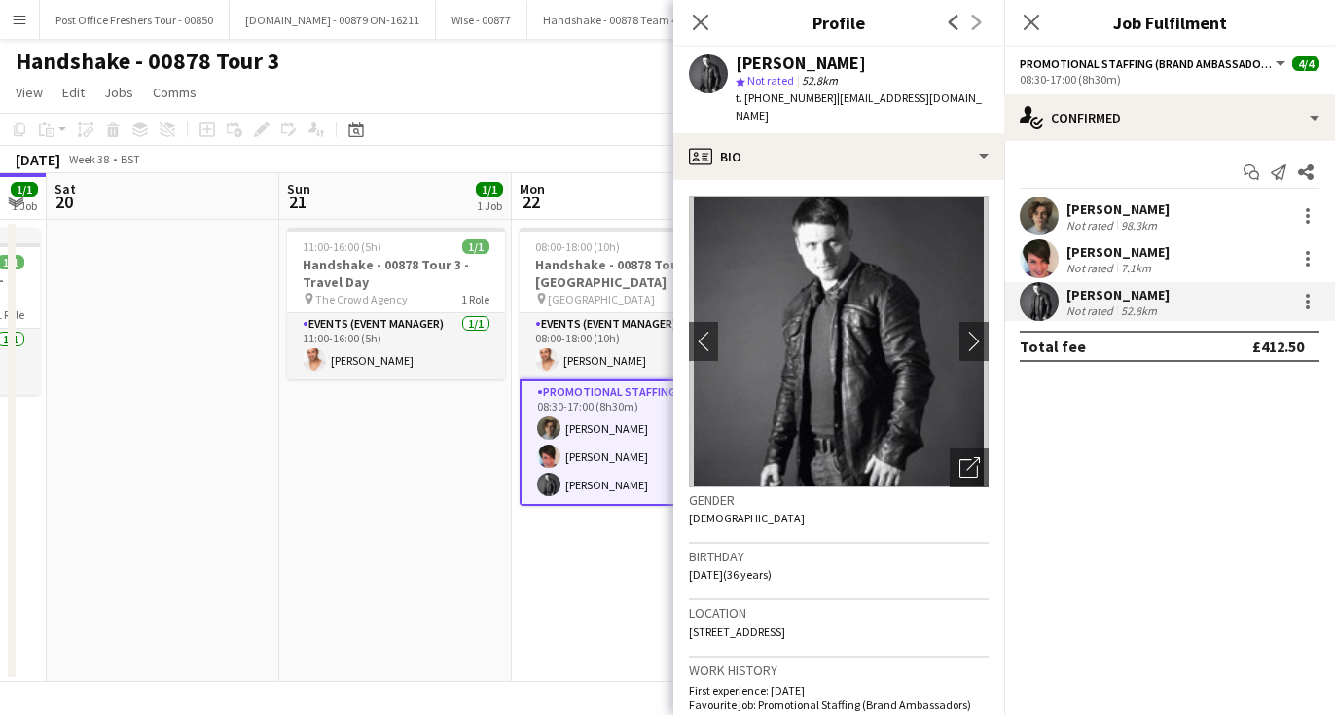
drag, startPoint x: 859, startPoint y: 57, endPoint x: 737, endPoint y: 61, distance: 122.7
click at [737, 61] on div "Andrew Calderwood" at bounding box center [862, 64] width 253 height 18
copy div "Andrew Calderwood"
drag, startPoint x: 821, startPoint y: 97, endPoint x: 747, endPoint y: 100, distance: 74.0
click at [747, 100] on span "t. +447427378710" at bounding box center [786, 98] width 101 height 15
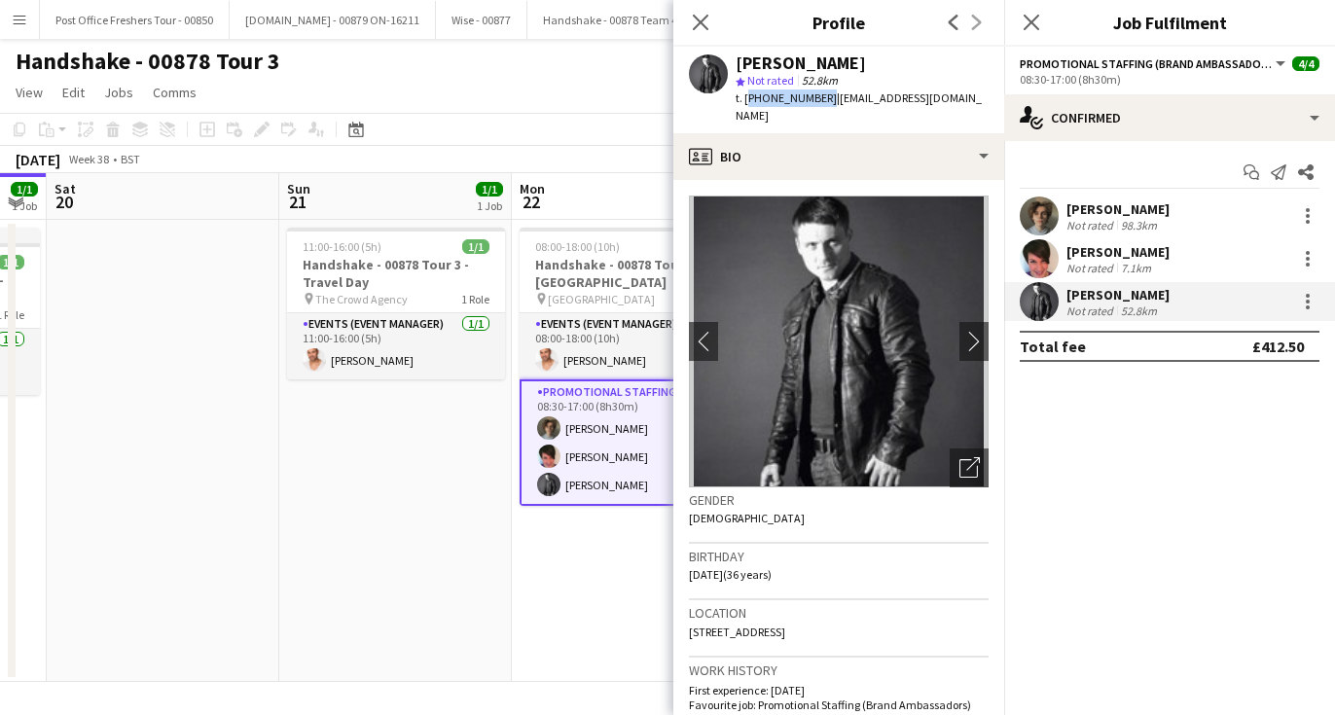
copy span "+447427378710"
drag, startPoint x: 857, startPoint y: 119, endPoint x: 829, endPoint y: 103, distance: 31.4
click at [829, 103] on div "t. +447427378710 | andyjamescalderwood777@hotmail.co.uk" at bounding box center [862, 107] width 253 height 35
copy span "andyjamescalderwood777@hotmail.co.uk"
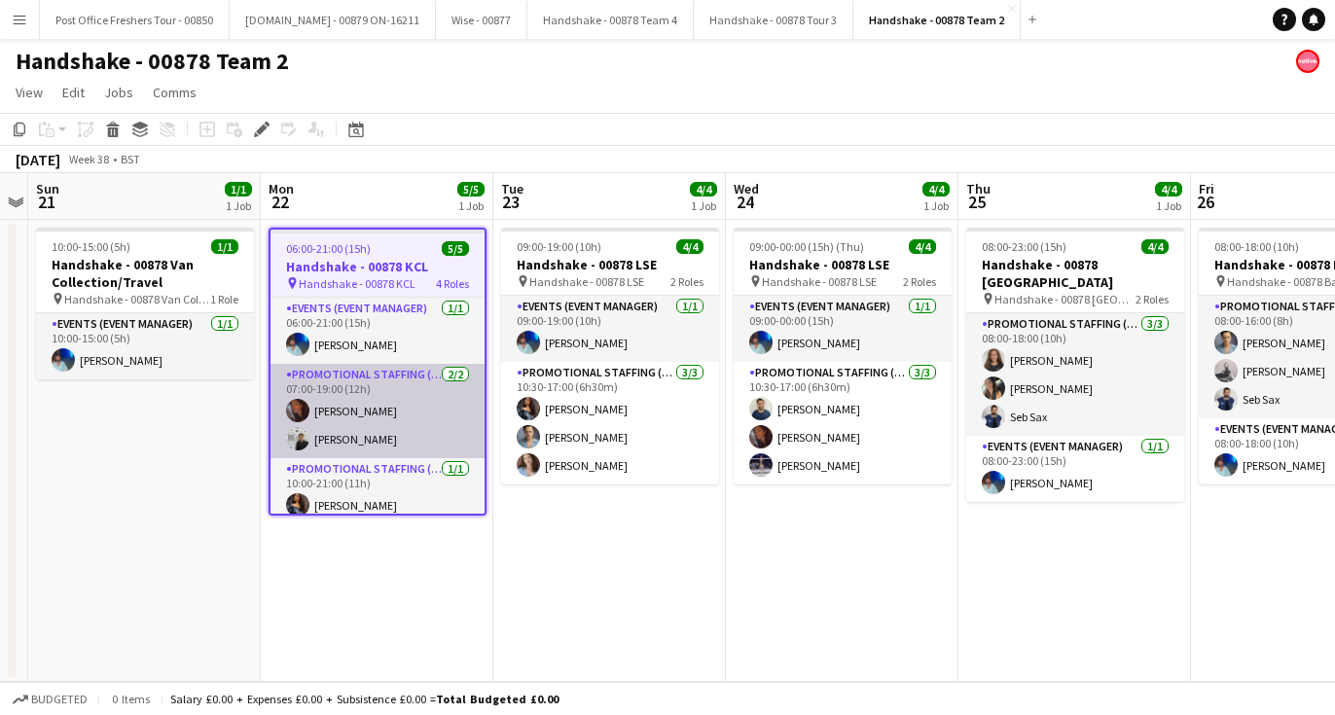
click at [301, 402] on app-user-avatar at bounding box center [297, 410] width 23 height 23
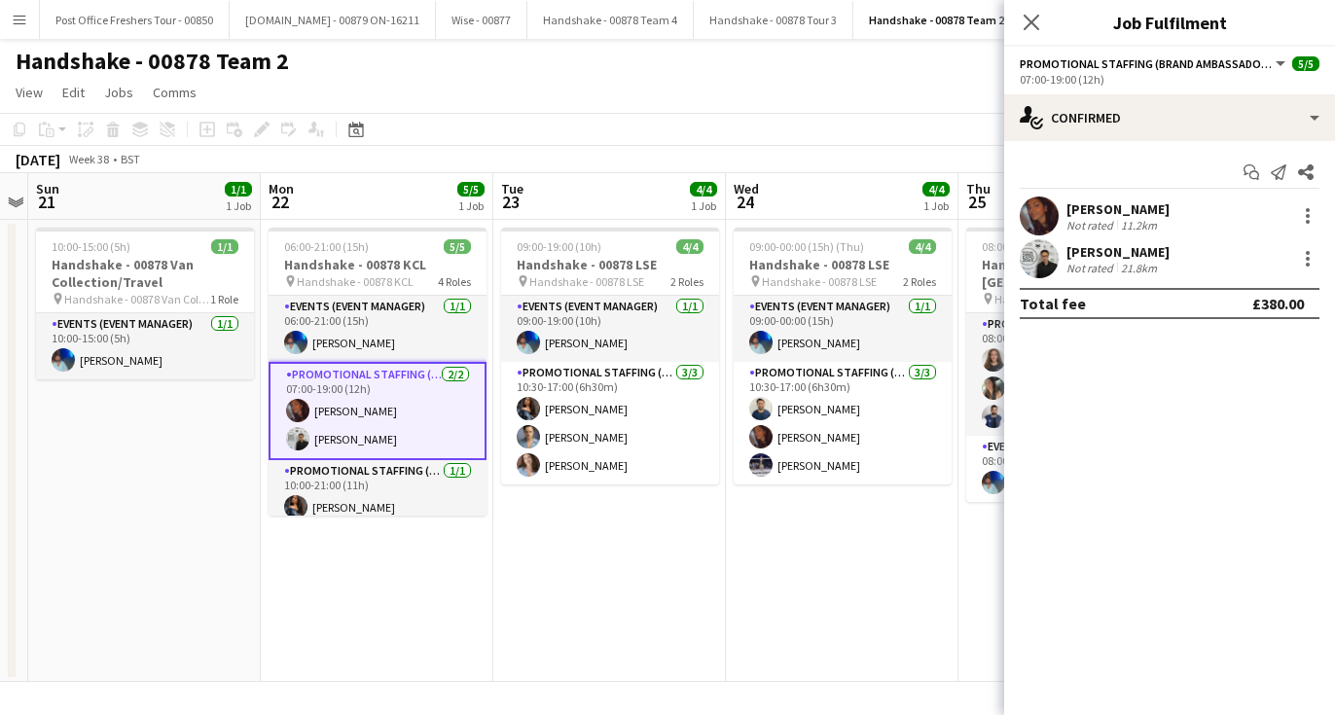
click at [1044, 208] on app-user-avatar at bounding box center [1039, 216] width 39 height 39
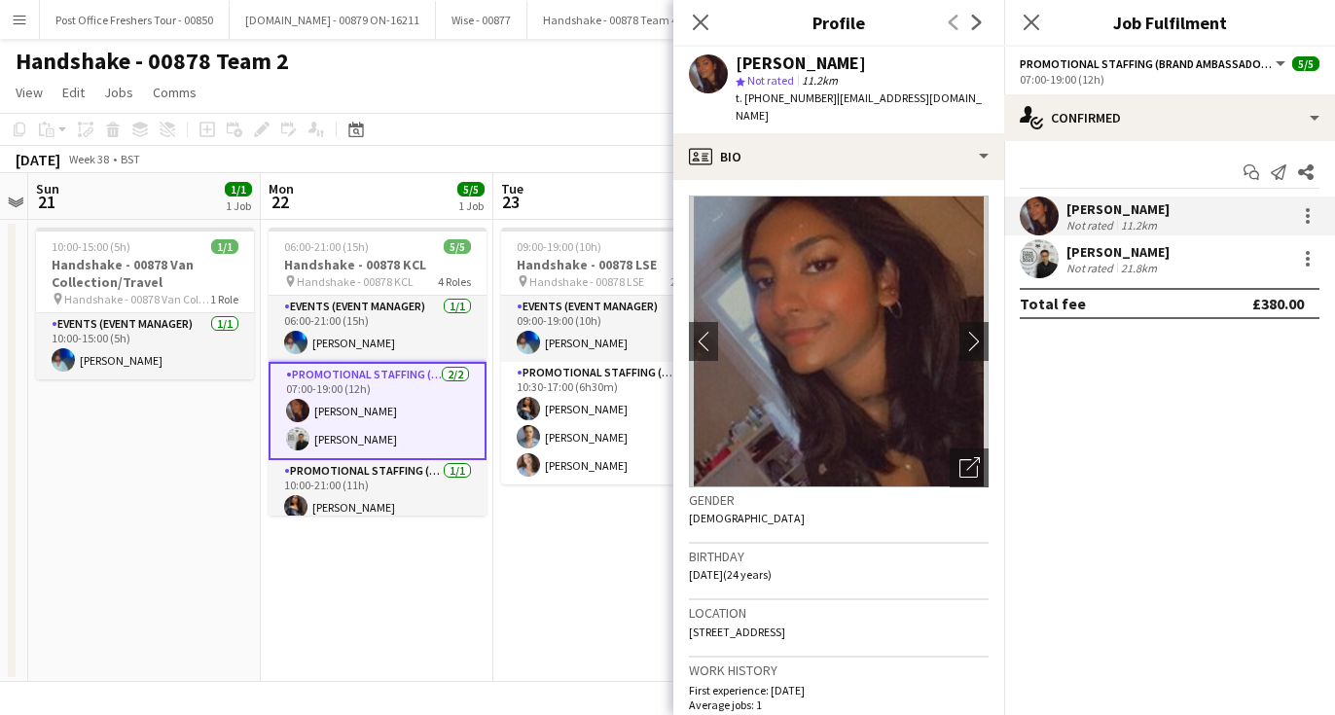
drag, startPoint x: 871, startPoint y: 56, endPoint x: 726, endPoint y: 57, distance: 145.0
click at [726, 57] on div "[PERSON_NAME] star Not rated 11.2km t. [PHONE_NUMBER] | [EMAIL_ADDRESS][DOMAIN_…" at bounding box center [839, 90] width 331 height 87
copy div "[PERSON_NAME]"
drag, startPoint x: 824, startPoint y: 102, endPoint x: 748, endPoint y: 101, distance: 76.9
click at [748, 101] on span "t. [PHONE_NUMBER]" at bounding box center [786, 98] width 101 height 15
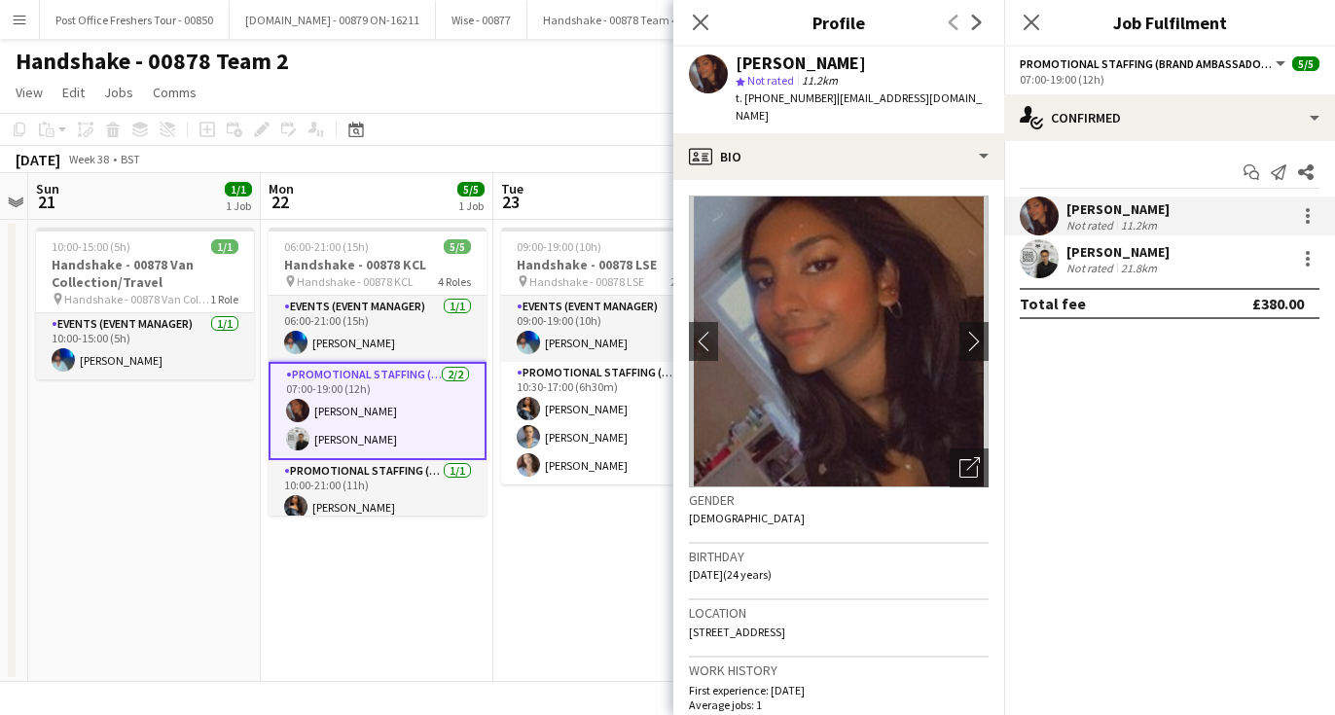
copy span "[PHONE_NUMBER]"
drag, startPoint x: 985, startPoint y: 97, endPoint x: 831, endPoint y: 97, distance: 153.8
click at [831, 97] on div "[PERSON_NAME] star Not rated 11.2km t. [PHONE_NUMBER] | [EMAIL_ADDRESS][DOMAIN_…" at bounding box center [839, 90] width 331 height 87
copy span "[EMAIL_ADDRESS][DOMAIN_NAME]"
click at [1043, 270] on app-user-avatar at bounding box center [1039, 258] width 39 height 39
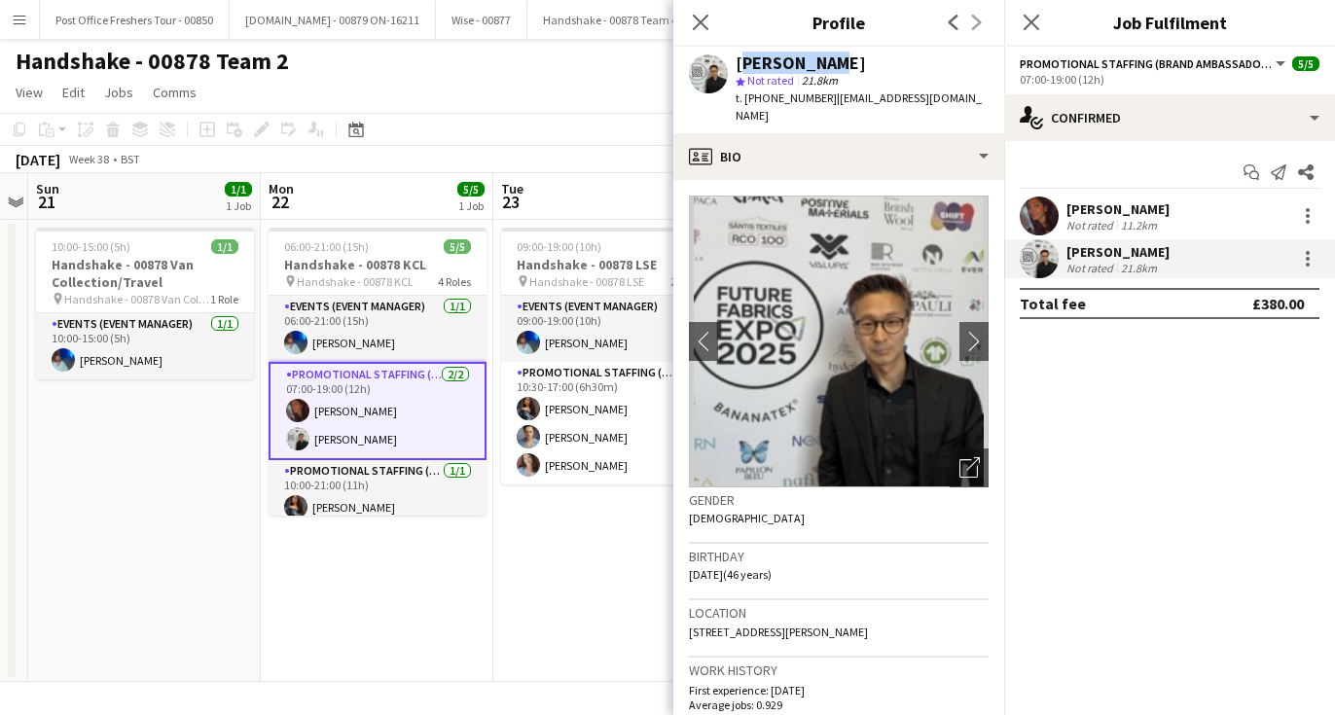
drag, startPoint x: 850, startPoint y: 68, endPoint x: 736, endPoint y: 68, distance: 113.9
click at [736, 68] on div "[PERSON_NAME]" at bounding box center [862, 64] width 253 height 18
copy div "[PERSON_NAME]"
drag, startPoint x: 825, startPoint y: 98, endPoint x: 747, endPoint y: 99, distance: 78.8
click at [747, 99] on span "t. [PHONE_NUMBER]" at bounding box center [786, 98] width 101 height 15
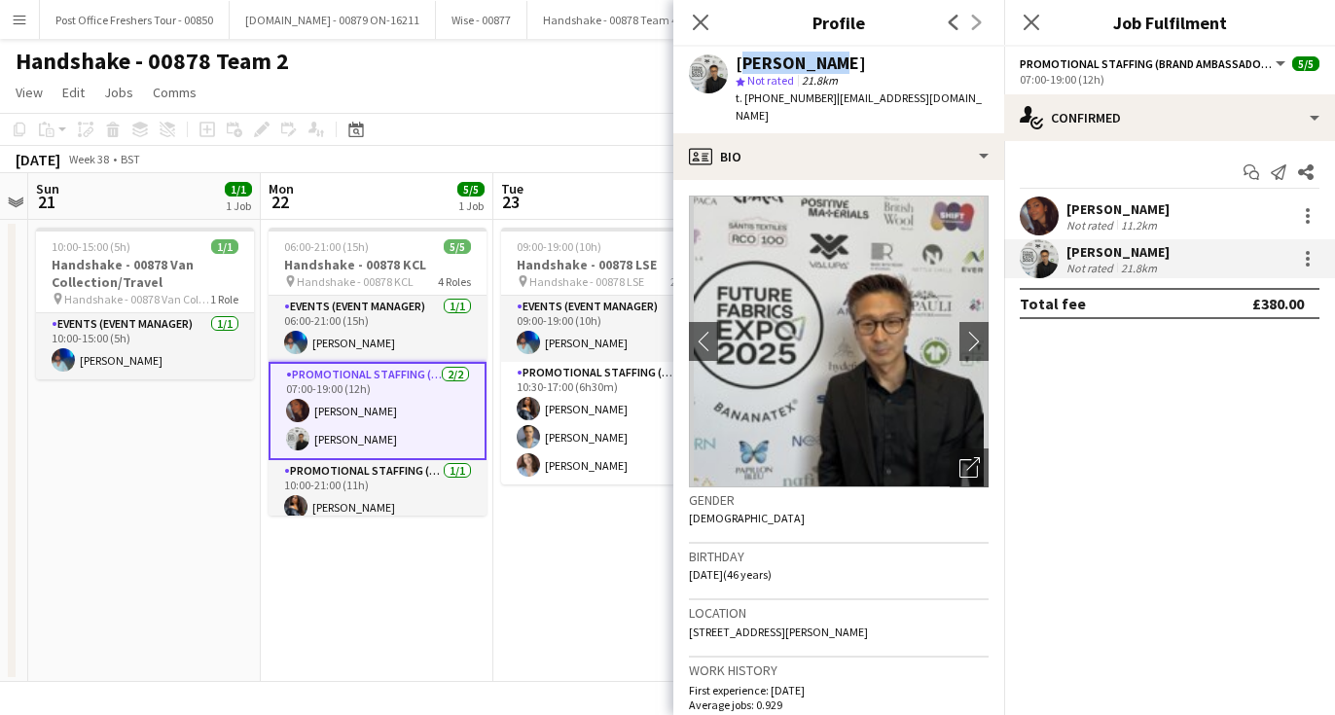
copy span "[PHONE_NUMBER]"
drag, startPoint x: 980, startPoint y: 94, endPoint x: 834, endPoint y: 101, distance: 146.2
click at [834, 101] on app-profile-header "[PERSON_NAME] star Not rated 21.8km t. [PHONE_NUMBER] | [EMAIL_ADDRESS][DOMAIN_…" at bounding box center [839, 90] width 331 height 87
copy span "[EMAIL_ADDRESS][DOMAIN_NAME]"
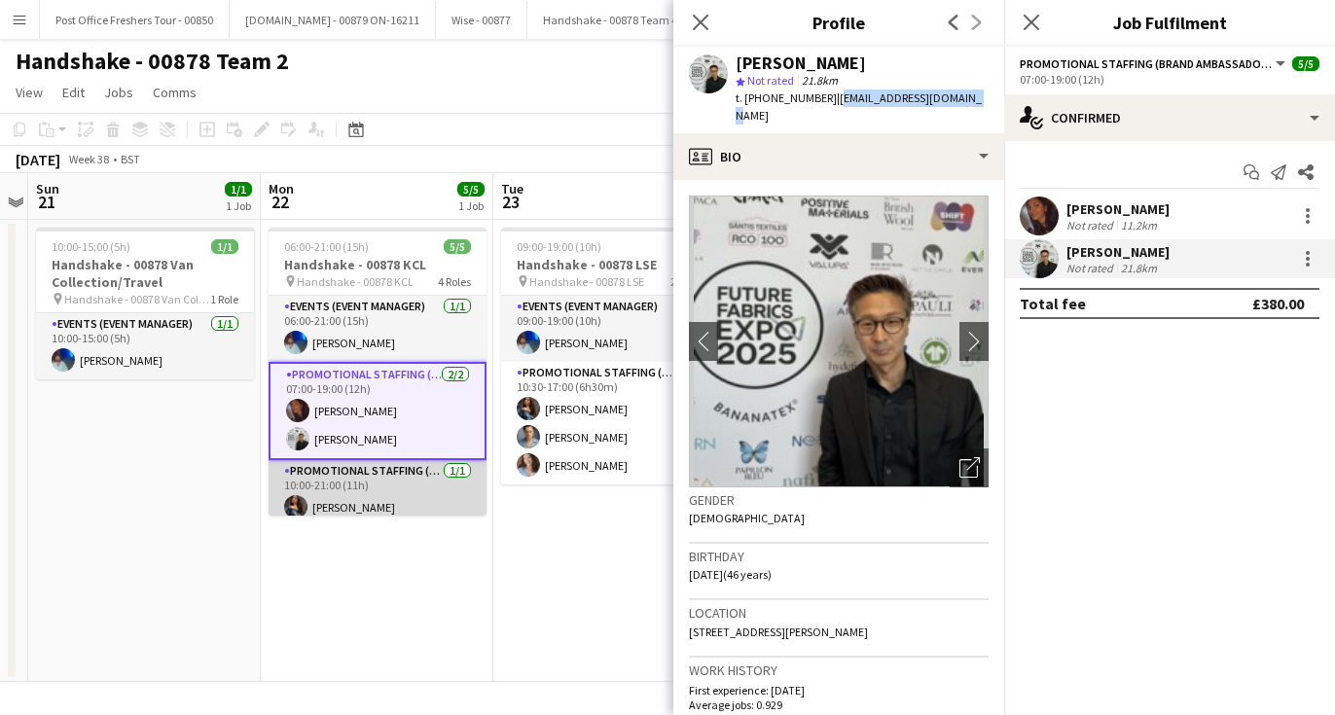
click at [369, 487] on app-card-role "Promotional Staffing (Brand Ambassadors) [DATE] 10:00-21:00 (11h) [PERSON_NAME]" at bounding box center [378, 493] width 218 height 66
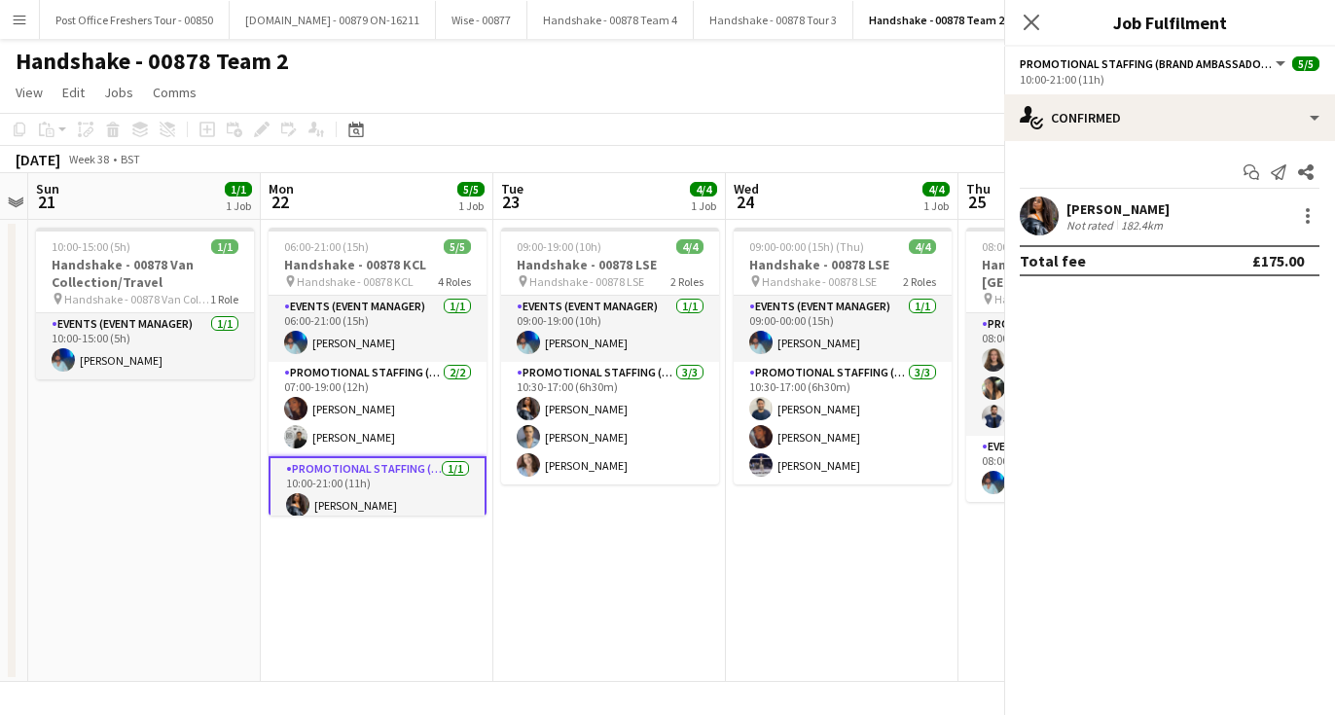
scroll to position [77, 0]
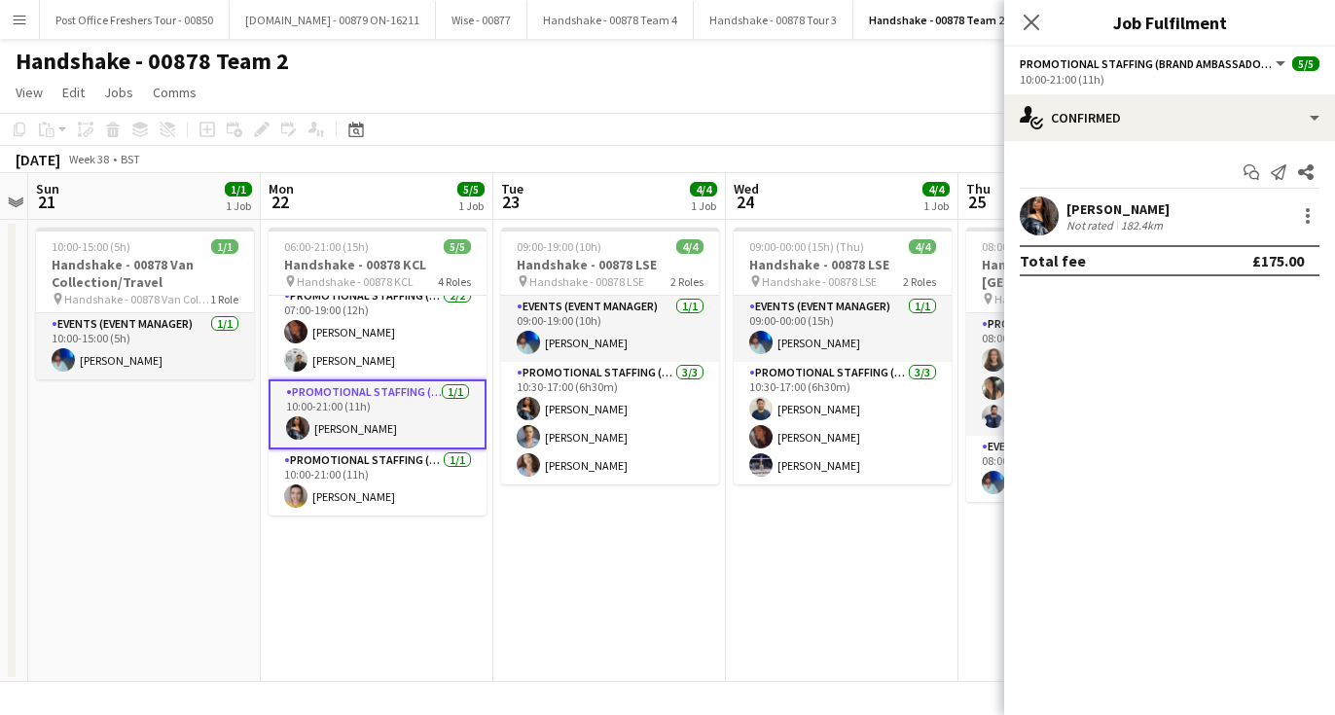
click at [1043, 213] on app-user-avatar at bounding box center [1039, 216] width 39 height 39
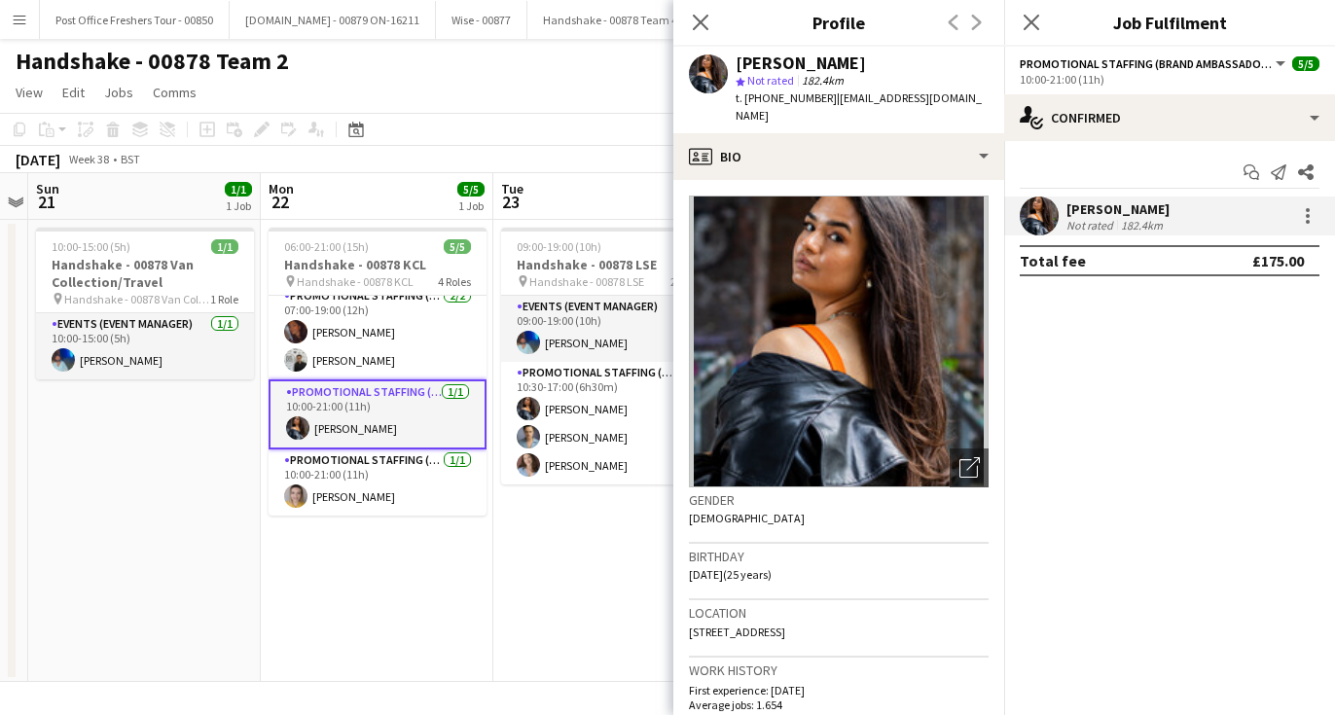
drag, startPoint x: 859, startPoint y: 59, endPoint x: 714, endPoint y: 56, distance: 145.1
click at [714, 56] on div "[PERSON_NAME] star Not rated 182.4km t. [PHONE_NUMBER] | [EMAIL_ADDRESS][DOMAIN…" at bounding box center [839, 90] width 331 height 87
copy div "[PERSON_NAME]"
drag, startPoint x: 822, startPoint y: 103, endPoint x: 745, endPoint y: 103, distance: 76.9
click at [745, 103] on span "t. [PHONE_NUMBER]" at bounding box center [786, 98] width 101 height 15
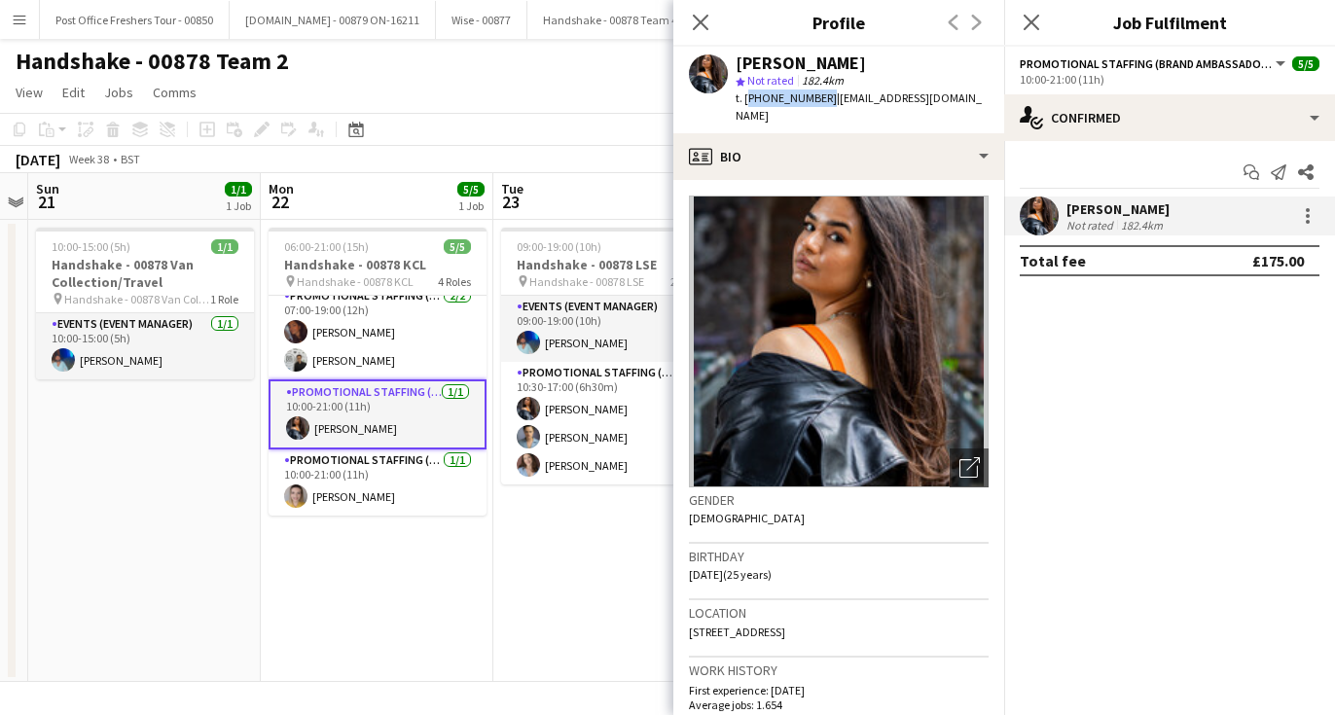
copy span "[PHONE_NUMBER]"
drag, startPoint x: 987, startPoint y: 98, endPoint x: 830, endPoint y: 103, distance: 156.8
click at [830, 103] on div "[PERSON_NAME] star Not rated 182.4km t. [PHONE_NUMBER] | [EMAIL_ADDRESS][DOMAIN…" at bounding box center [839, 90] width 331 height 87
copy span "[EMAIL_ADDRESS][DOMAIN_NAME]"
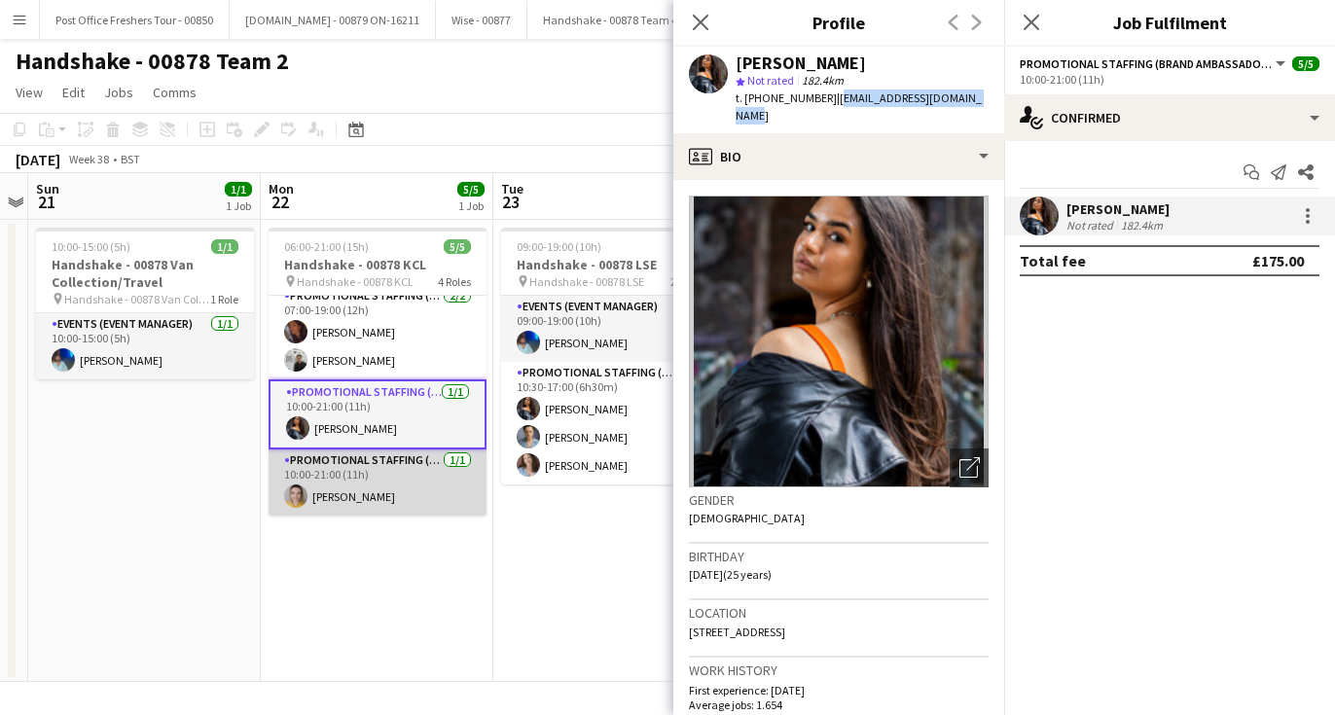
click at [298, 493] on app-user-avatar at bounding box center [295, 496] width 23 height 23
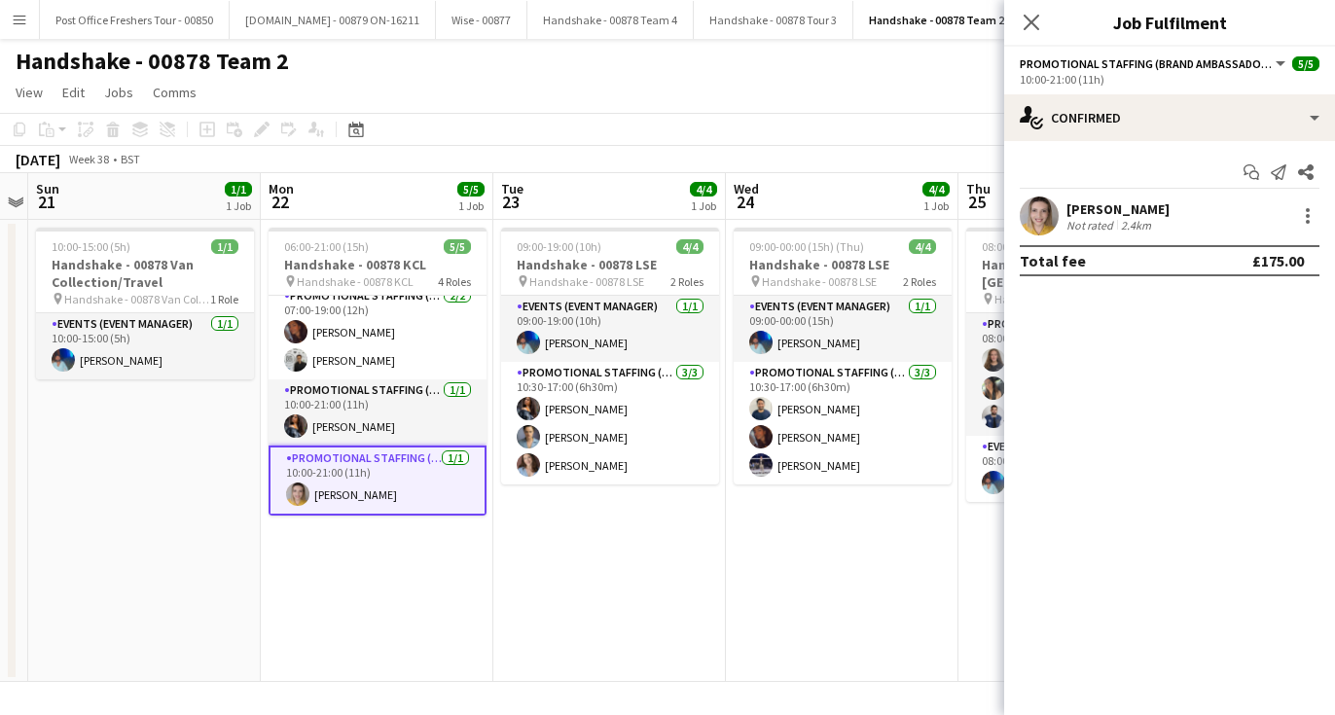
click at [1046, 212] on app-user-avatar at bounding box center [1039, 216] width 39 height 39
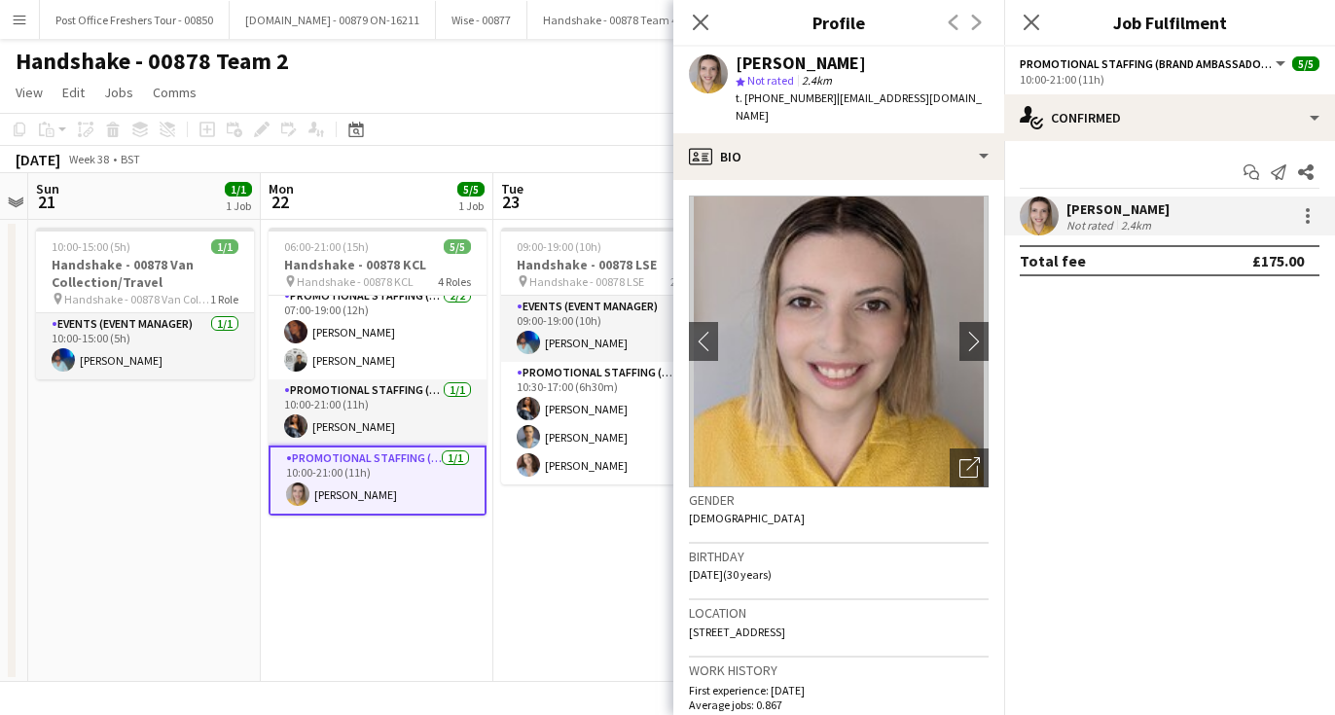
drag, startPoint x: 869, startPoint y: 63, endPoint x: 734, endPoint y: 63, distance: 135.3
click at [734, 63] on div "Larissa Bernardo star Not rated 2.4km t. +447478666760 | larissabernardop@gmail…" at bounding box center [839, 90] width 331 height 87
copy div "Larissa Bernardo"
drag, startPoint x: 822, startPoint y: 100, endPoint x: 746, endPoint y: 103, distance: 76.0
click at [746, 103] on span "t. +447478666760" at bounding box center [786, 98] width 101 height 15
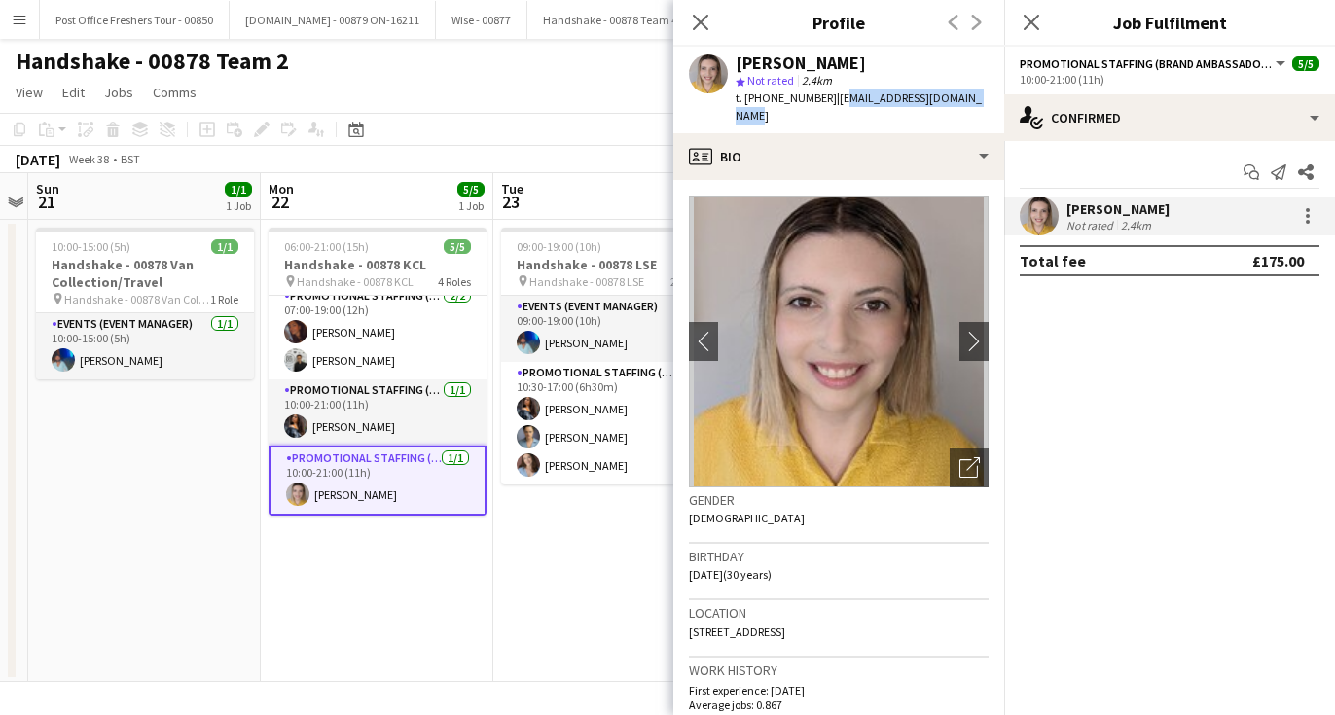
drag, startPoint x: 976, startPoint y: 97, endPoint x: 829, endPoint y: 99, distance: 147.0
click at [829, 99] on div "Larissa Bernardo star Not rated 2.4km t. +447478666760 | larissabernardop@gmail…" at bounding box center [839, 90] width 331 height 87
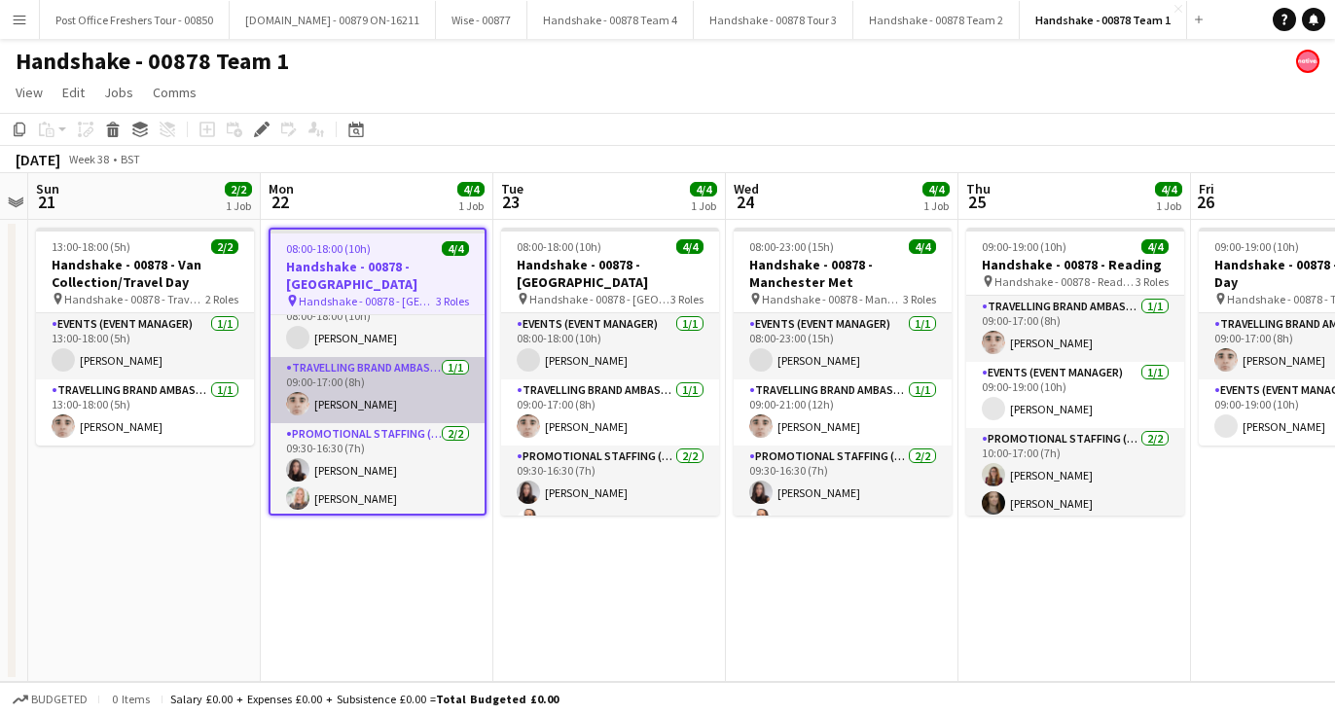
scroll to position [28, 0]
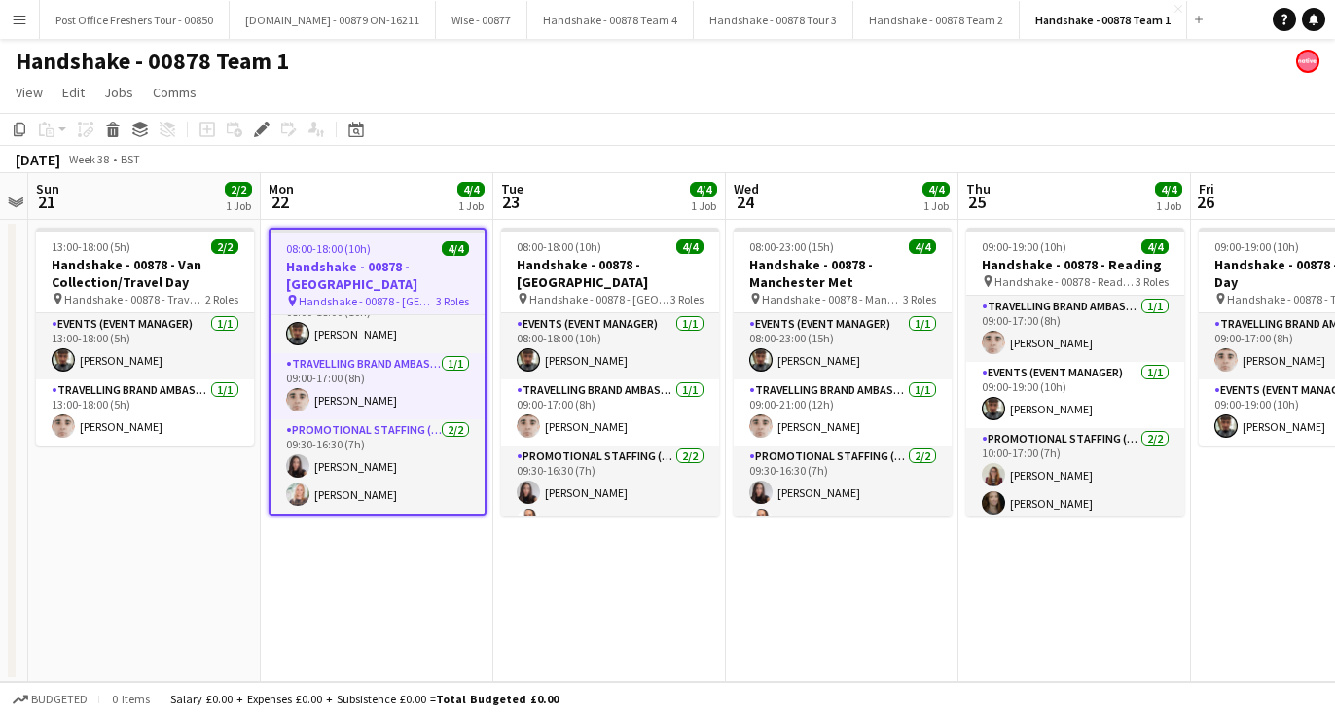
click at [658, 528] on app-date-cell "08:00-18:00 (10h) 4/4 Handshake - 00878 - [GEOGRAPHIC_DATA] pin Handshake - 008…" at bounding box center [609, 451] width 233 height 462
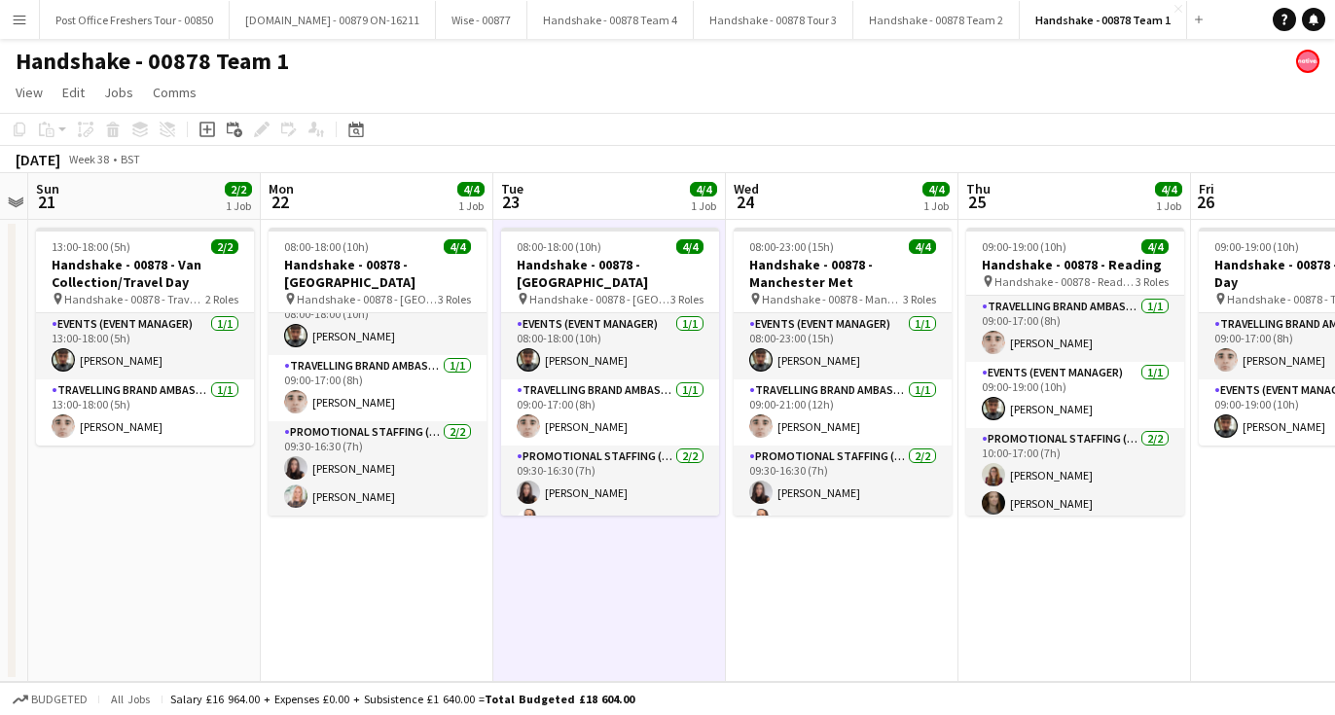
scroll to position [24, 0]
click at [861, 577] on app-date-cell "08:00-23:00 (15h) 4/4 Handshake - 00878 - Manchester Met pin Handshake - 00878 …" at bounding box center [842, 451] width 233 height 462
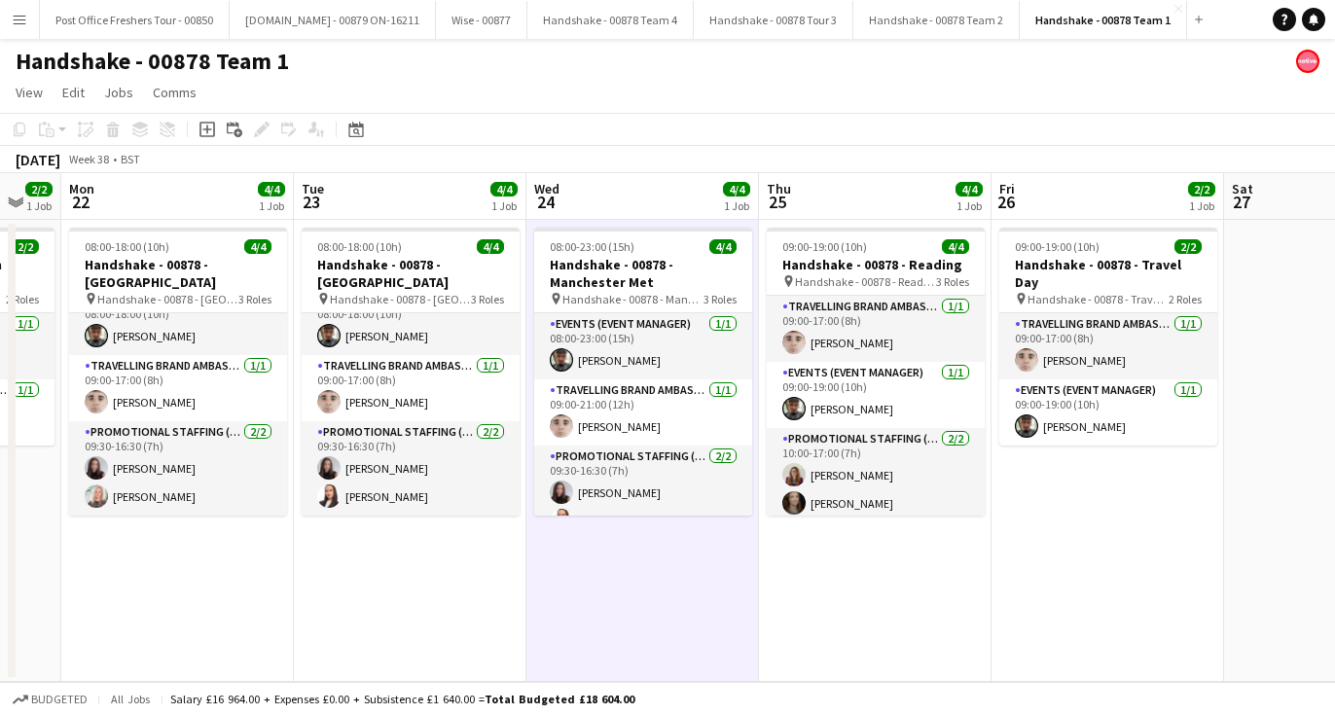
scroll to position [0, 638]
click at [931, 562] on app-date-cell "09:00-19:00 (10h) 4/4 Handshake - 00878 - Reading pin Handshake - 00878 - Readi…" at bounding box center [874, 451] width 233 height 462
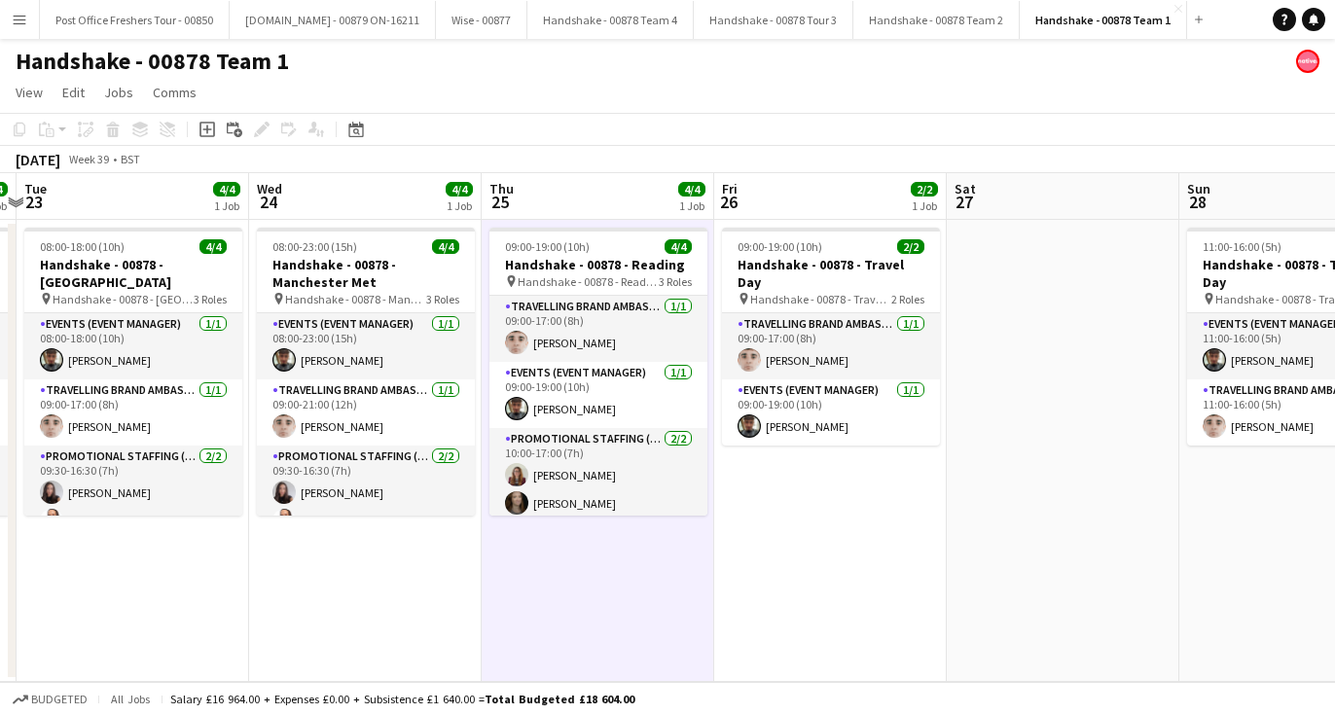
scroll to position [0, 448]
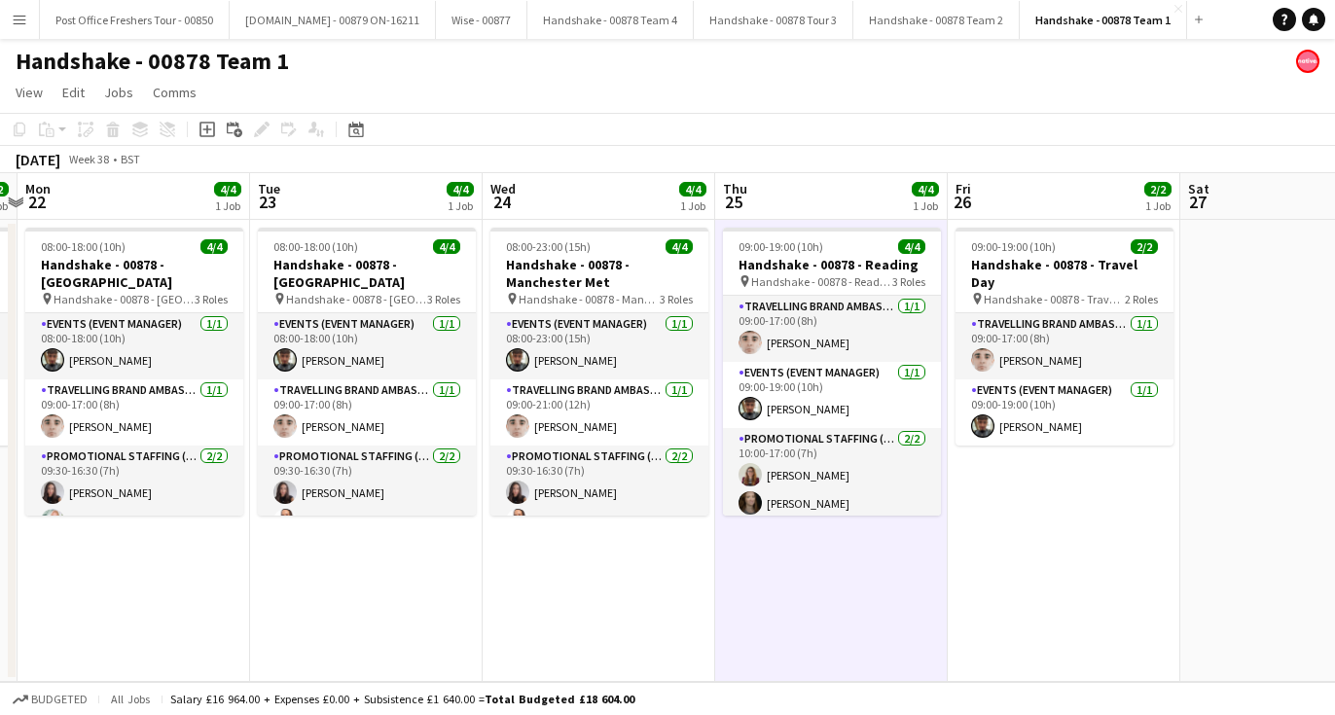
click at [776, 573] on app-date-cell "09:00-19:00 (10h) 4/4 Handshake - 00878 - Reading pin Handshake - 00878 - Readi…" at bounding box center [831, 451] width 233 height 462
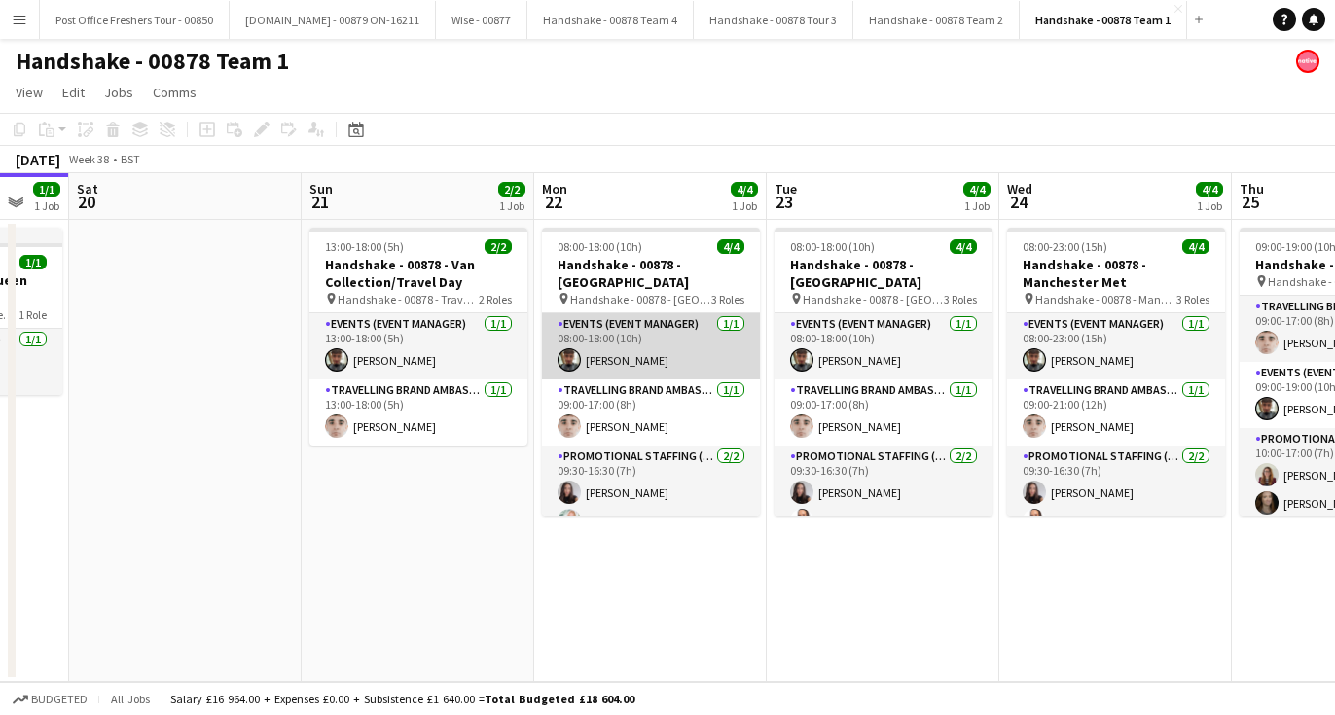
scroll to position [24, 0]
